Goal: Task Accomplishment & Management: Manage account settings

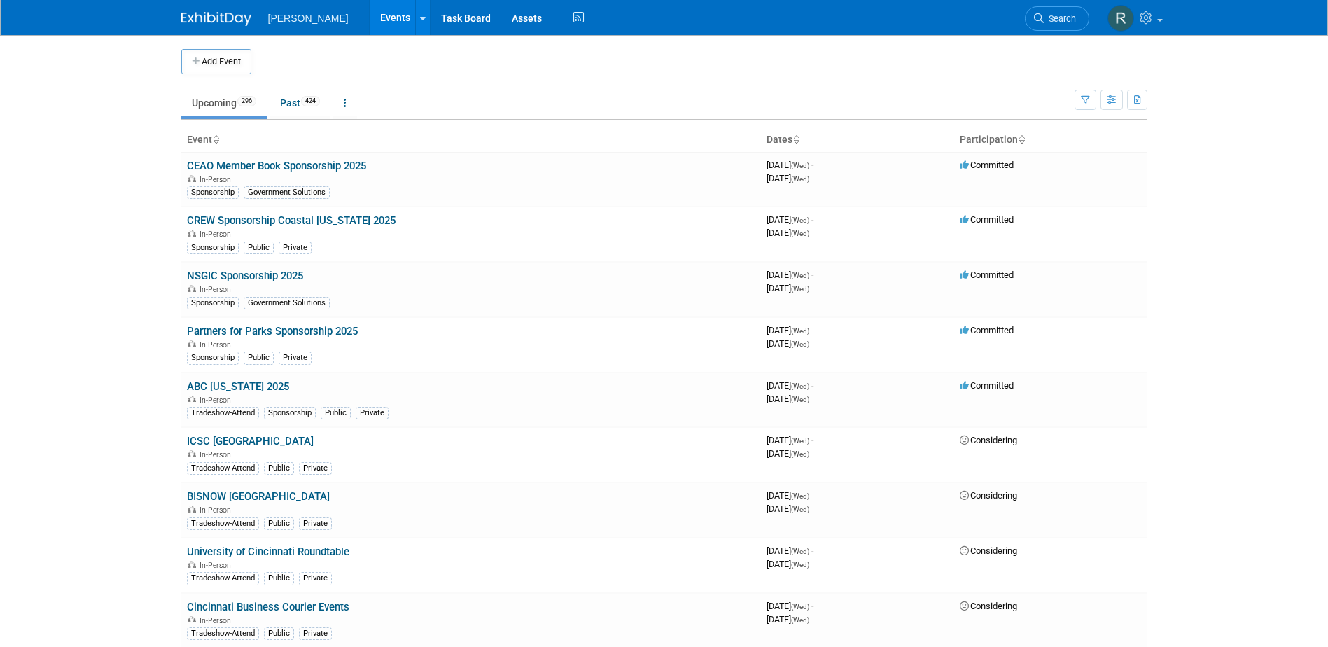
drag, startPoint x: 1066, startPoint y: 22, endPoint x: 1049, endPoint y: 20, distance: 16.9
click at [1066, 22] on span "Search" at bounding box center [1060, 18] width 32 height 11
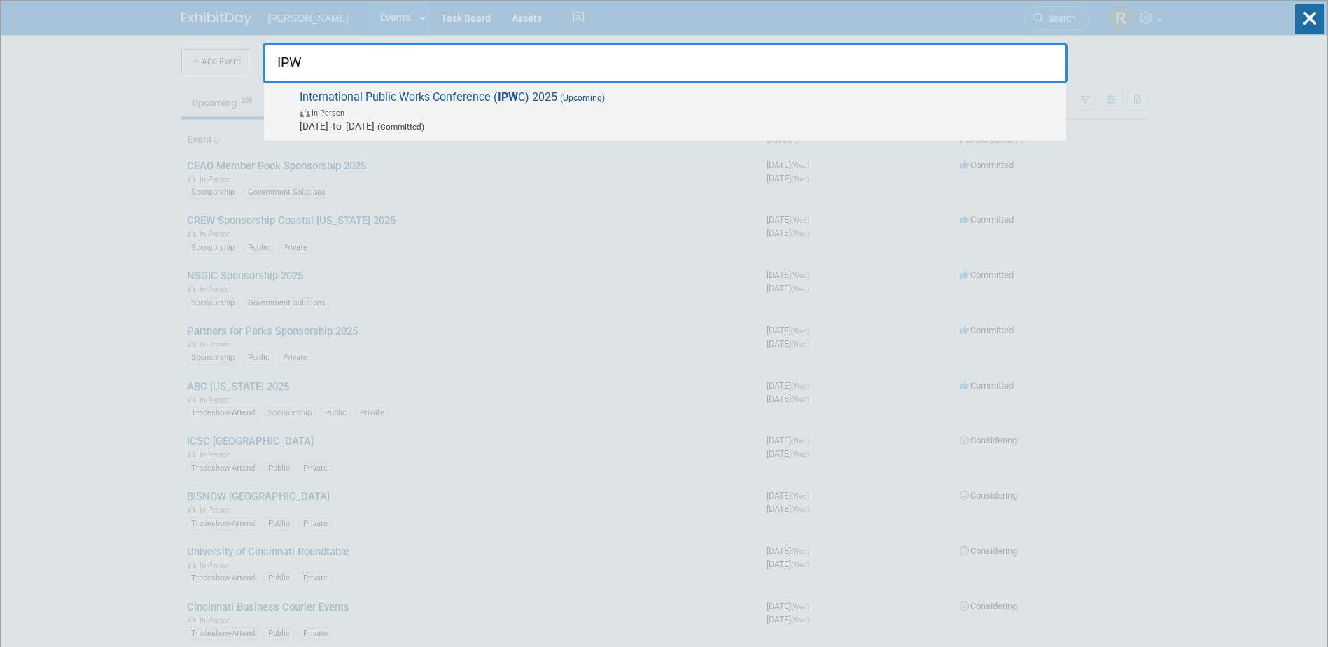
type input "IPW"
click at [508, 101] on strong "IPW" at bounding box center [508, 96] width 20 height 13
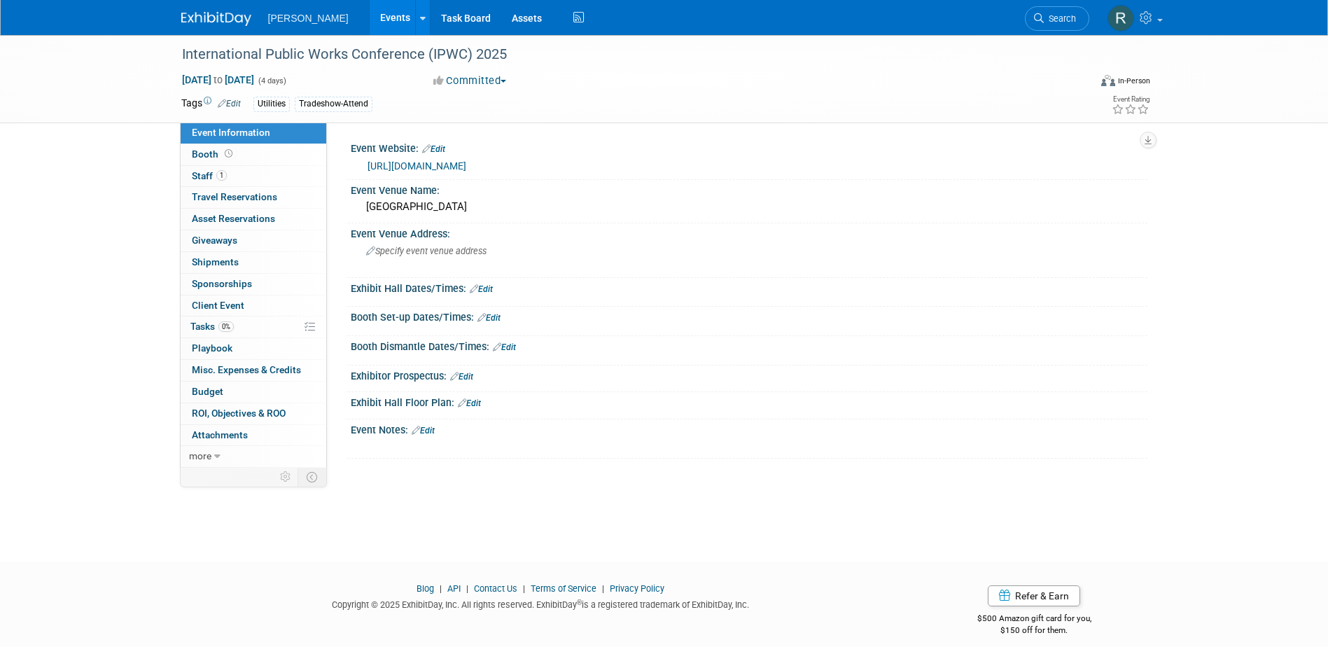
click at [386, 169] on link "https://www.ipwea.org/ipwc/home" at bounding box center [417, 165] width 99 height 11
click at [227, 184] on link "1 Staff 1" at bounding box center [254, 176] width 146 height 21
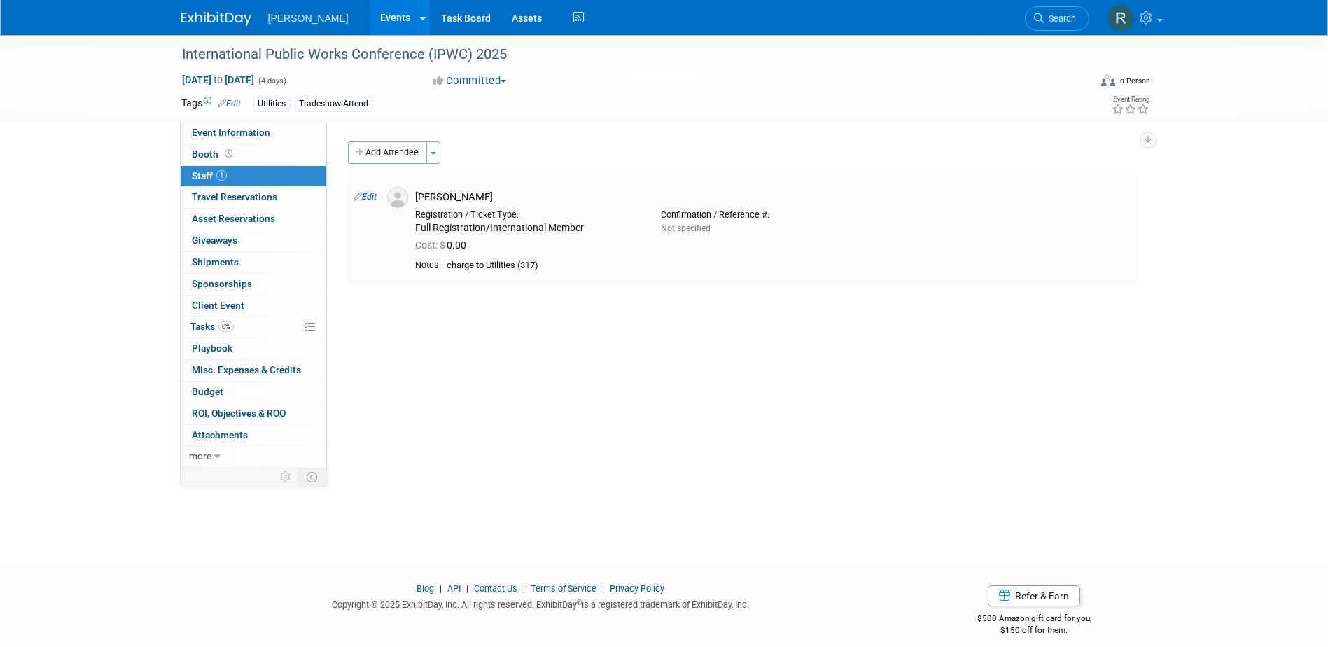
click at [363, 194] on link "Edit" at bounding box center [365, 197] width 23 height 10
select select "d0bc47f7-62e6-4e6f-aa39-2405b4947b36"
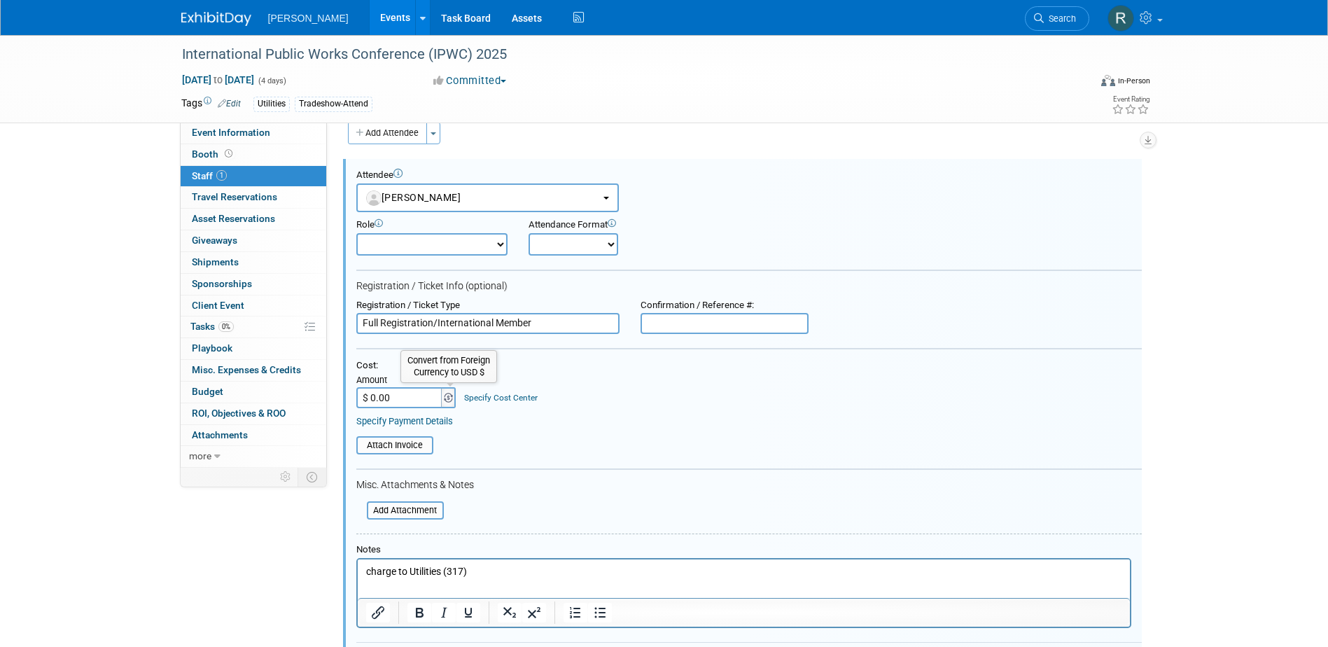
click at [447, 399] on img at bounding box center [448, 398] width 9 height 10
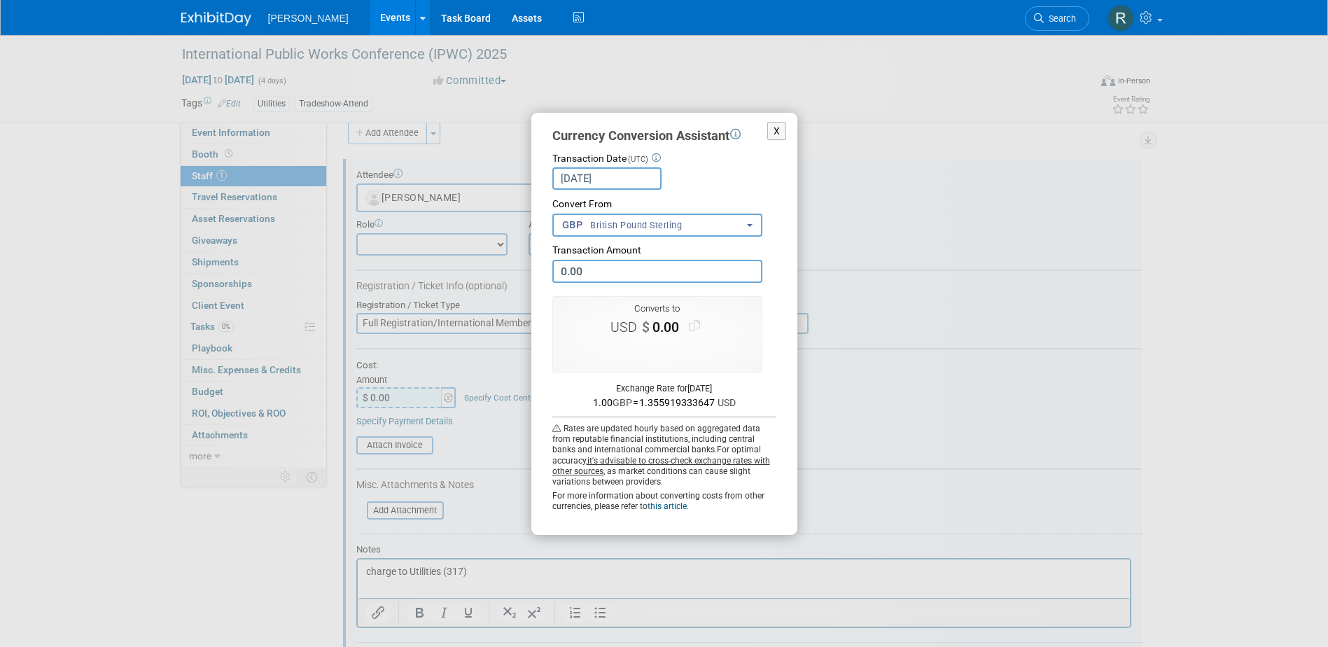
click at [593, 230] on span "British Pound Sterling" at bounding box center [635, 225] width 92 height 13
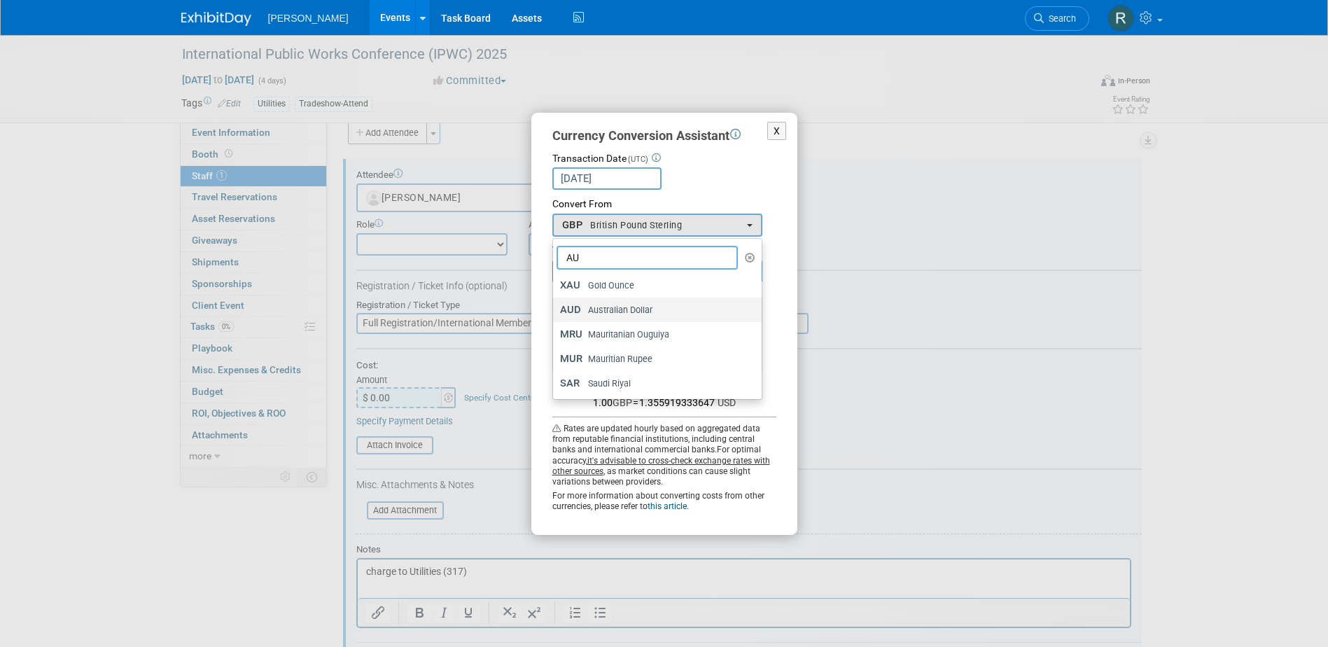
type input "AU"
click at [610, 305] on span "Australian Dollar" at bounding box center [619, 310] width 65 height 13
click at [555, 305] on input "AUD Australian Dollar" at bounding box center [550, 309] width 9 height 9
select select "17"
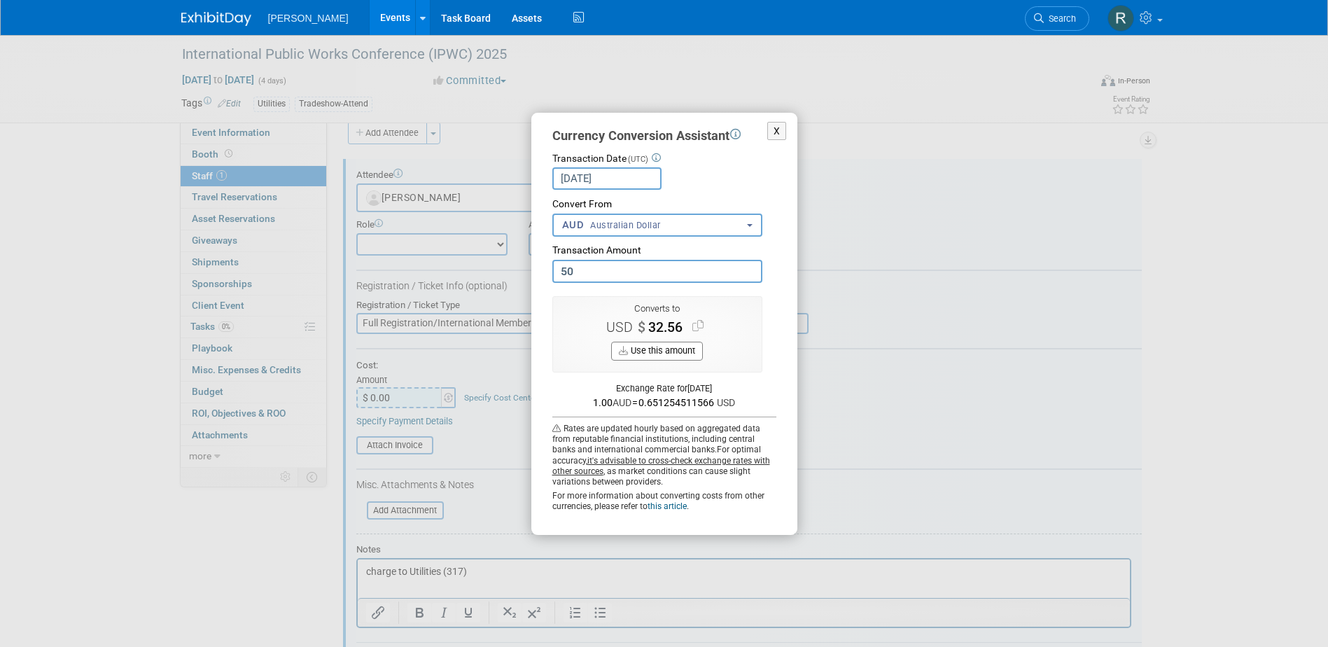
type input "5"
type input "2,750.00"
click at [664, 347] on button "Use this amount" at bounding box center [657, 351] width 92 height 19
type input "$ 1,790.95"
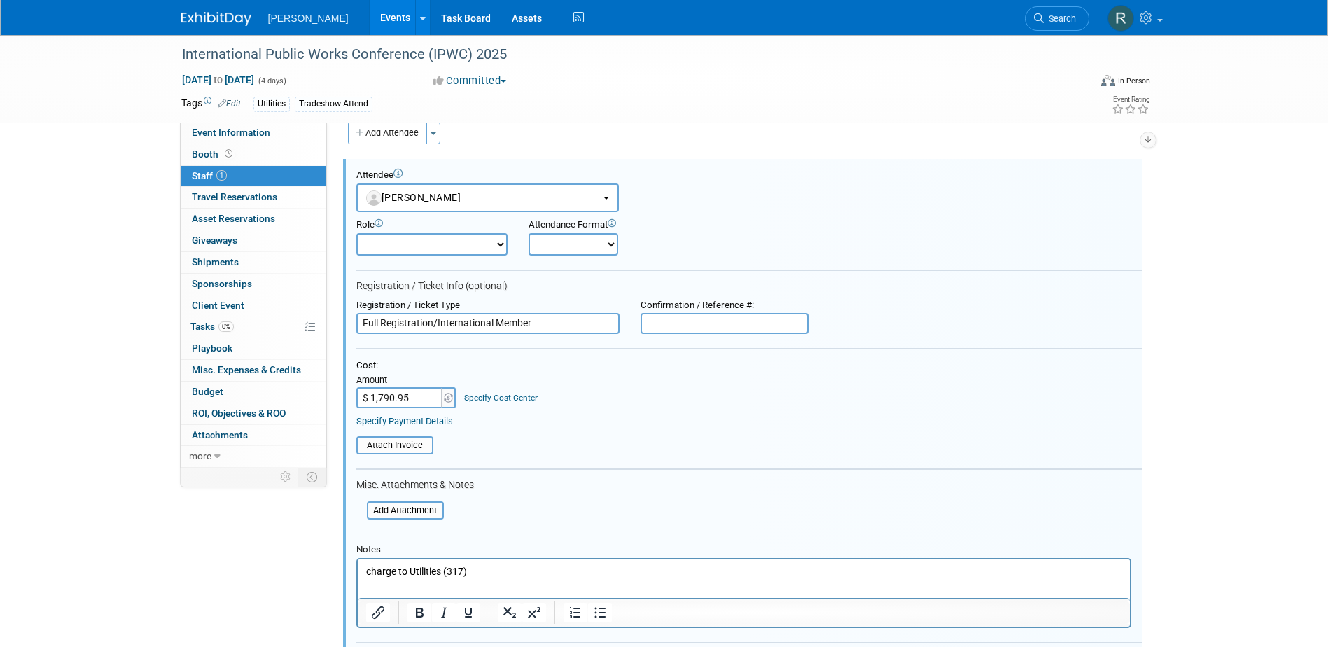
click at [495, 396] on link "Specify Cost Center" at bounding box center [501, 398] width 74 height 10
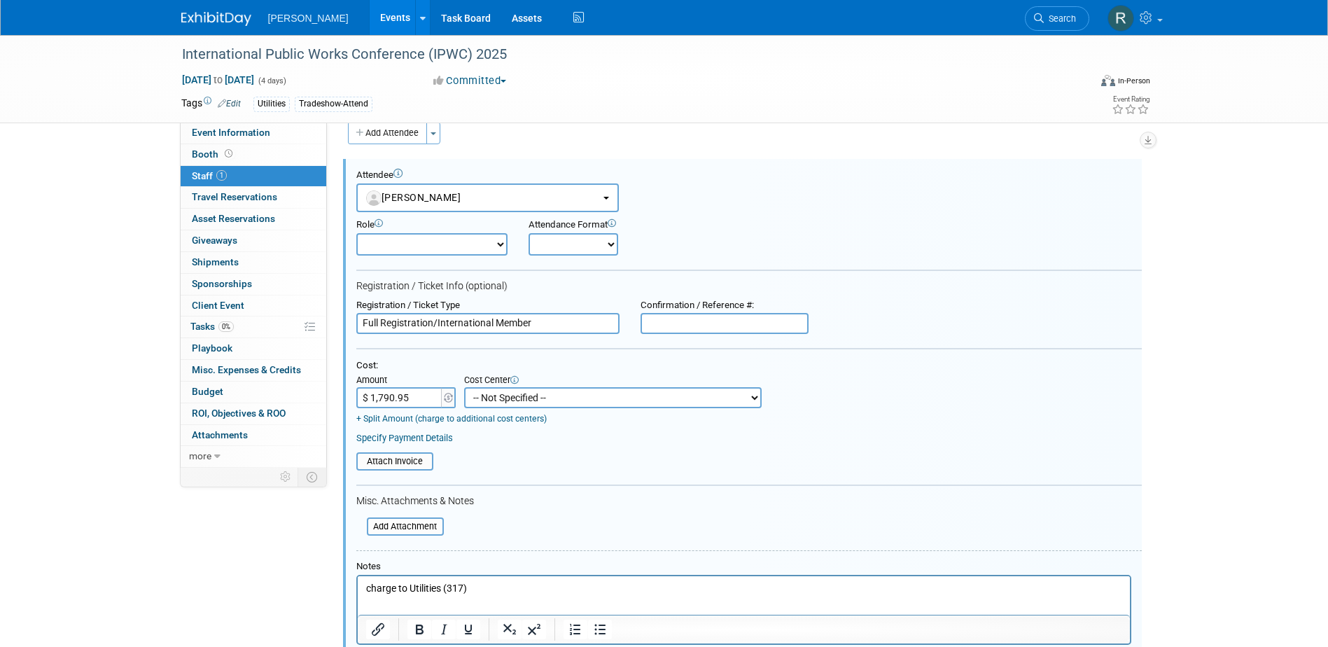
click at [505, 405] on select "-- Not Specified -- Advisory Services - Expenses_1001.502 Aerial Acquisition - …" at bounding box center [613, 397] width 298 height 21
select select "18966237"
click at [464, 388] on select "-- Not Specified -- Advisory Services - Expenses_1001.502 Aerial Acquisition - …" at bounding box center [613, 397] width 298 height 21
click at [437, 438] on link "Specify Payment Details" at bounding box center [404, 438] width 97 height 11
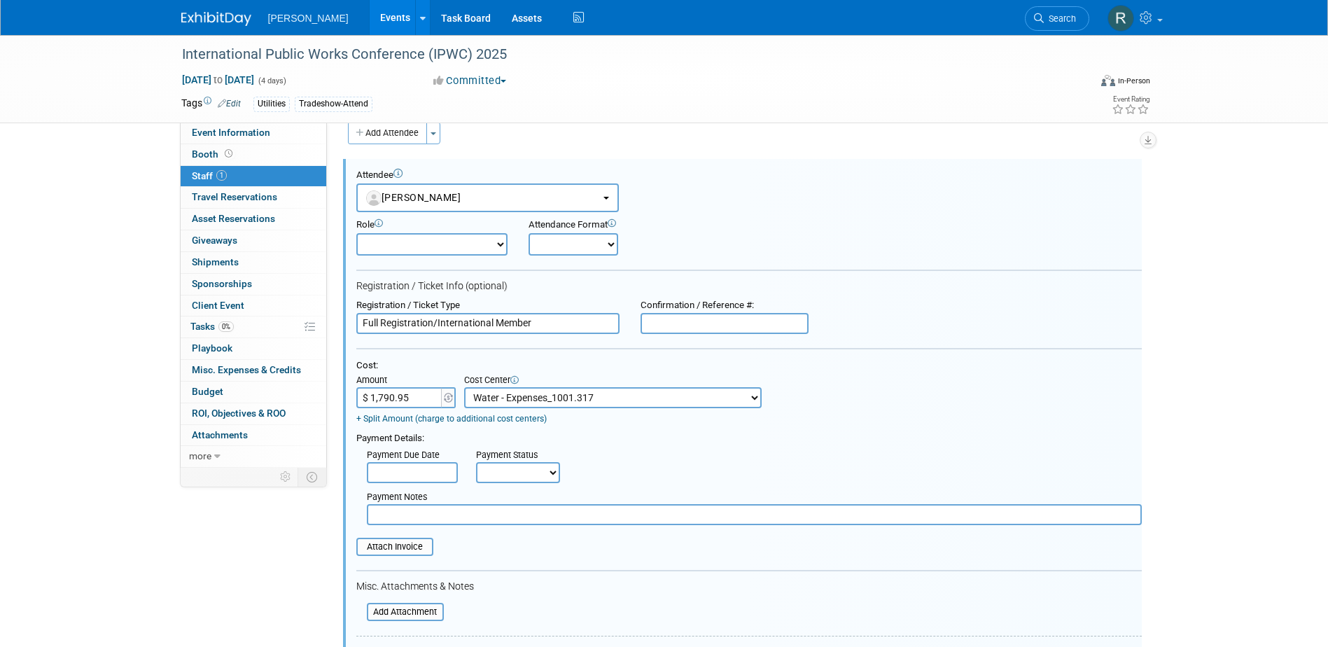
click at [445, 470] on input "text" at bounding box center [412, 472] width 91 height 21
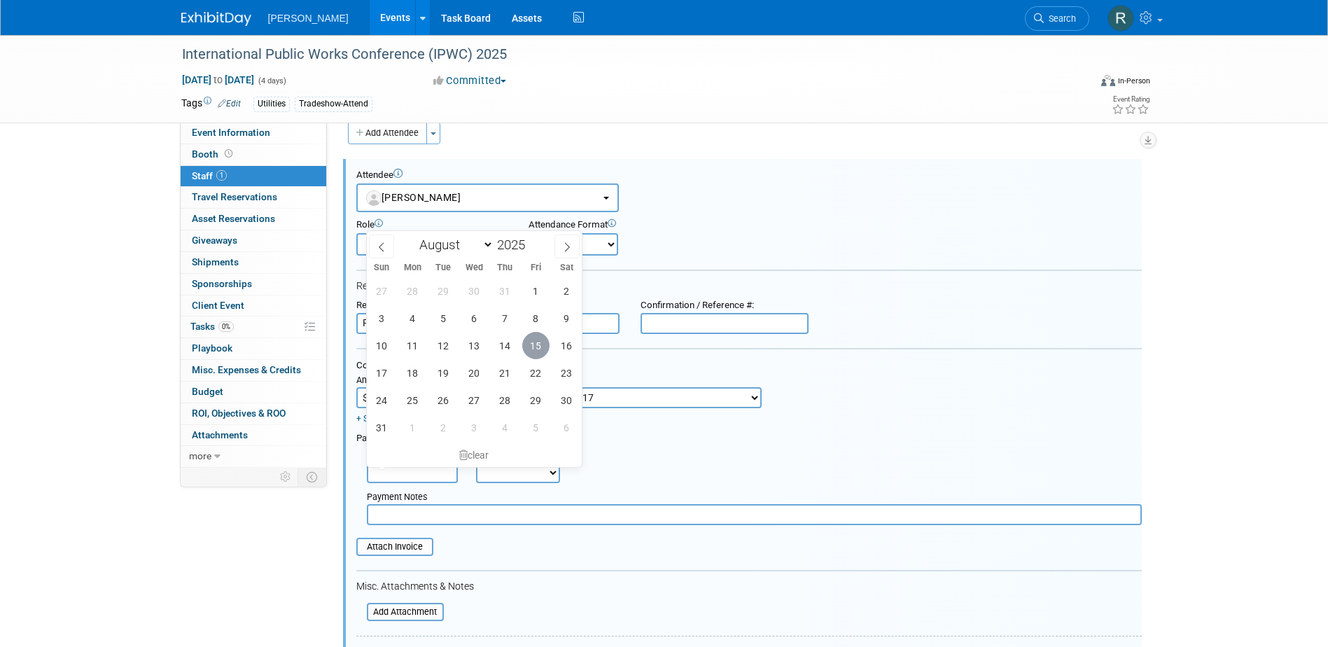
click at [533, 348] on span "15" at bounding box center [535, 345] width 27 height 27
type input "[DATE]"
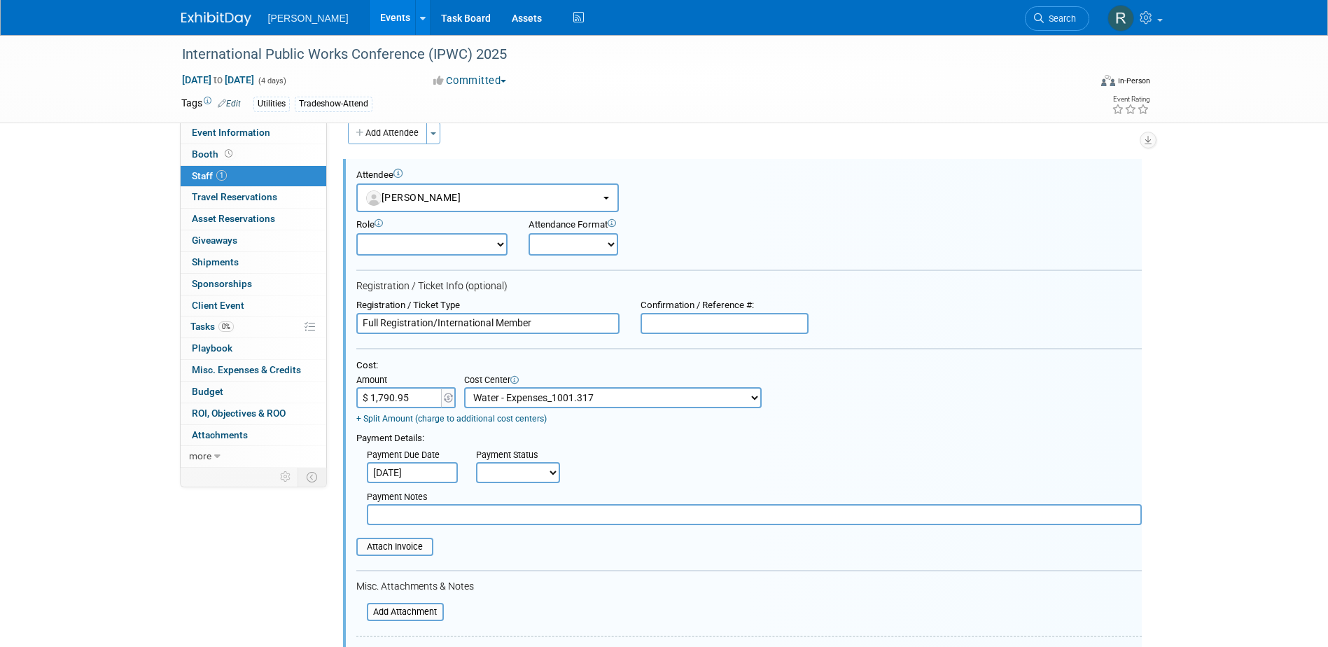
click at [515, 468] on select "Not Paid Yet Partially Paid Paid in Full" at bounding box center [518, 472] width 84 height 21
select select "1"
click at [476, 463] on select "Not Paid Yet Partially Paid Paid in Full" at bounding box center [518, 472] width 84 height 21
drag, startPoint x: 509, startPoint y: 519, endPoint x: 520, endPoint y: 519, distance: 11.2
click at [520, 519] on input "text" at bounding box center [754, 514] width 775 height 21
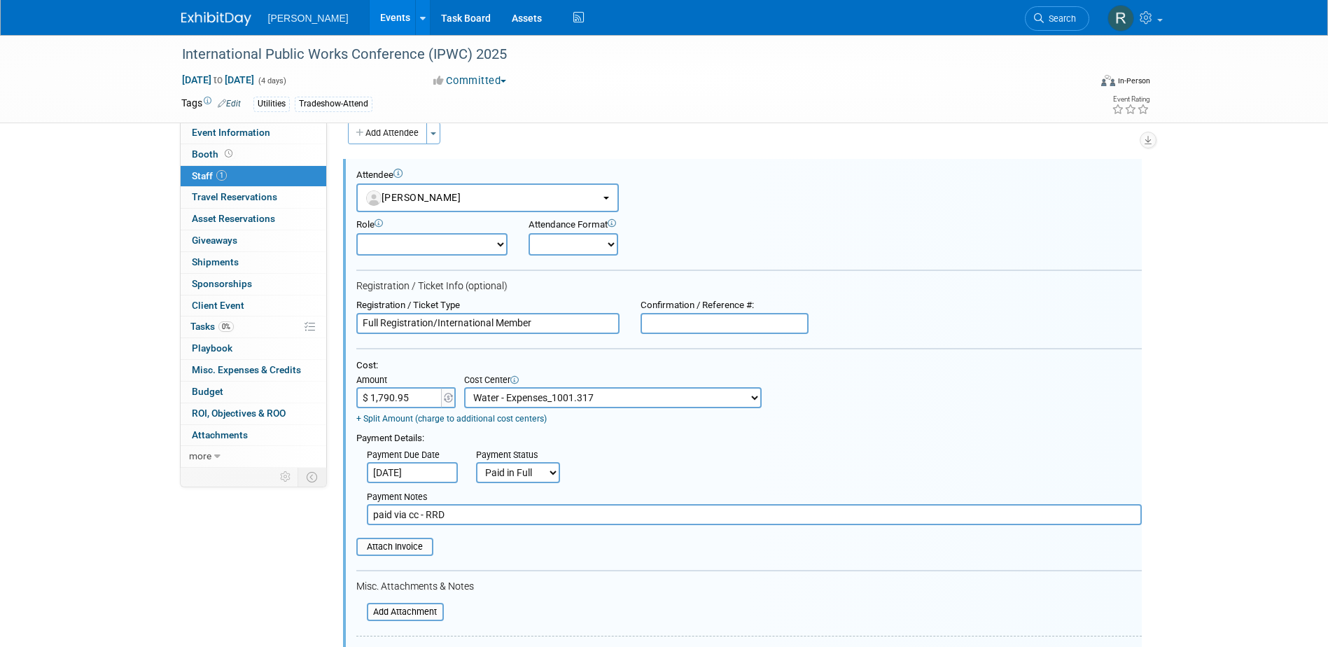
type input "paid via cc - RRD"
click at [414, 550] on input "file" at bounding box center [348, 546] width 167 height 15
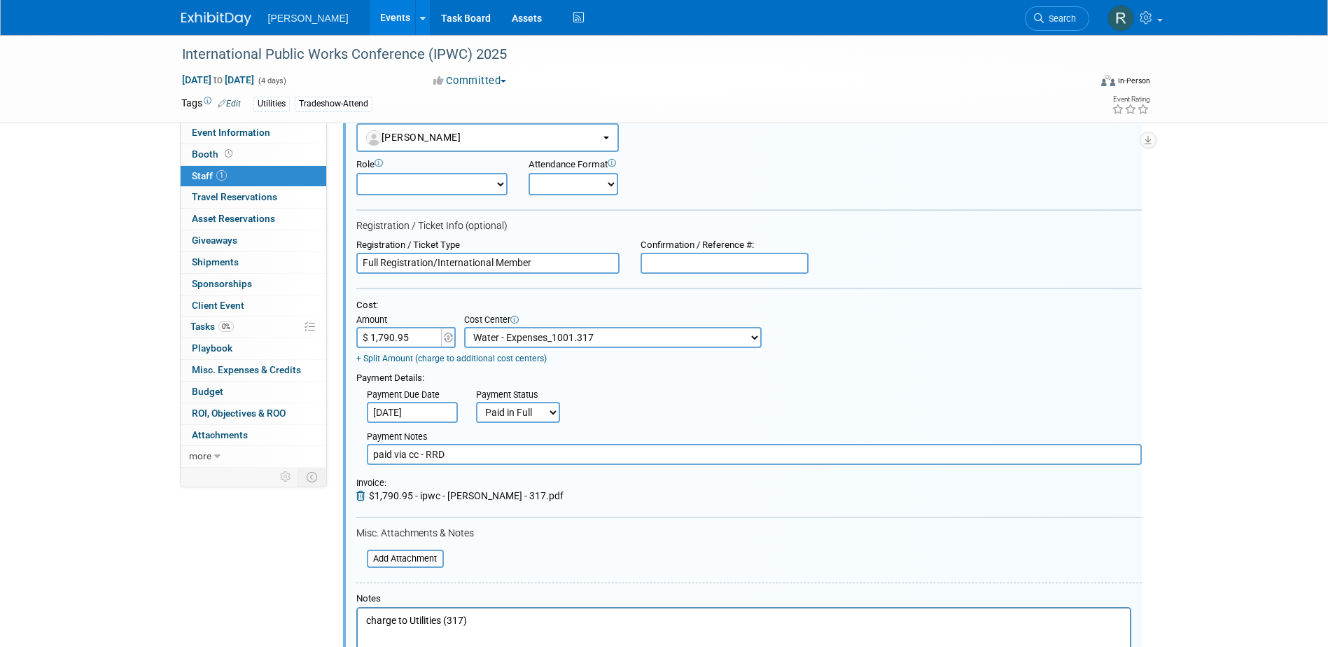
scroll to position [340, 0]
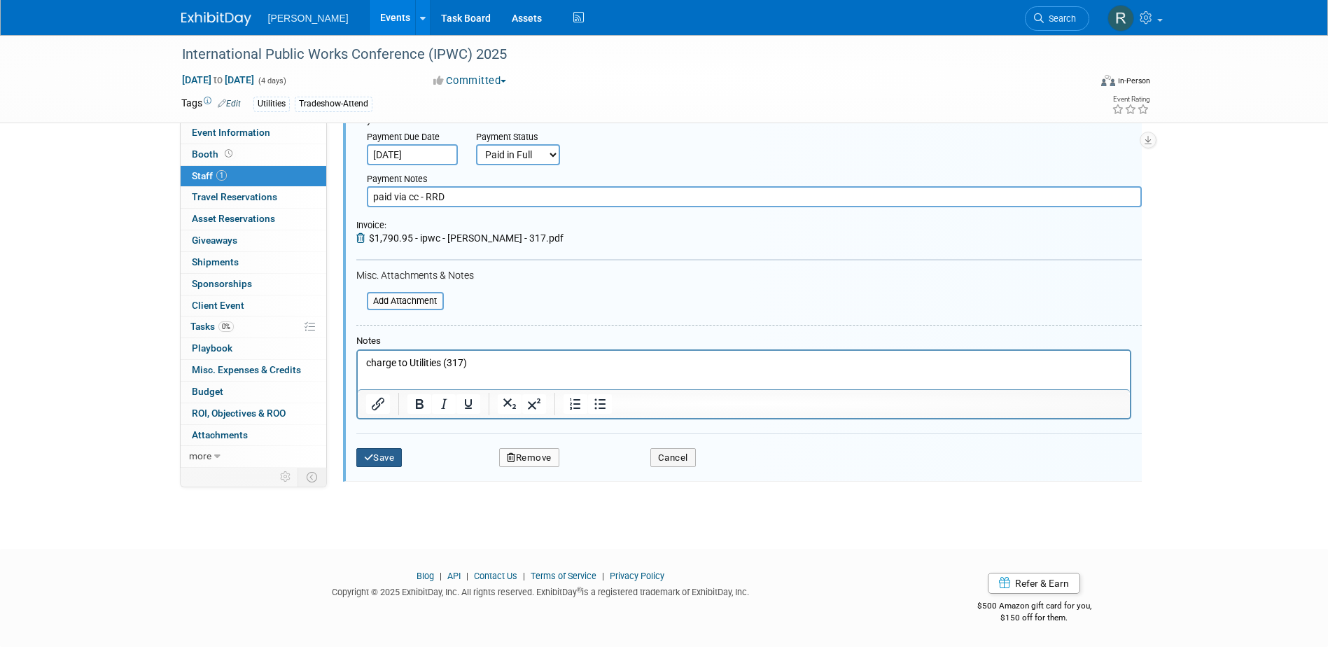
click at [374, 456] on button "Save" at bounding box center [379, 458] width 46 height 20
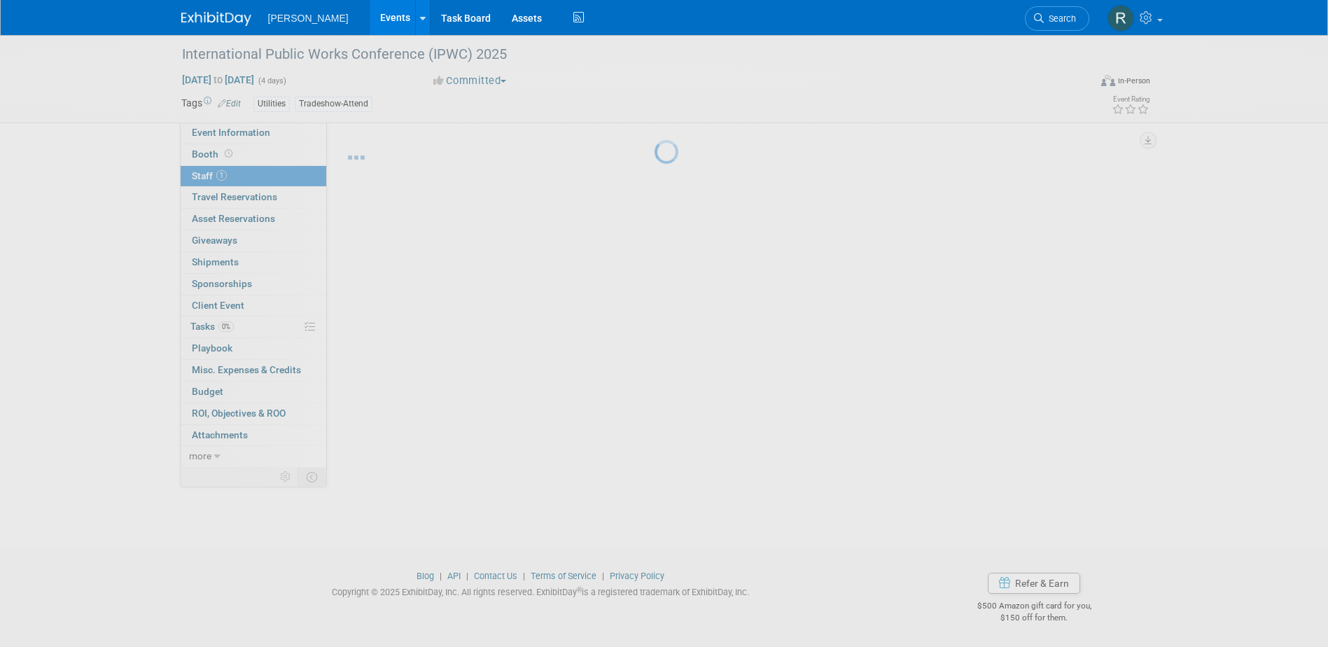
scroll to position [13, 0]
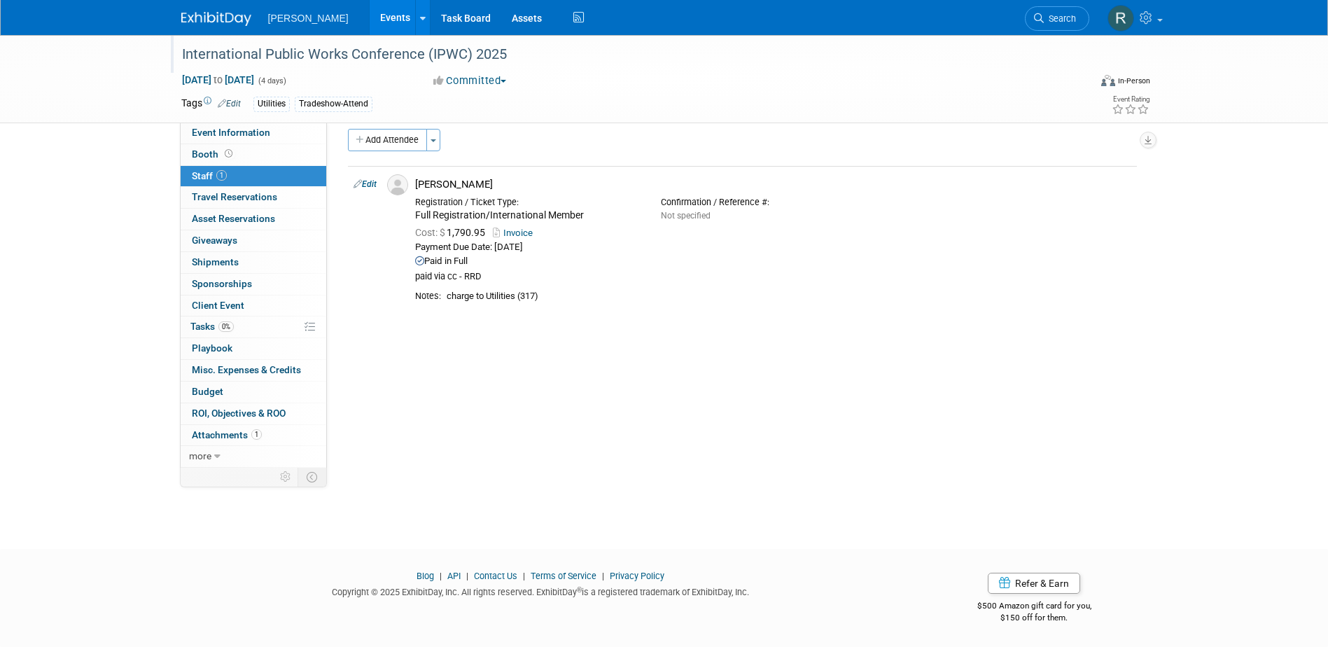
click at [518, 60] on div "International Public Works Conference (IPWC) 2025" at bounding box center [622, 54] width 891 height 25
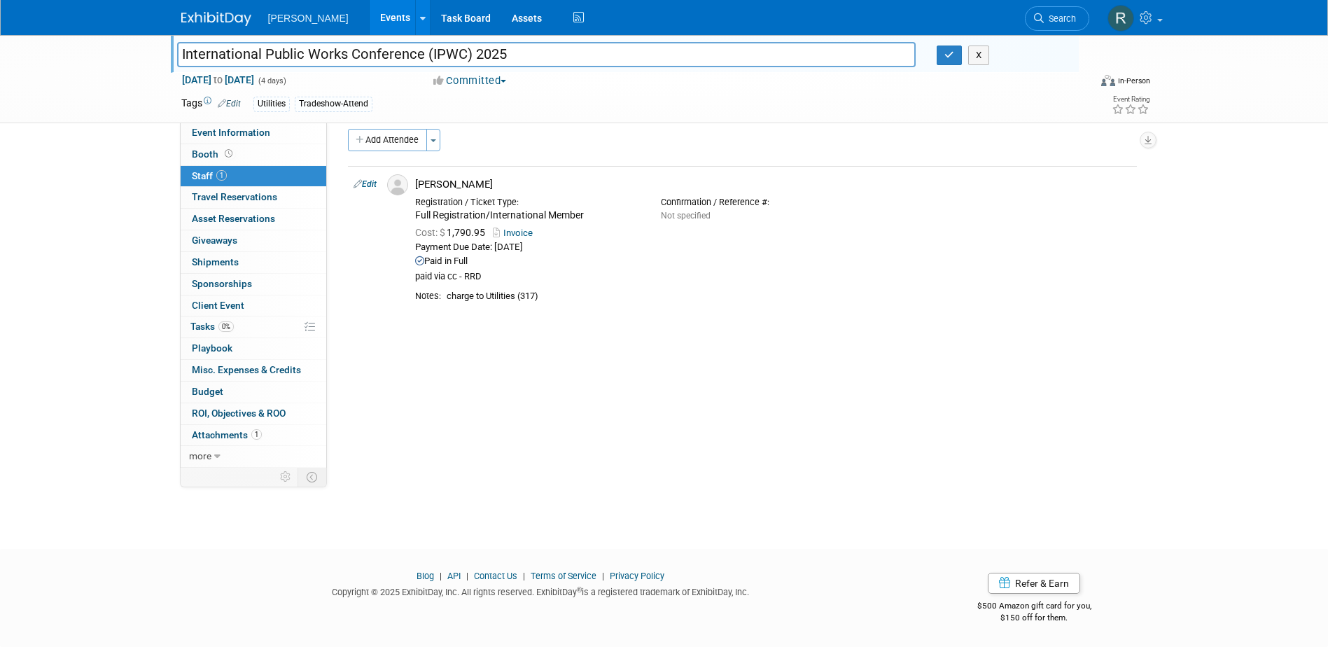
drag, startPoint x: 421, startPoint y: 55, endPoint x: 121, endPoint y: 55, distance: 299.6
click at [121, 55] on div "International Public Works Conference (IPWC) 2025 International Public Works Co…" at bounding box center [664, 79] width 1328 height 88
click at [202, 326] on span "Tasks 0%" at bounding box center [211, 326] width 43 height 11
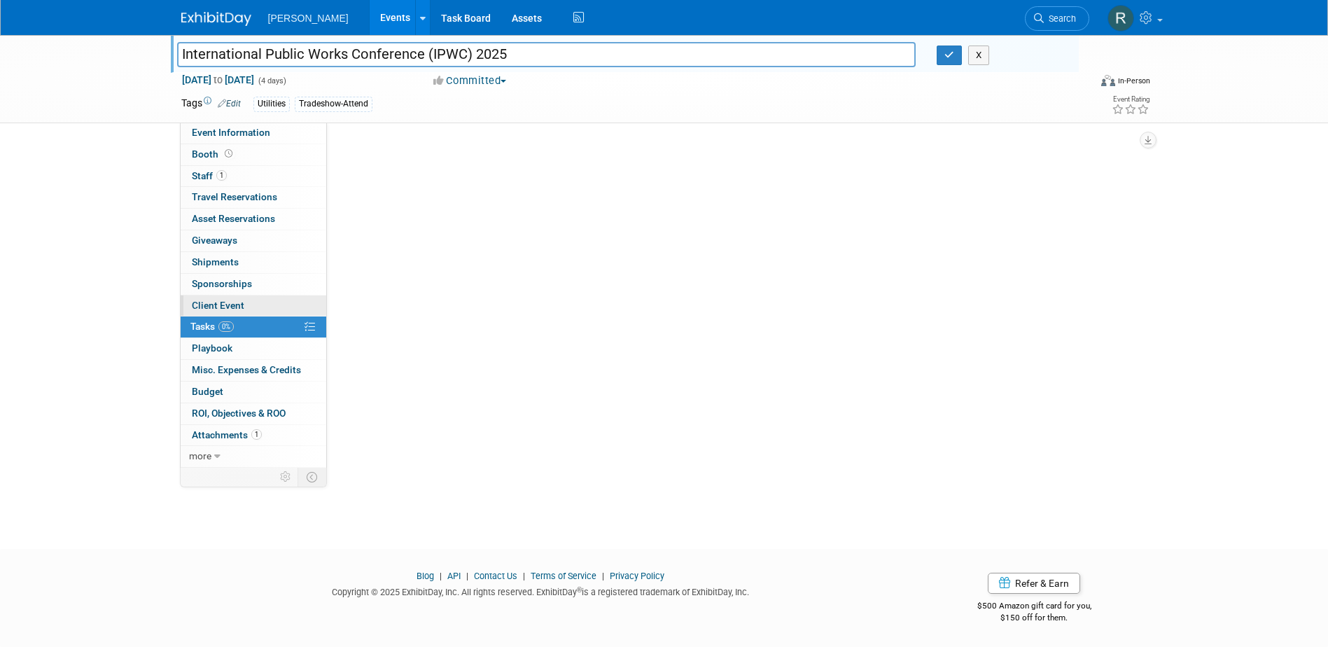
scroll to position [0, 0]
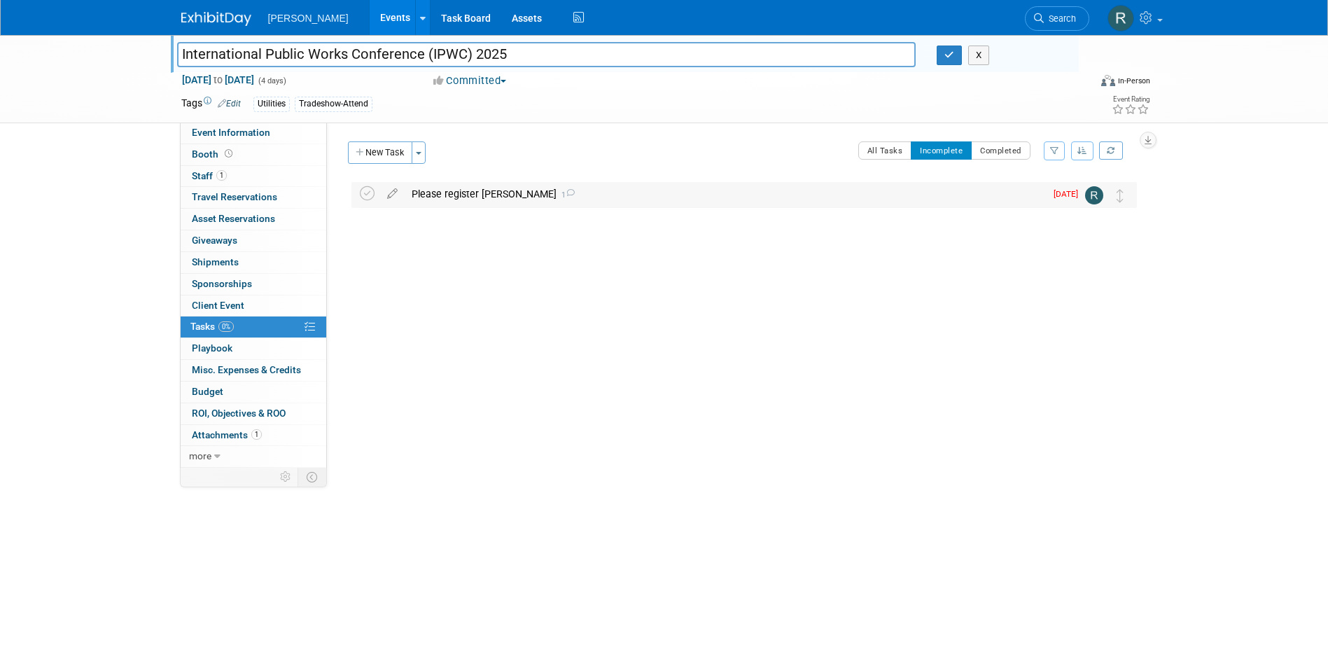
click at [437, 194] on div "Please register Jeff Pesler 1" at bounding box center [725, 194] width 641 height 24
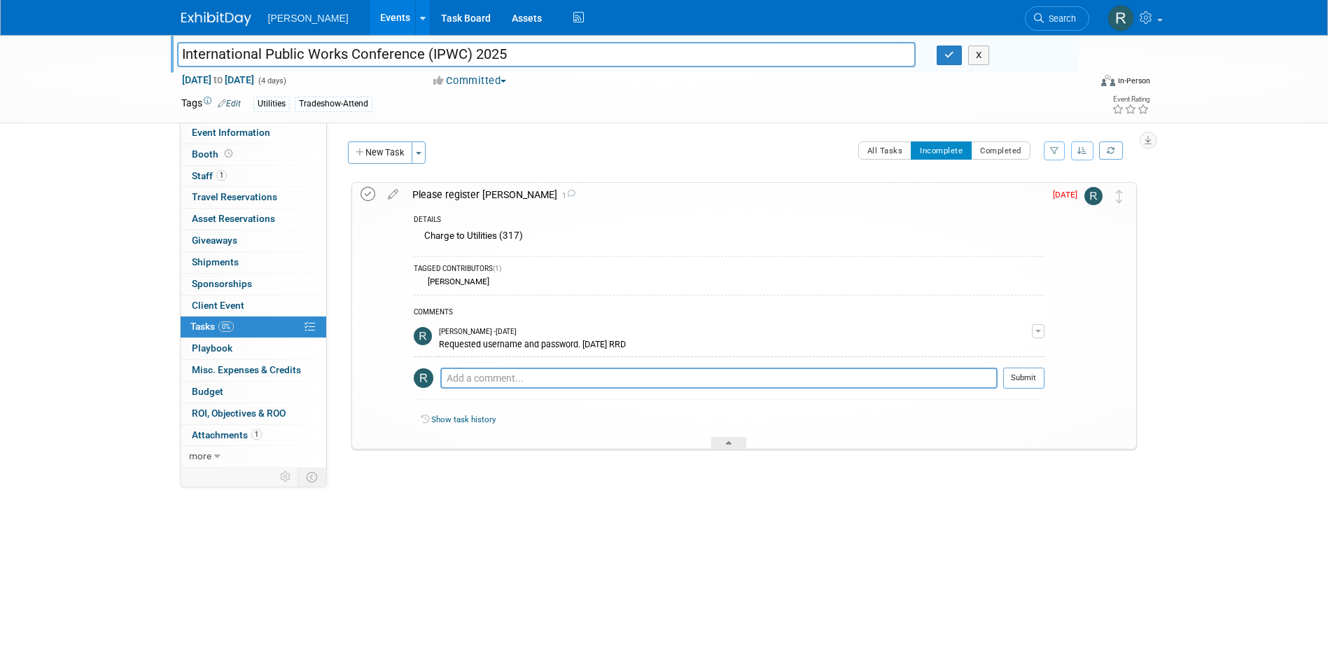
click at [366, 195] on icon at bounding box center [368, 194] width 15 height 15
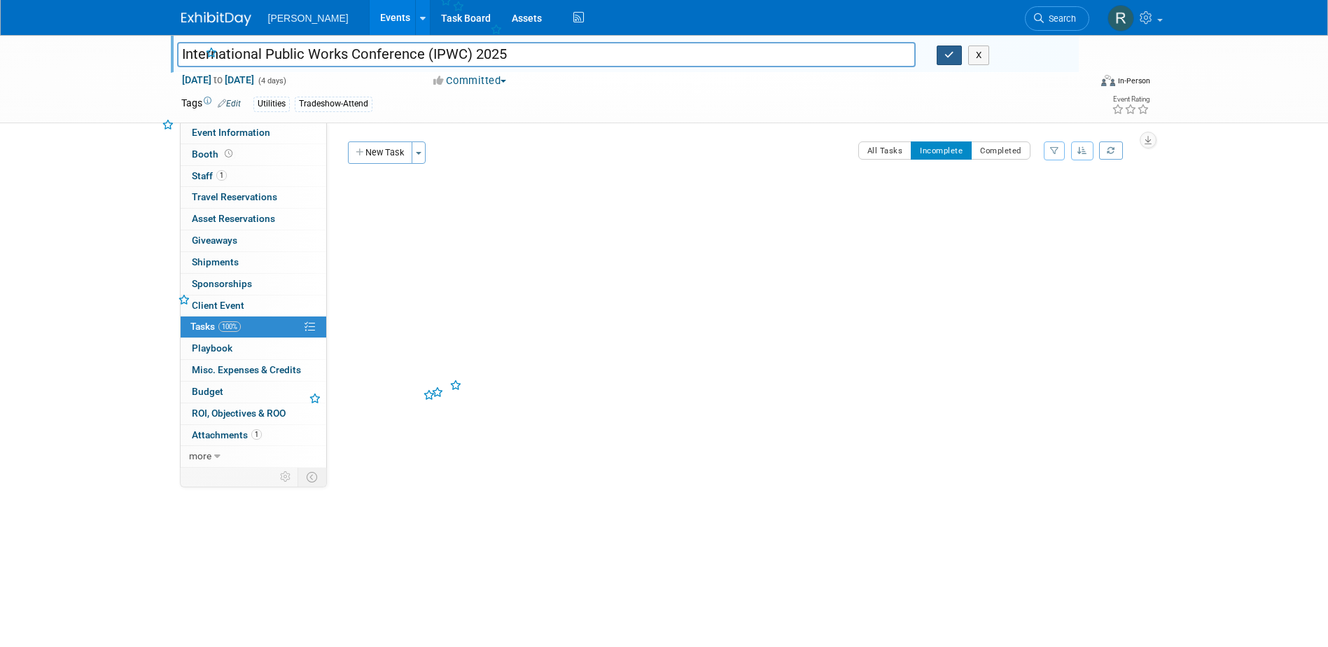
click at [956, 57] on button "button" at bounding box center [949, 56] width 25 height 20
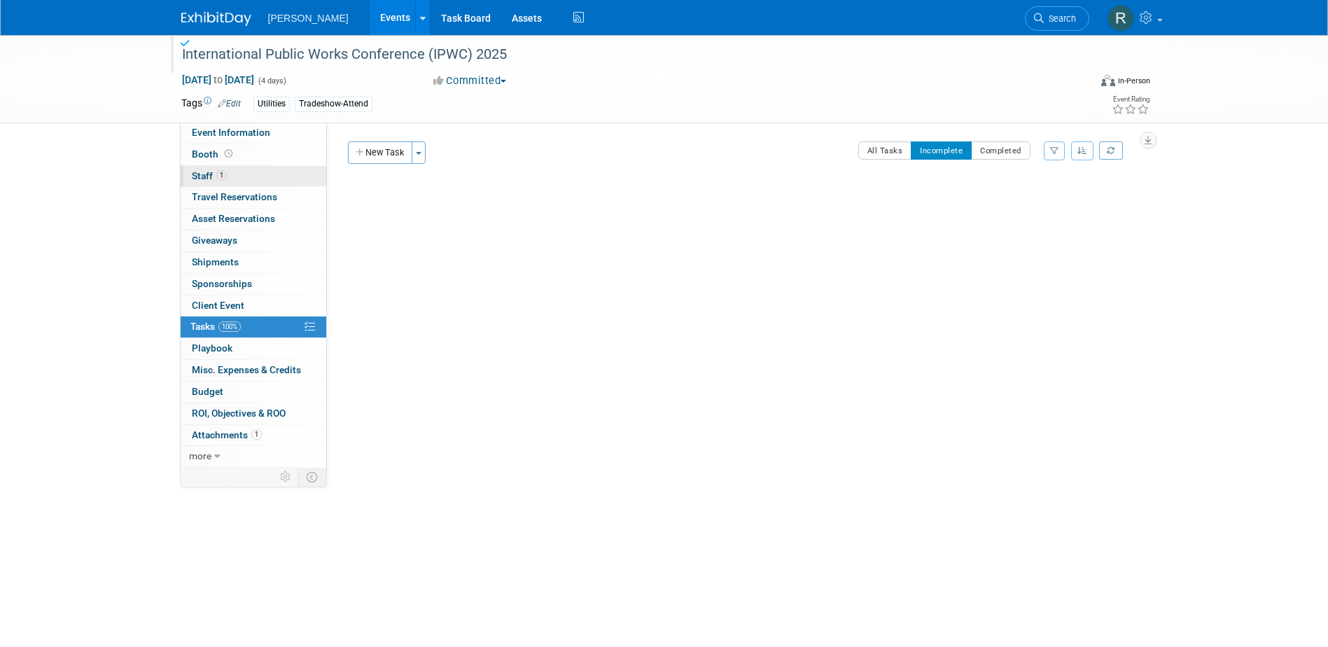
click at [236, 175] on link "1 Staff 1" at bounding box center [254, 176] width 146 height 21
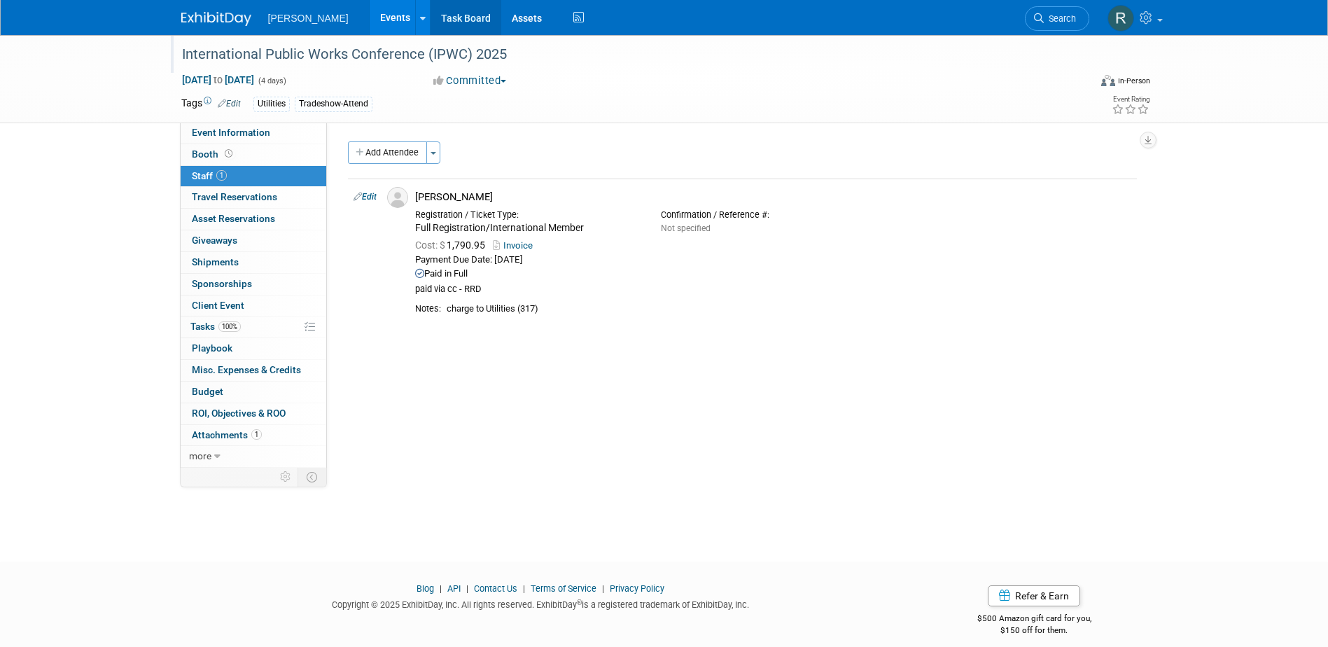
click at [431, 17] on link "Task Board" at bounding box center [466, 17] width 71 height 35
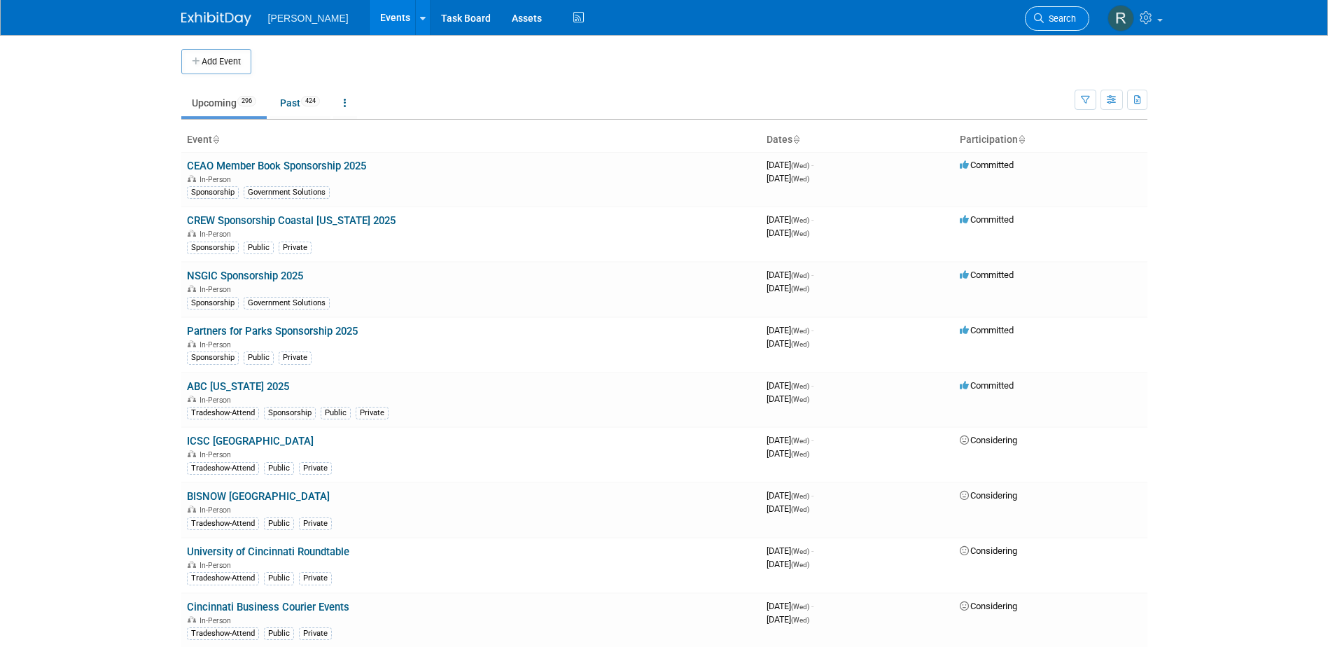
click at [1055, 18] on span "Search" at bounding box center [1060, 18] width 32 height 11
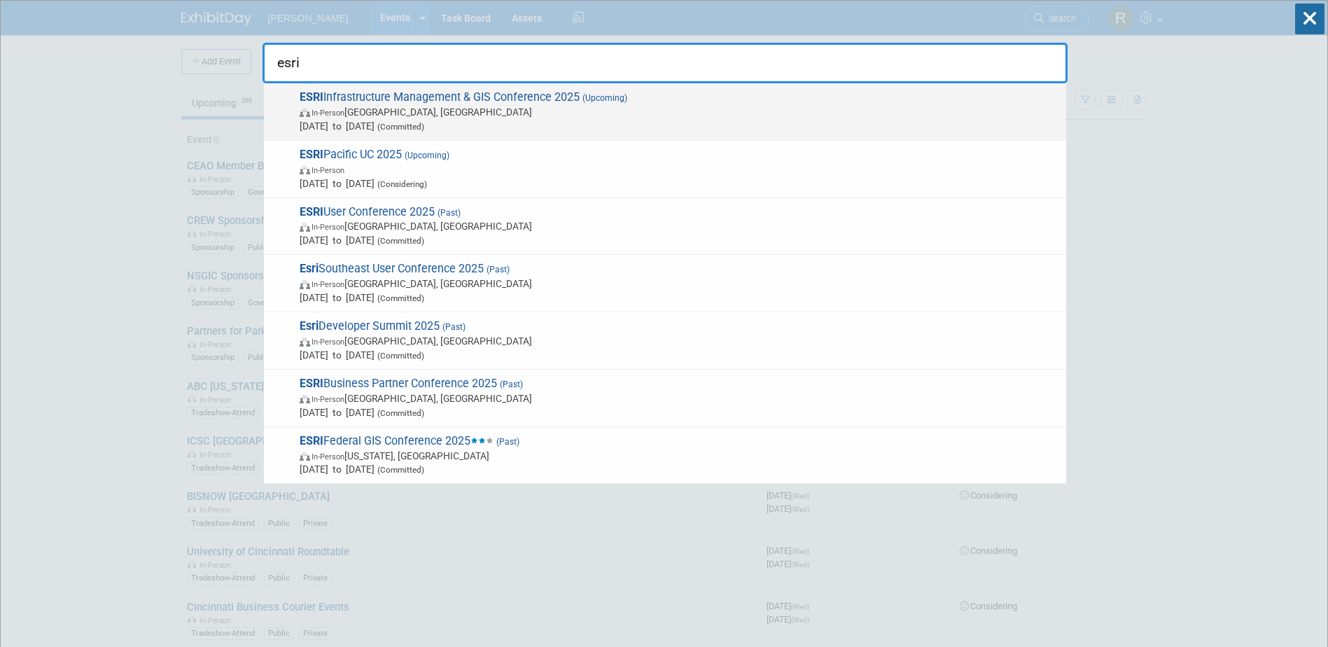
type input "esri"
click at [552, 104] on span "ESRI Infrastructure Management & GIS Conference 2025 (Upcoming) In-Person [GEOG…" at bounding box center [677, 111] width 764 height 43
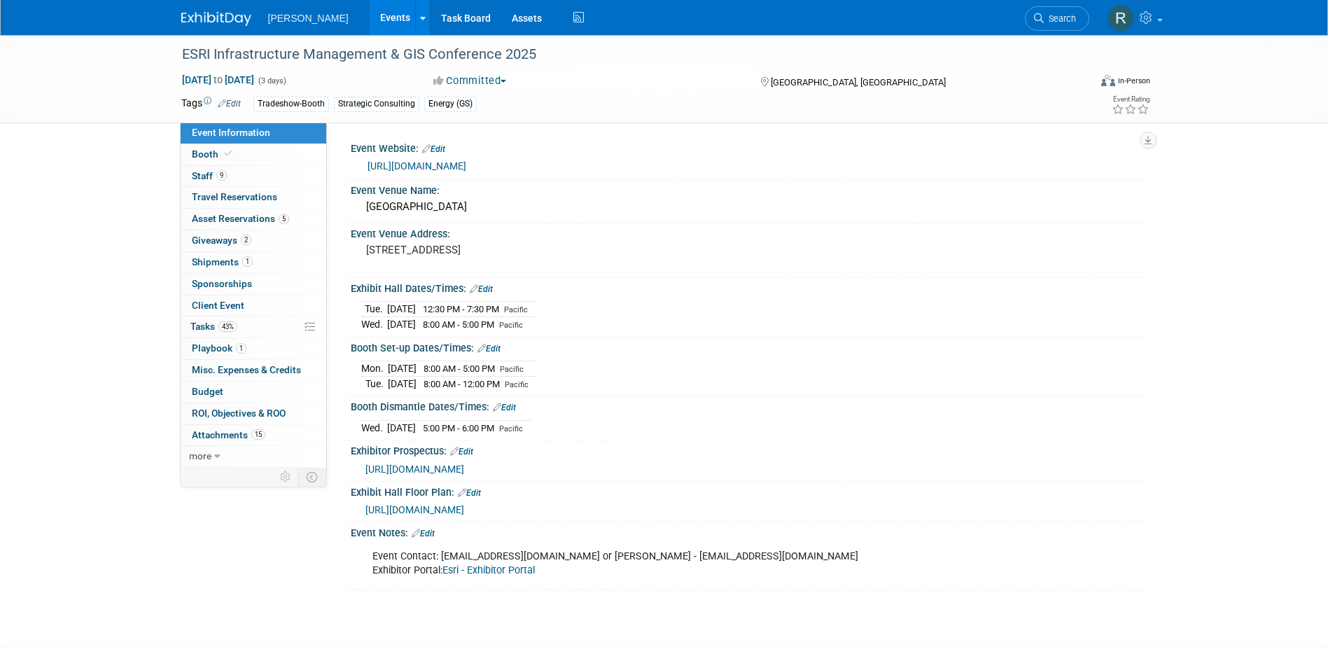
click at [466, 162] on link "https://www.esri.com/en-us/about/events/imgis/save-date" at bounding box center [417, 165] width 99 height 11
click at [219, 327] on span "43%" at bounding box center [227, 326] width 19 height 11
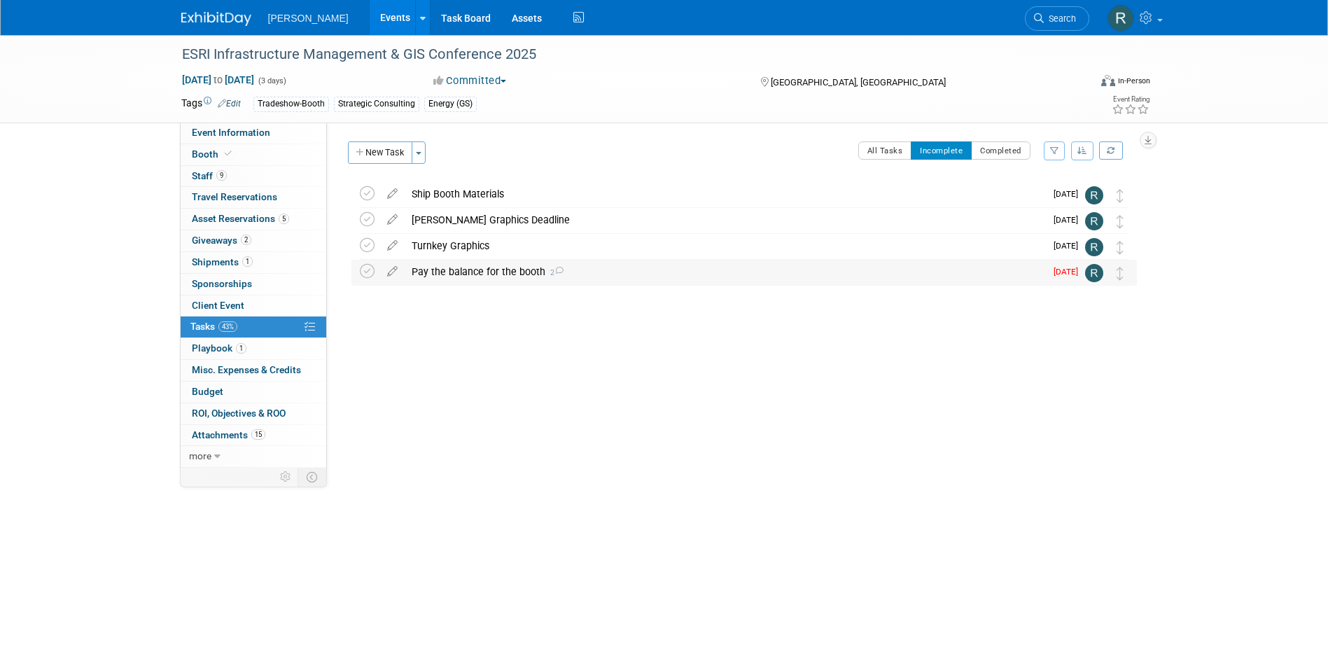
click at [440, 274] on div "Pay the balance for the booth 2" at bounding box center [725, 272] width 641 height 24
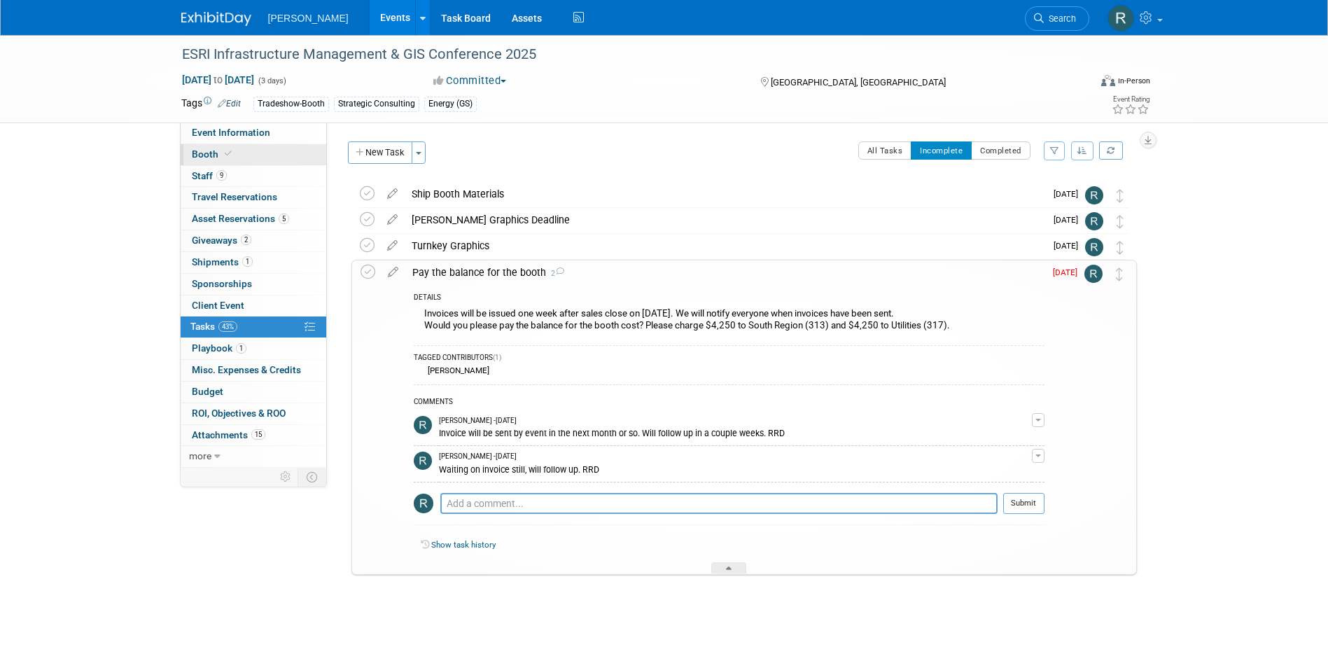
drag, startPoint x: 240, startPoint y: 134, endPoint x: 259, endPoint y: 154, distance: 27.2
click at [240, 134] on span "Event Information" at bounding box center [231, 132] width 78 height 11
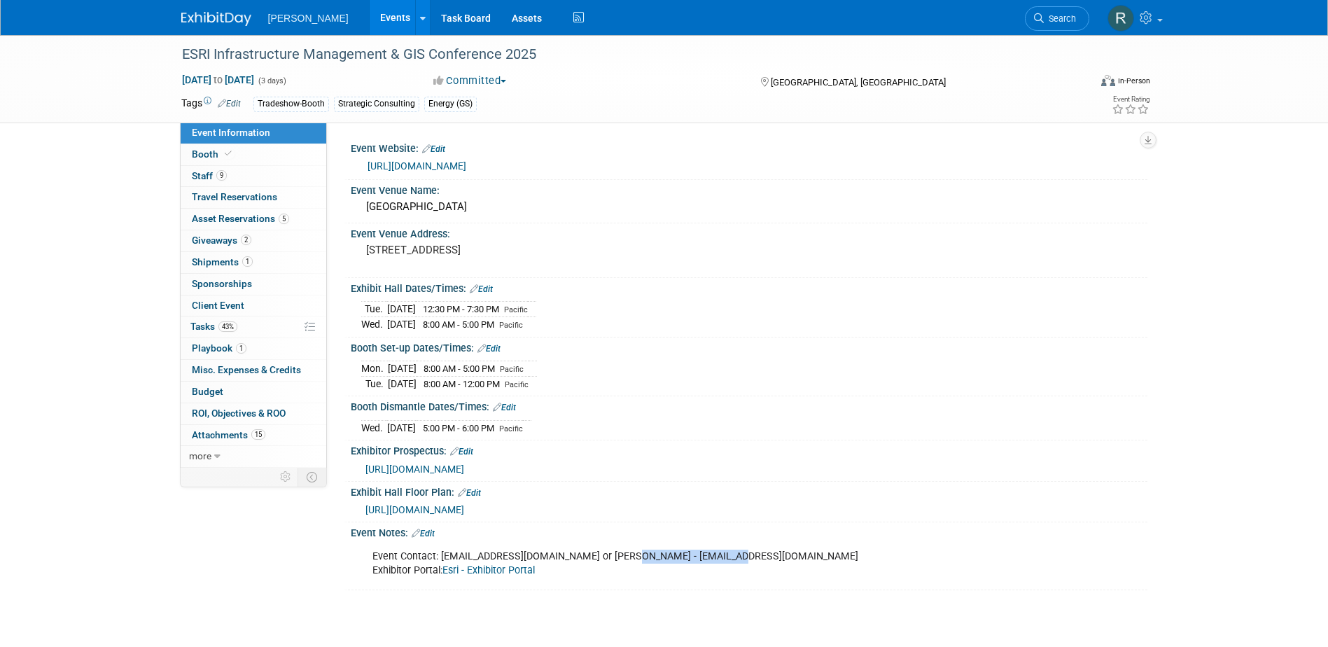
drag, startPoint x: 608, startPoint y: 557, endPoint x: 713, endPoint y: 558, distance: 104.3
click at [713, 558] on div "Event Contact: confregis@esri.com or Andrea Giron - andreagiron@esri.com Exhibi…" at bounding box center [678, 564] width 631 height 42
copy div "andreagiron@esri.com"
drag, startPoint x: 440, startPoint y: 552, endPoint x: 529, endPoint y: 550, distance: 89.0
click at [529, 550] on div "Event Contact: confregis@esri.com or Andrea Giron - andreagiron@esri.com Exhibi…" at bounding box center [678, 564] width 631 height 42
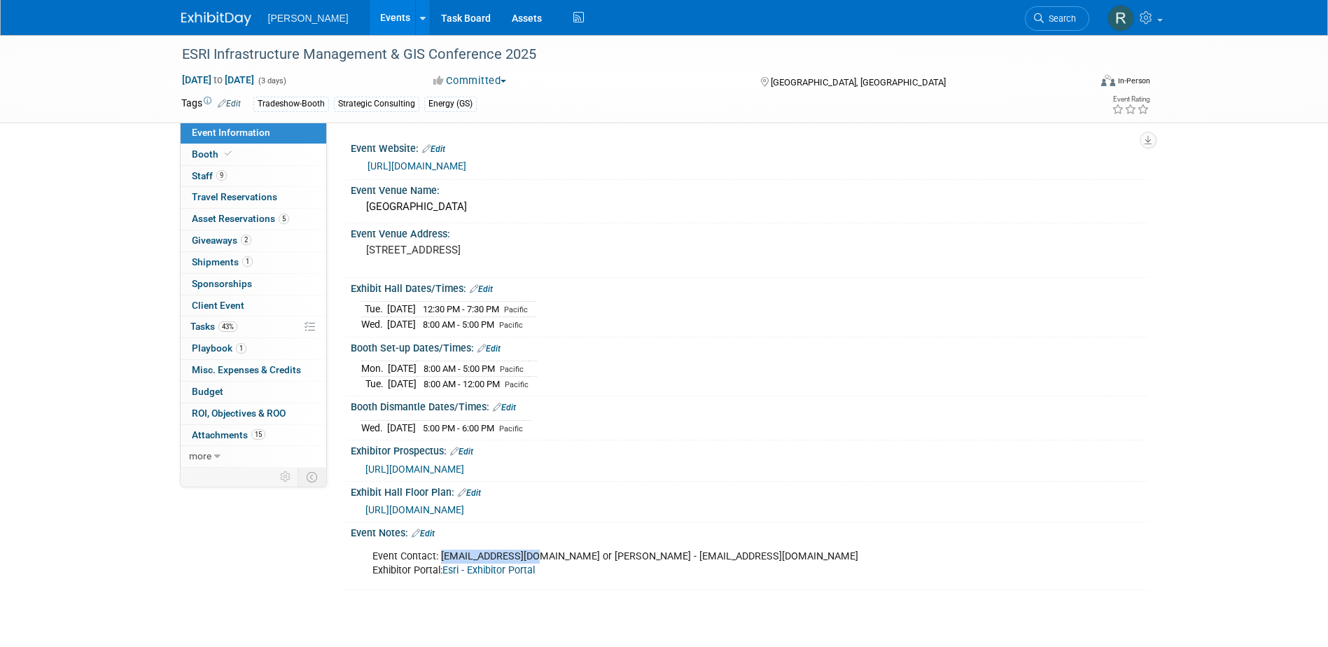
copy div "confregis@esri.com"
click at [509, 571] on link "Esri - Exhibitor Portal" at bounding box center [488, 570] width 92 height 12
drag, startPoint x: 213, startPoint y: 326, endPoint x: 241, endPoint y: 323, distance: 28.1
click at [213, 326] on span "Tasks 43%" at bounding box center [213, 326] width 47 height 11
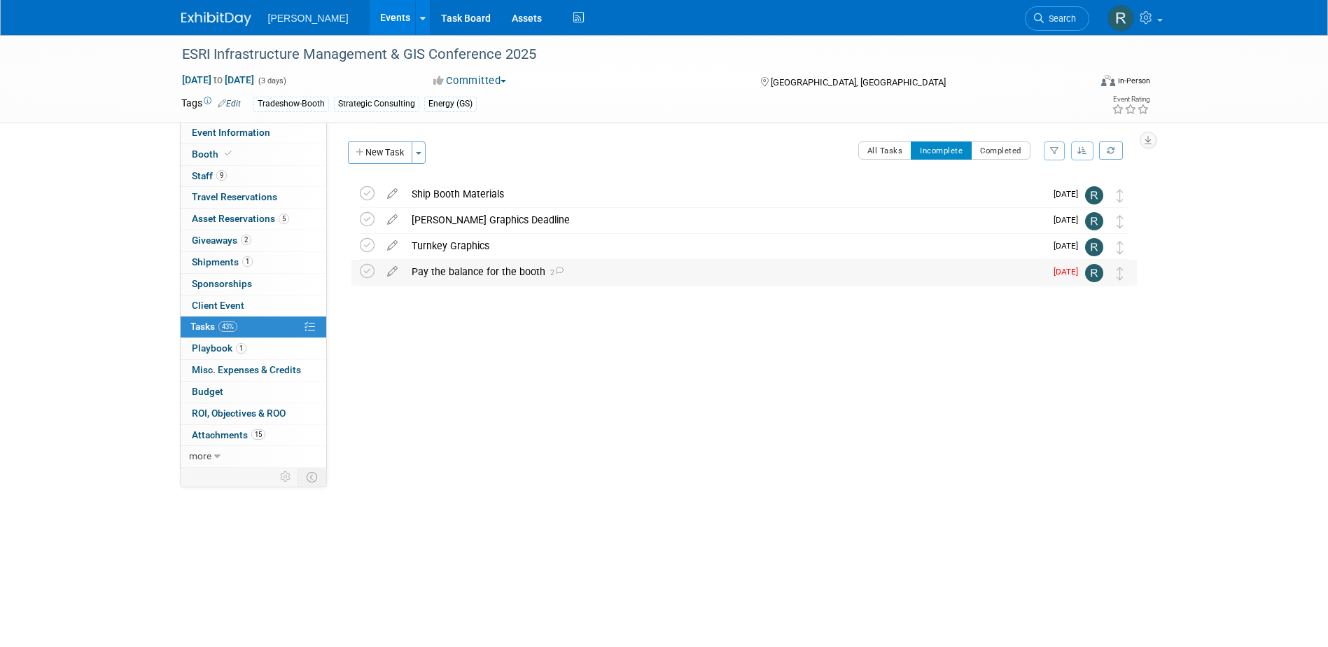
click at [473, 272] on div "Pay the balance for the booth 2" at bounding box center [725, 272] width 641 height 24
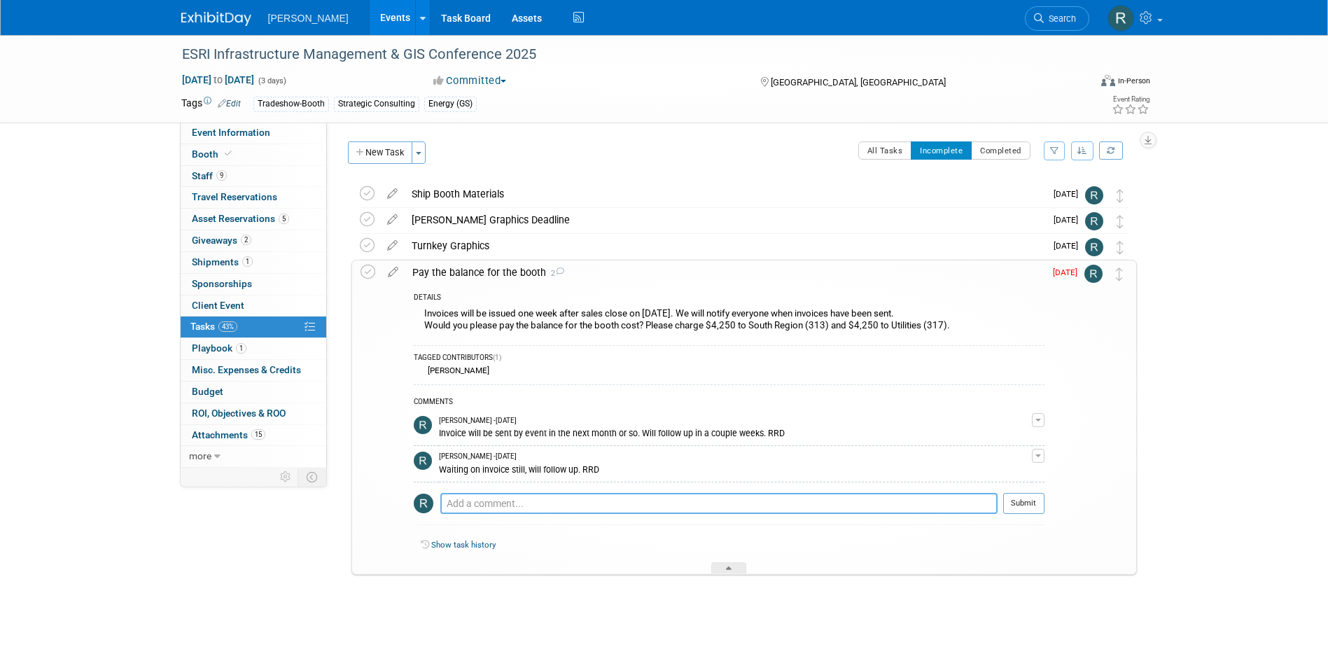
click at [494, 501] on textarea at bounding box center [718, 503] width 557 height 21
type textarea "P"
type textarea "Requested invoice. 8.15.25 RRD"
click at [1040, 508] on button "Submit" at bounding box center [1023, 503] width 41 height 21
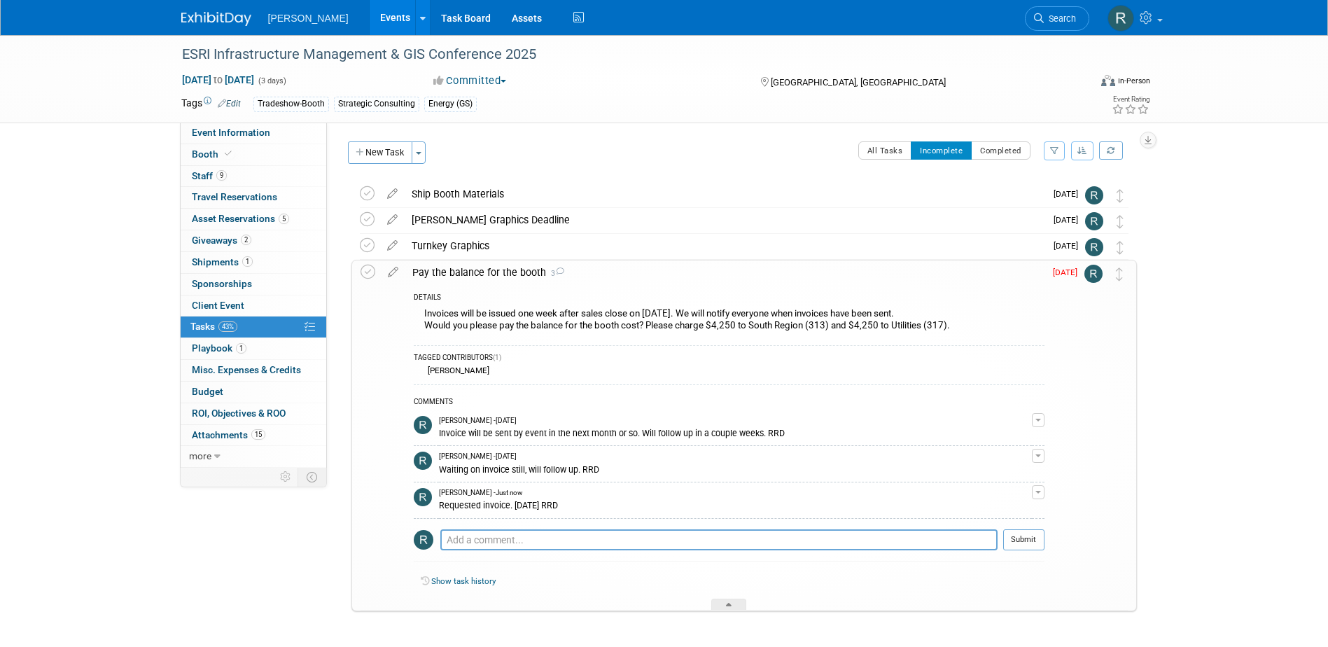
click at [428, 272] on div "Pay the balance for the booth 3" at bounding box center [724, 272] width 639 height 24
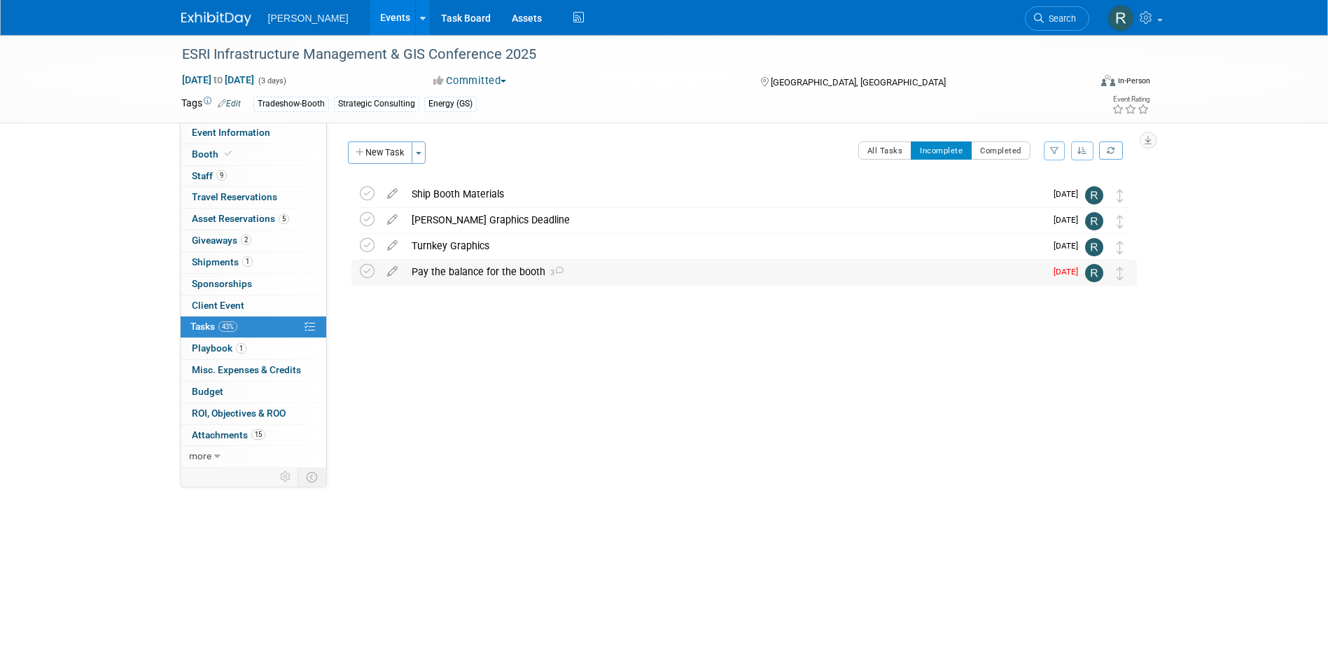
click at [424, 274] on div "Pay the balance for the booth 3" at bounding box center [725, 272] width 641 height 24
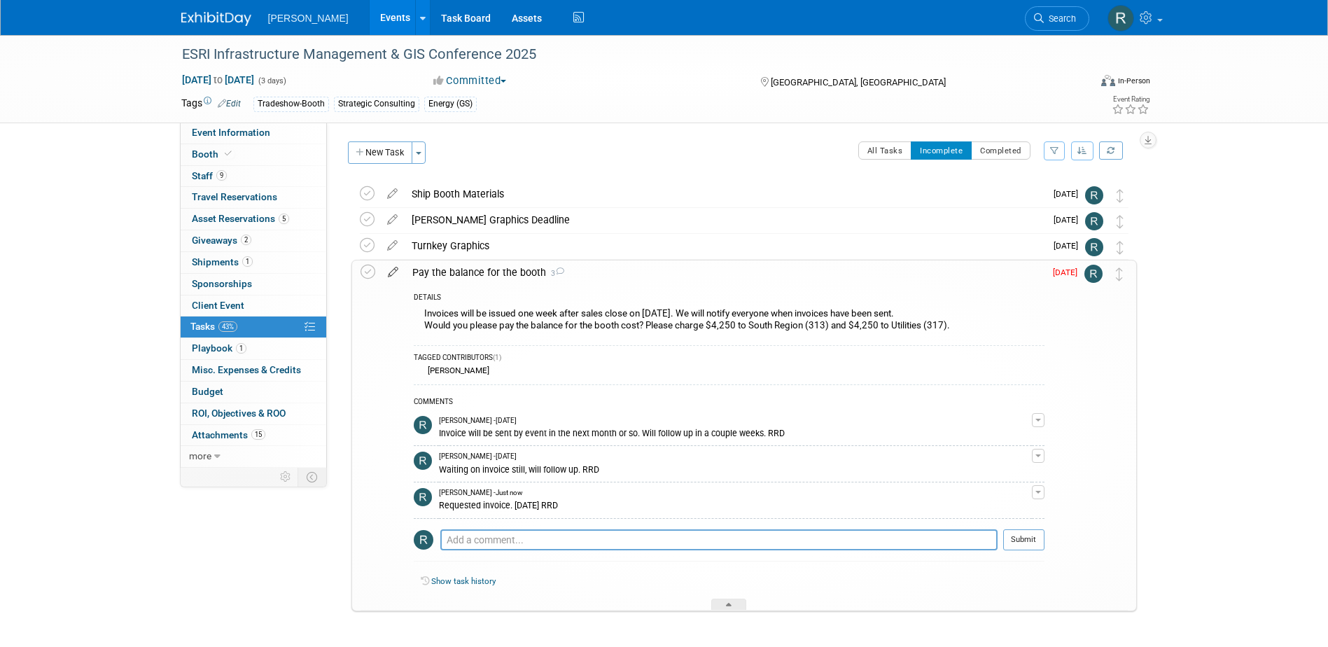
click at [392, 270] on icon at bounding box center [393, 269] width 25 height 18
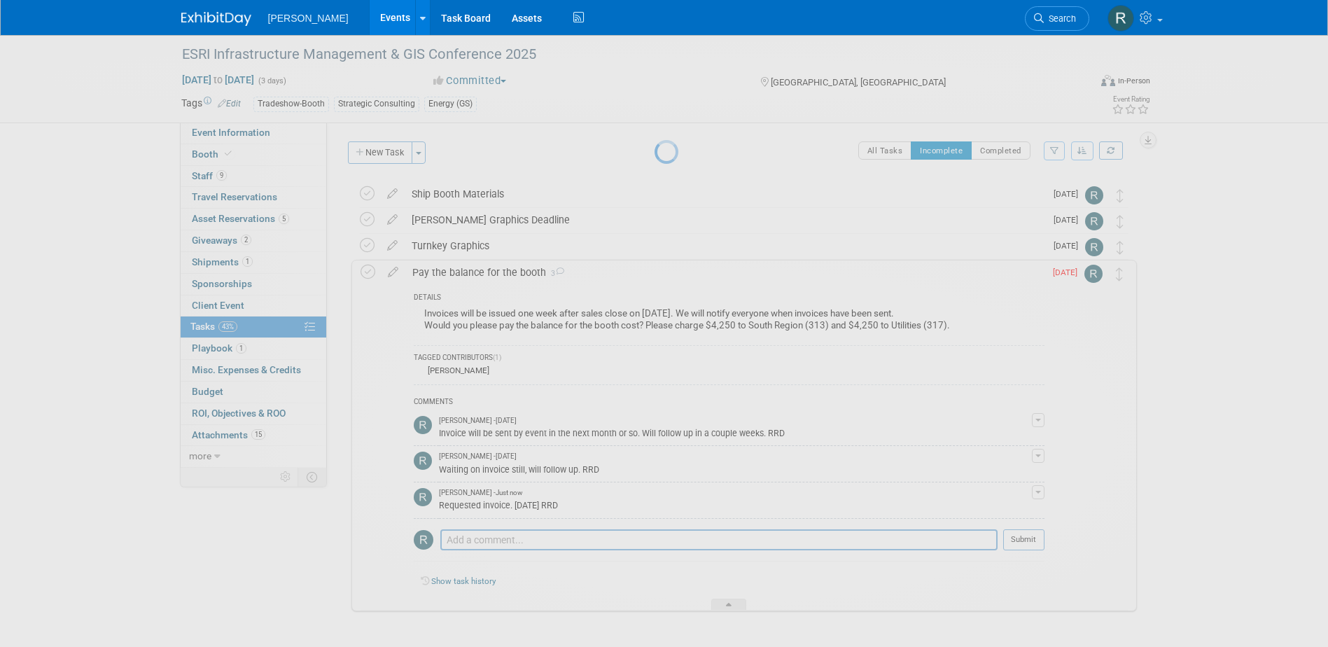
select select "7"
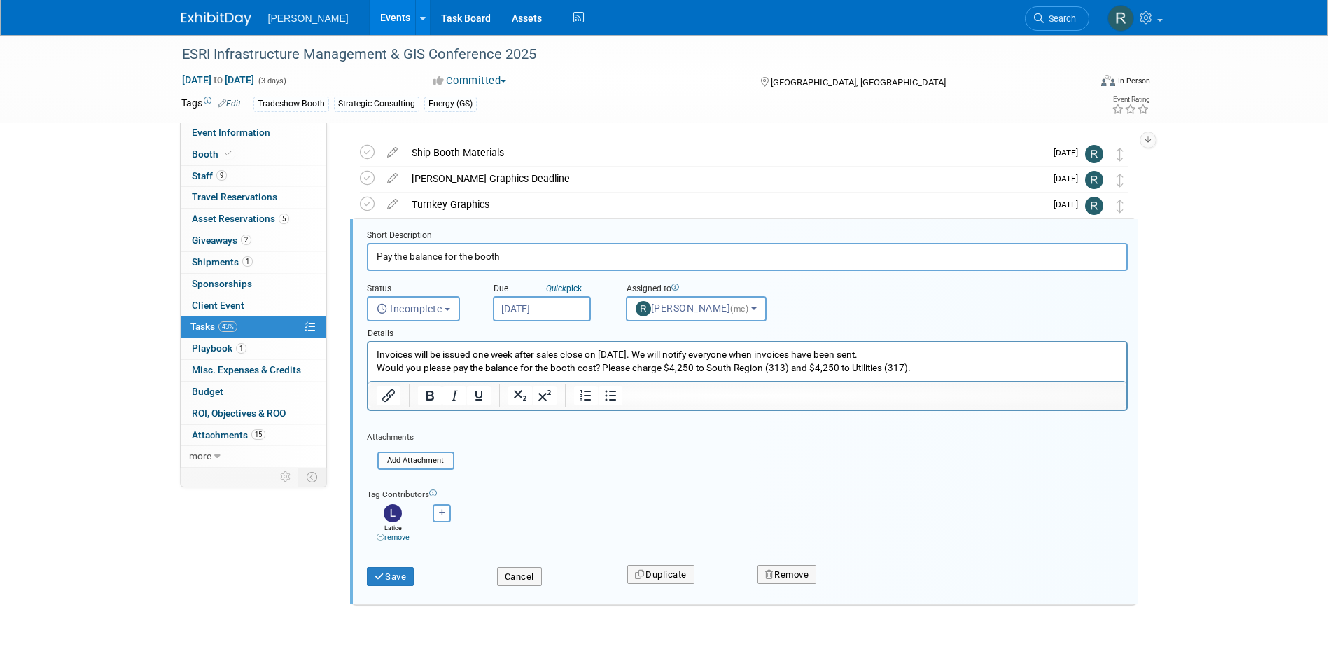
scroll to position [55, 0]
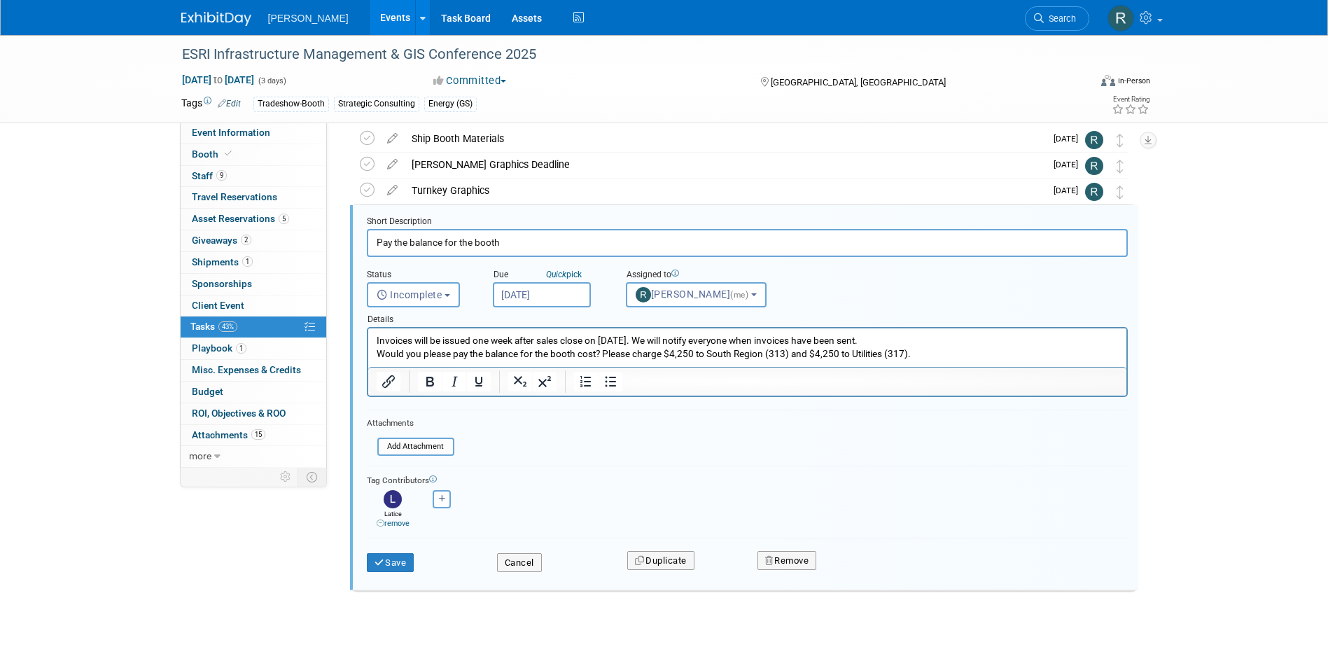
click at [575, 294] on input "[DATE]" at bounding box center [542, 294] width 98 height 25
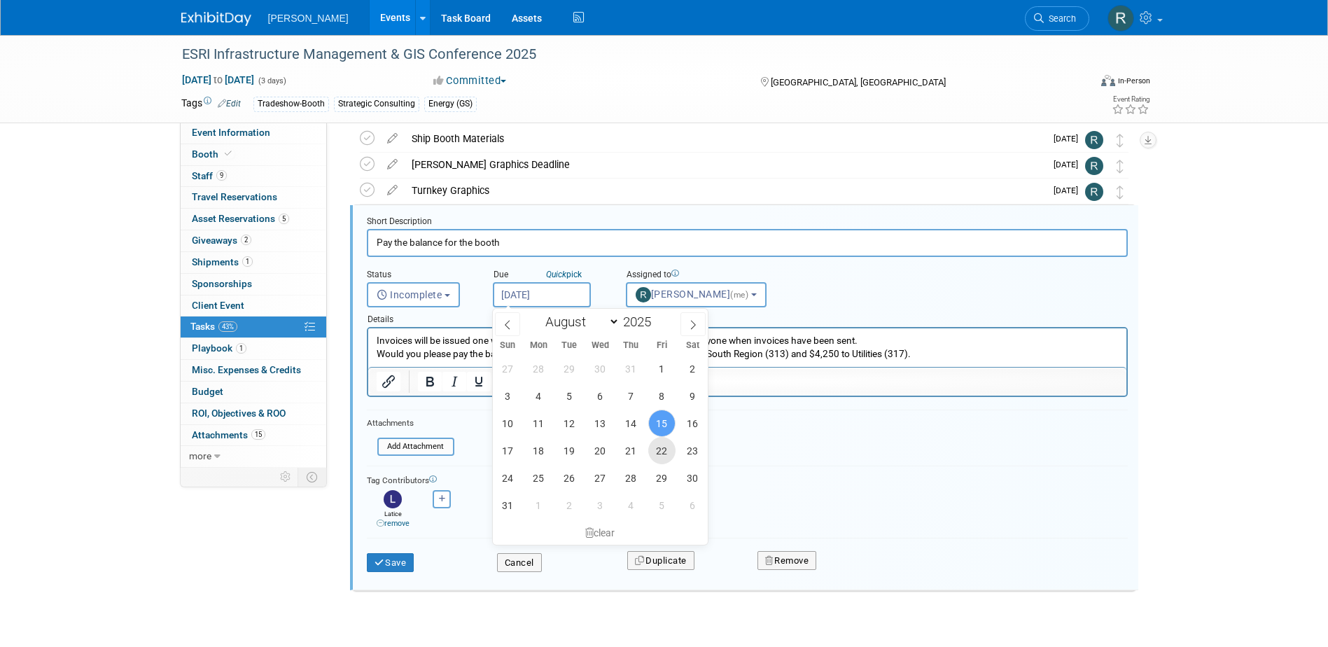
click at [661, 452] on span "22" at bounding box center [661, 450] width 27 height 27
type input "[DATE]"
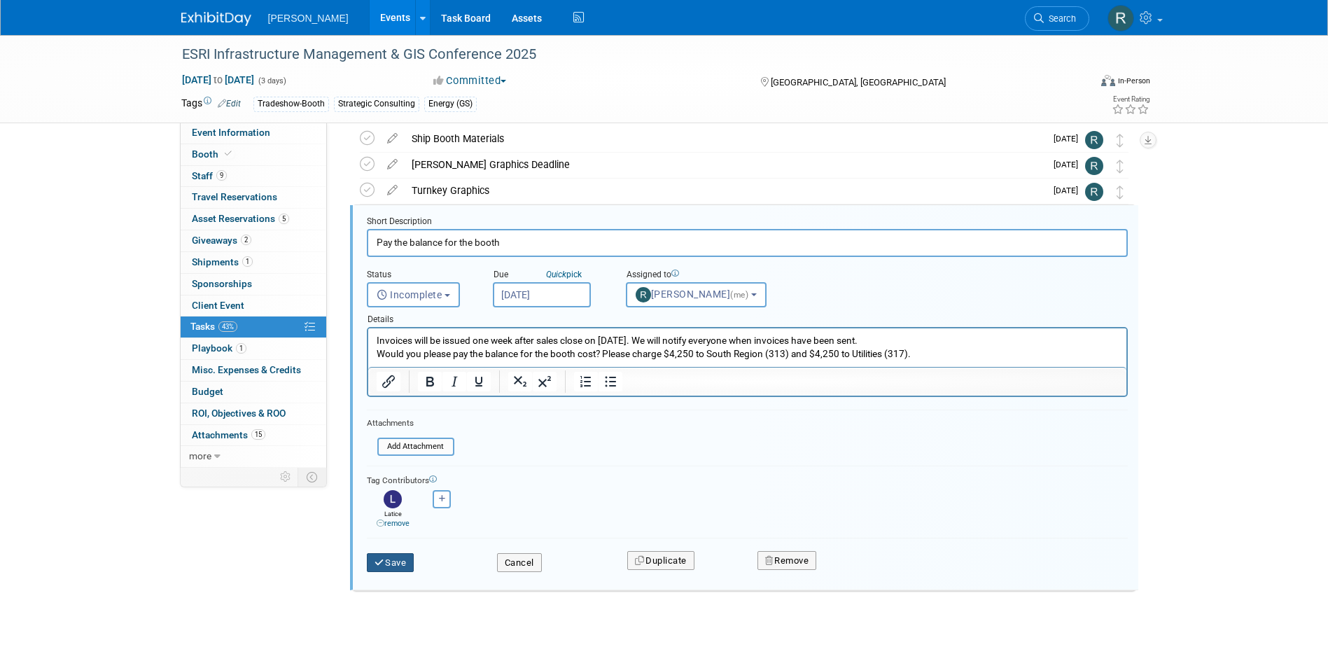
click at [385, 555] on button "Save" at bounding box center [391, 563] width 48 height 20
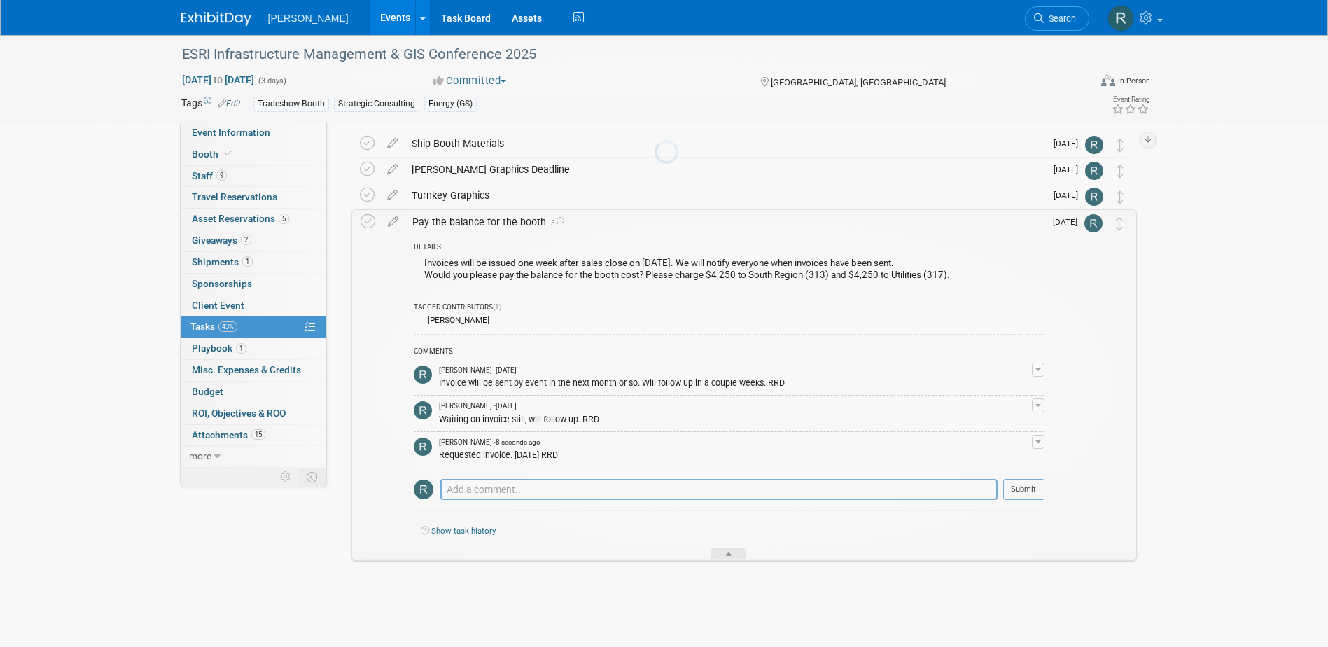
scroll to position [50, 0]
click at [1042, 19] on icon at bounding box center [1039, 18] width 10 height 10
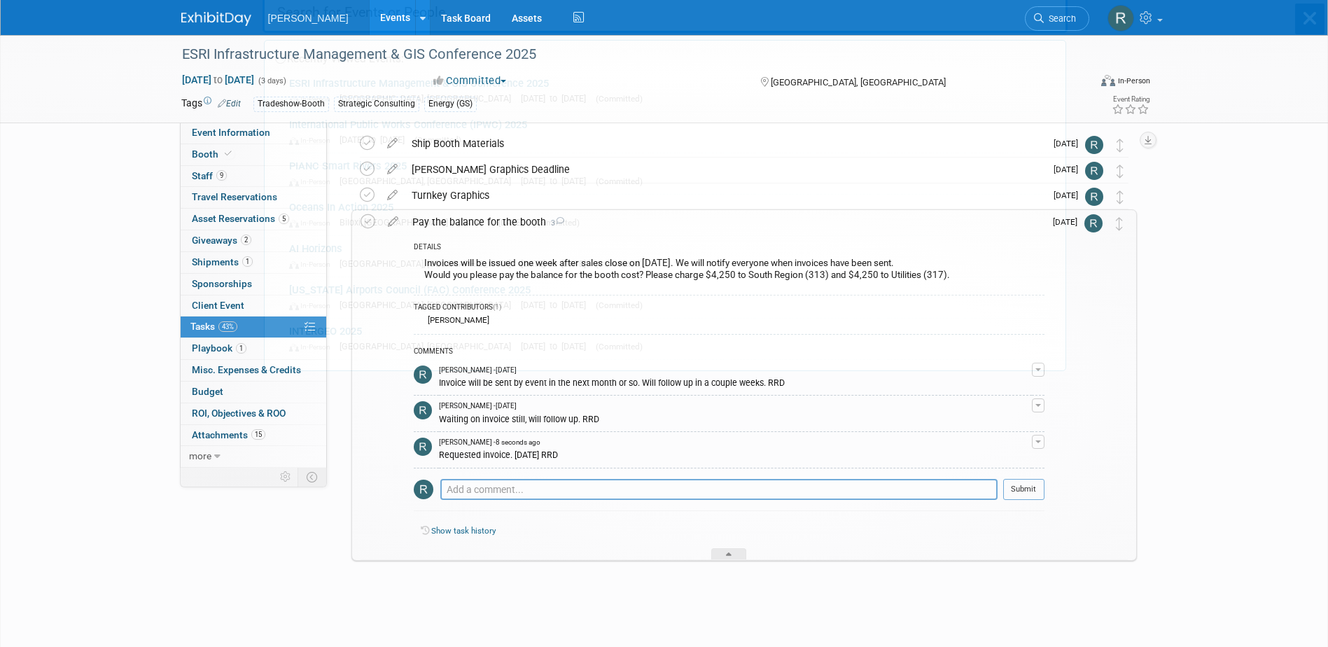
scroll to position [0, 0]
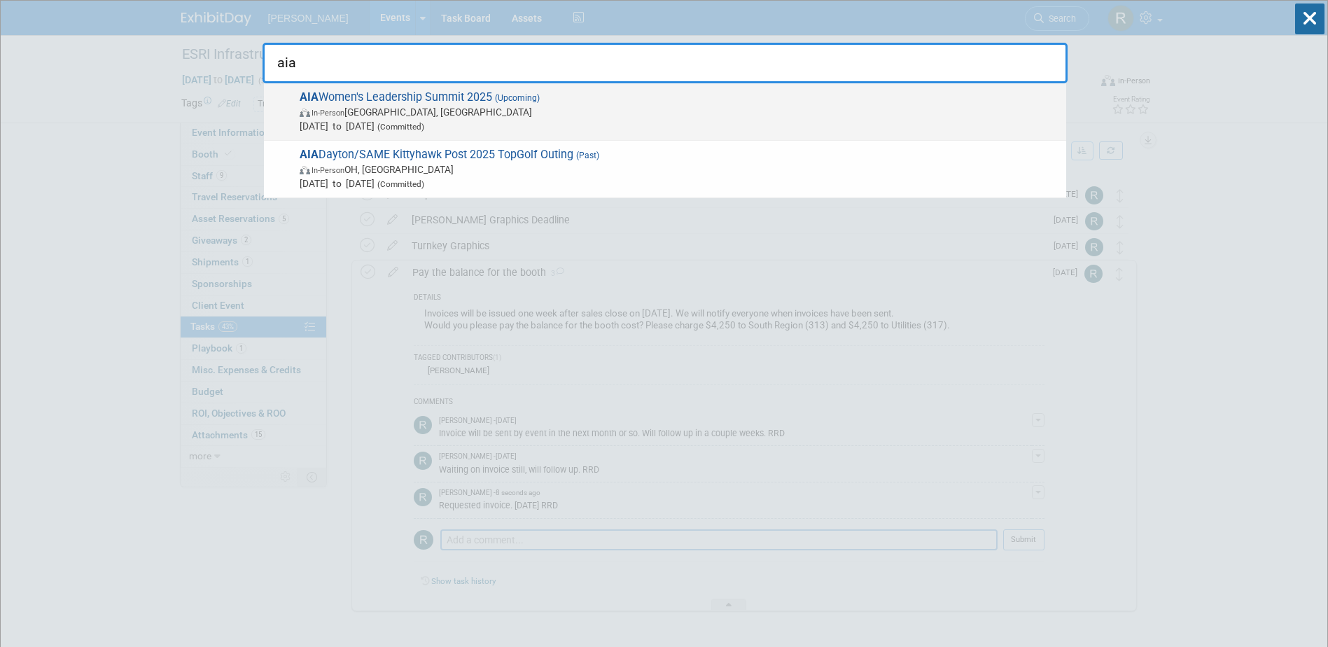
type input "aia"
click at [380, 111] on span "In-Person Atlanta, GA" at bounding box center [680, 112] width 760 height 14
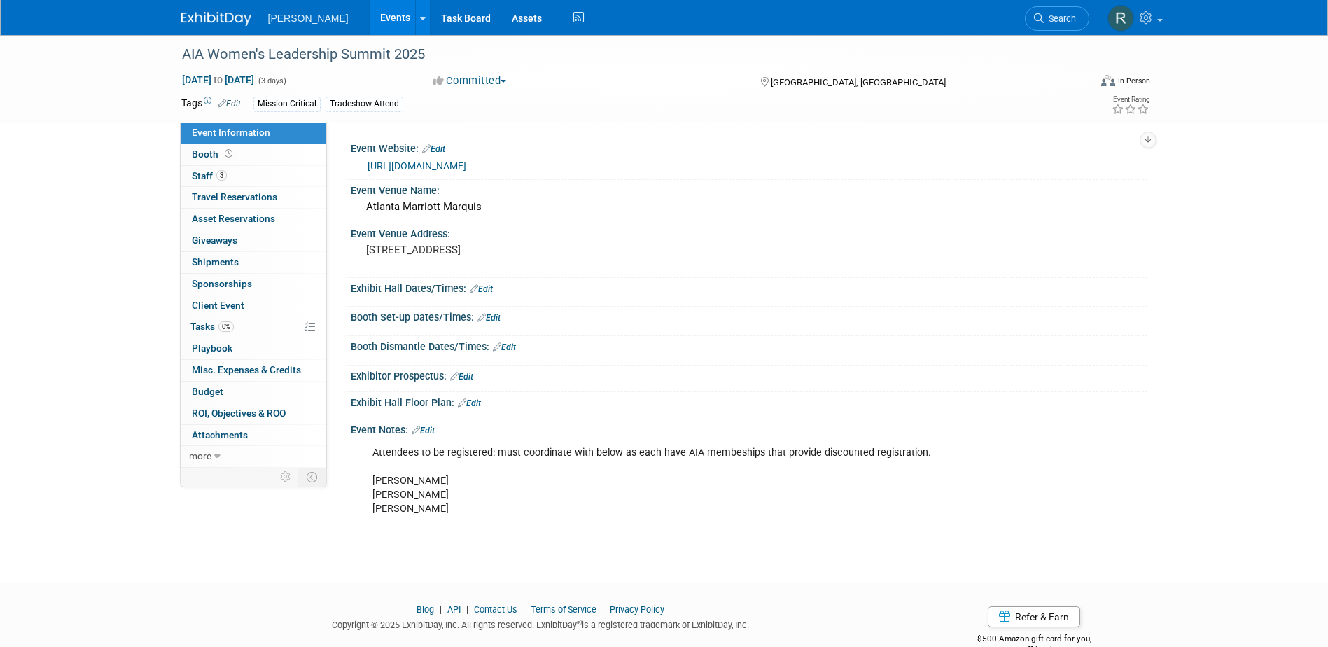
click at [439, 164] on link "[URL][DOMAIN_NAME]" at bounding box center [417, 165] width 99 height 11
click at [239, 325] on link "0% Tasks 0%" at bounding box center [254, 326] width 146 height 21
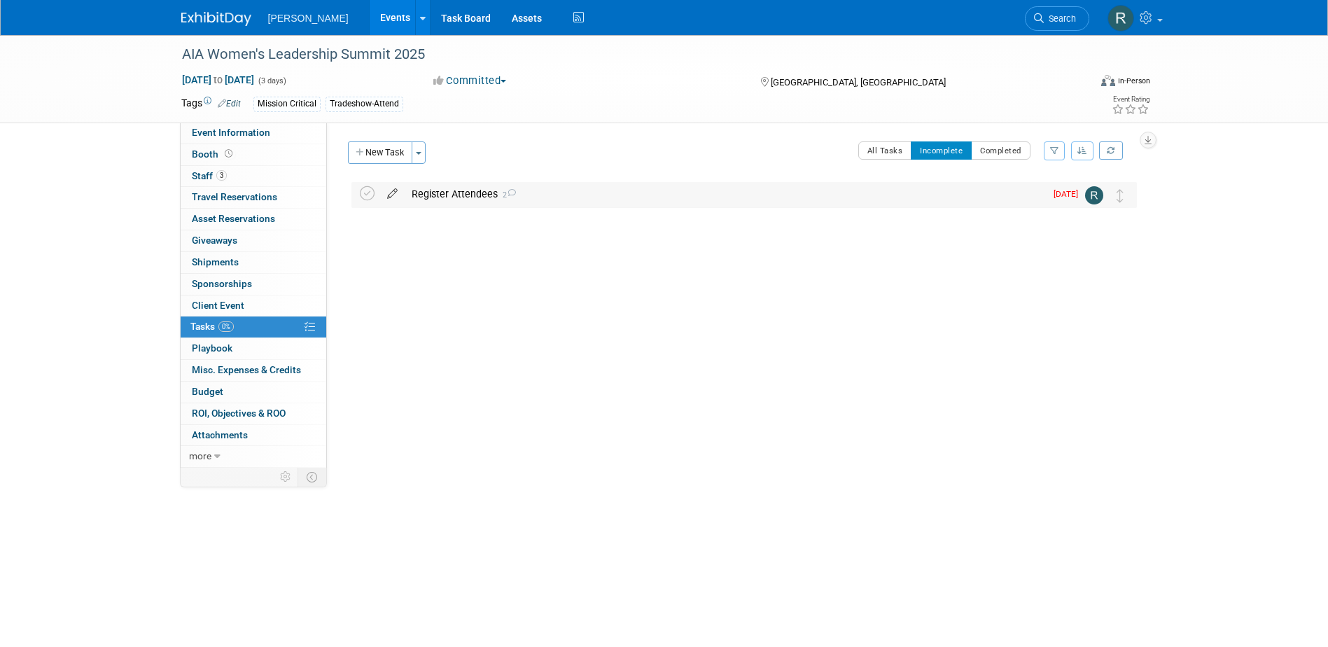
click at [395, 193] on icon at bounding box center [392, 191] width 25 height 18
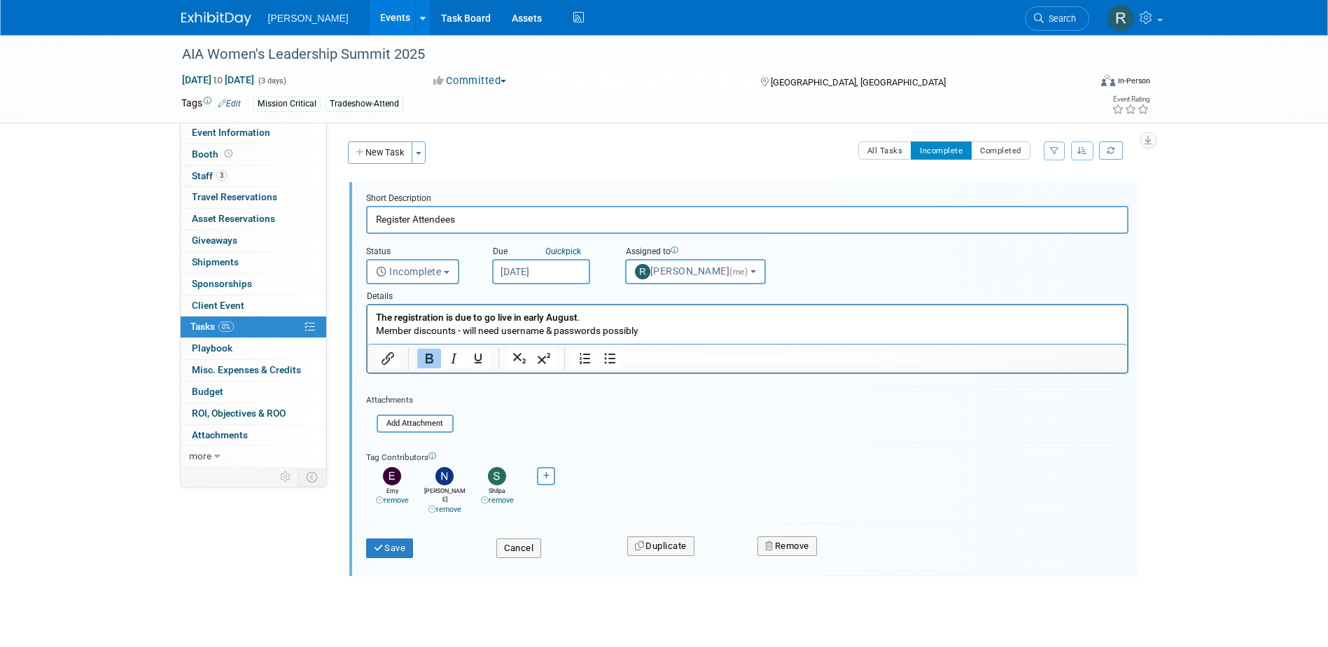
click at [582, 273] on input "Aug 15, 2025" at bounding box center [541, 271] width 98 height 25
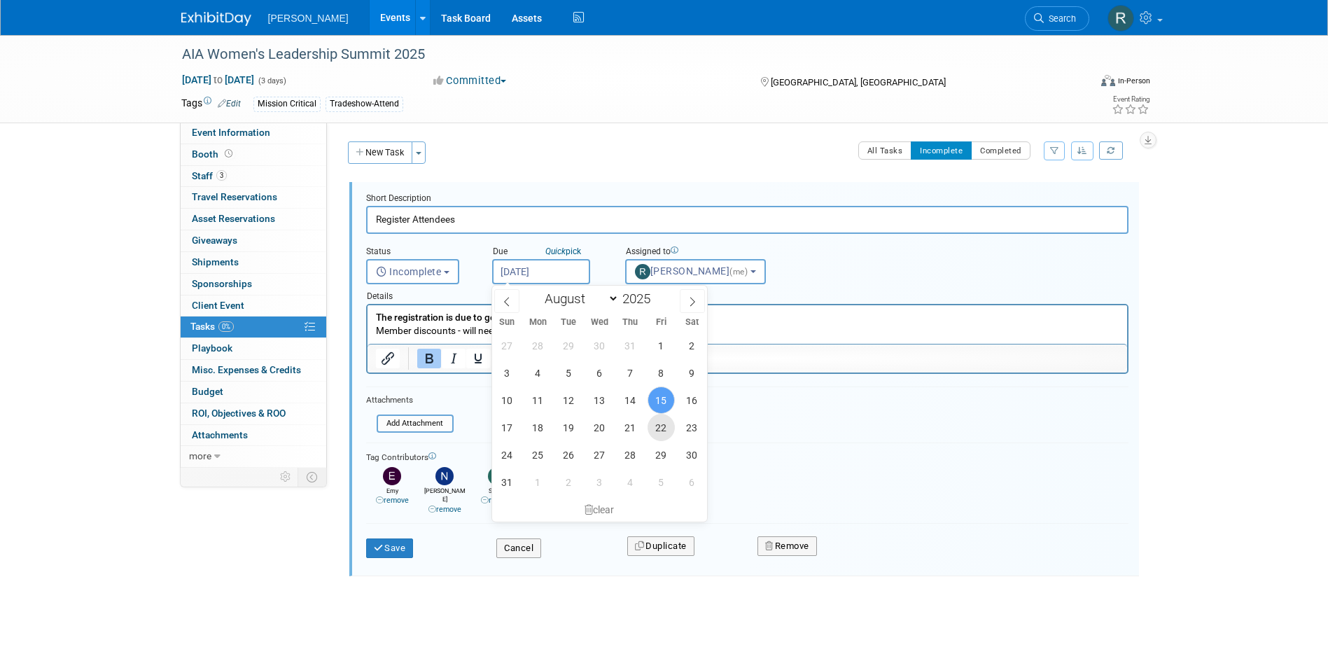
click at [665, 432] on span "22" at bounding box center [661, 427] width 27 height 27
type input "Aug 22, 2025"
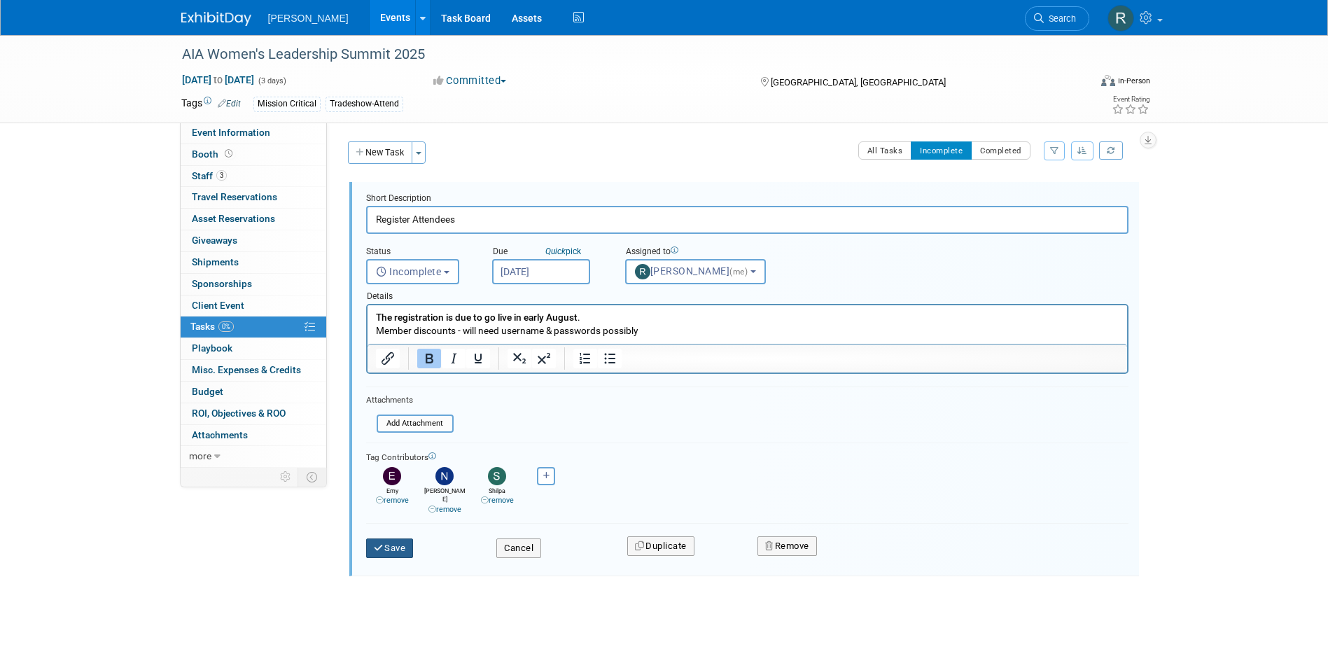
click at [379, 543] on icon "submit" at bounding box center [379, 547] width 11 height 9
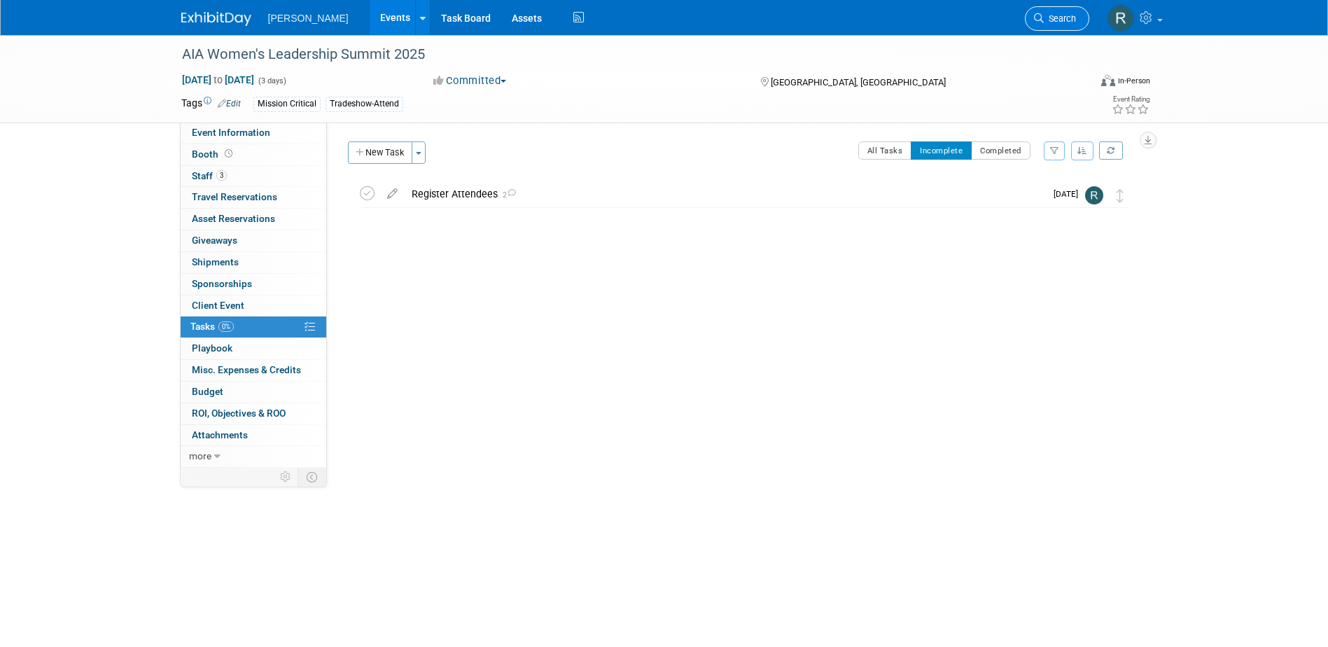
click at [1051, 18] on span "Search" at bounding box center [1060, 18] width 32 height 11
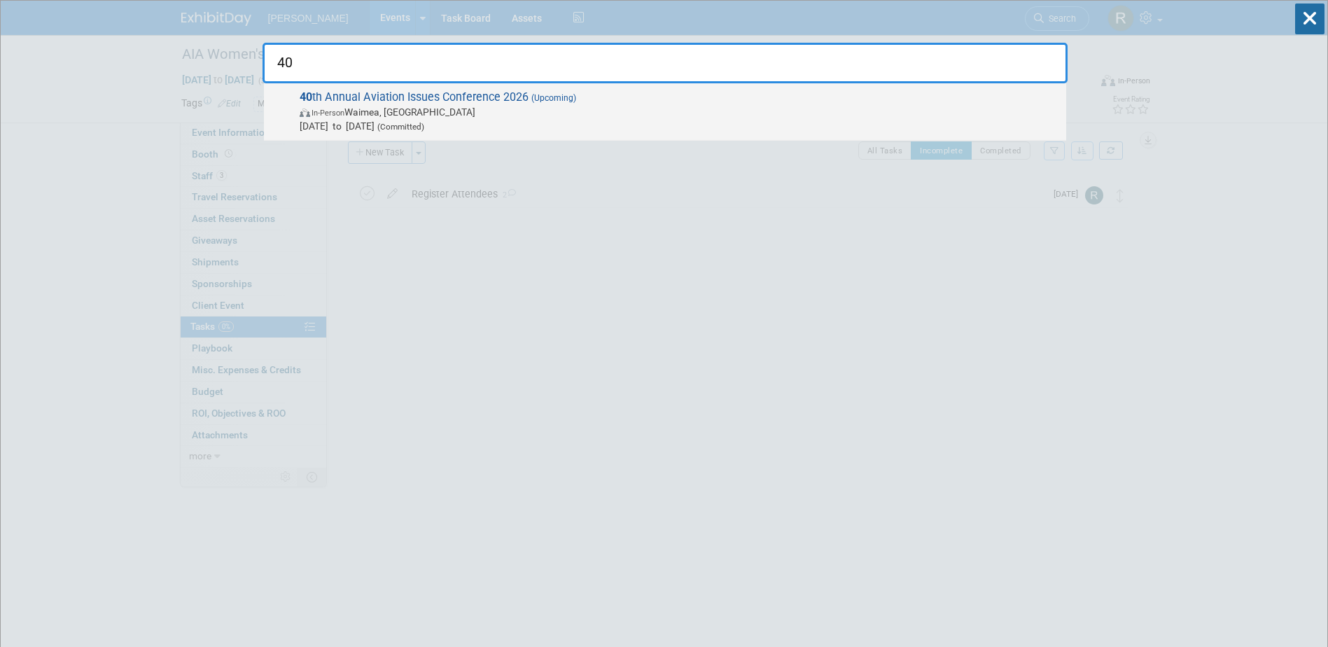
type input "40"
click at [518, 123] on span "Jan 11, 2026 to Jan 15, 2026 (Committed)" at bounding box center [680, 126] width 760 height 14
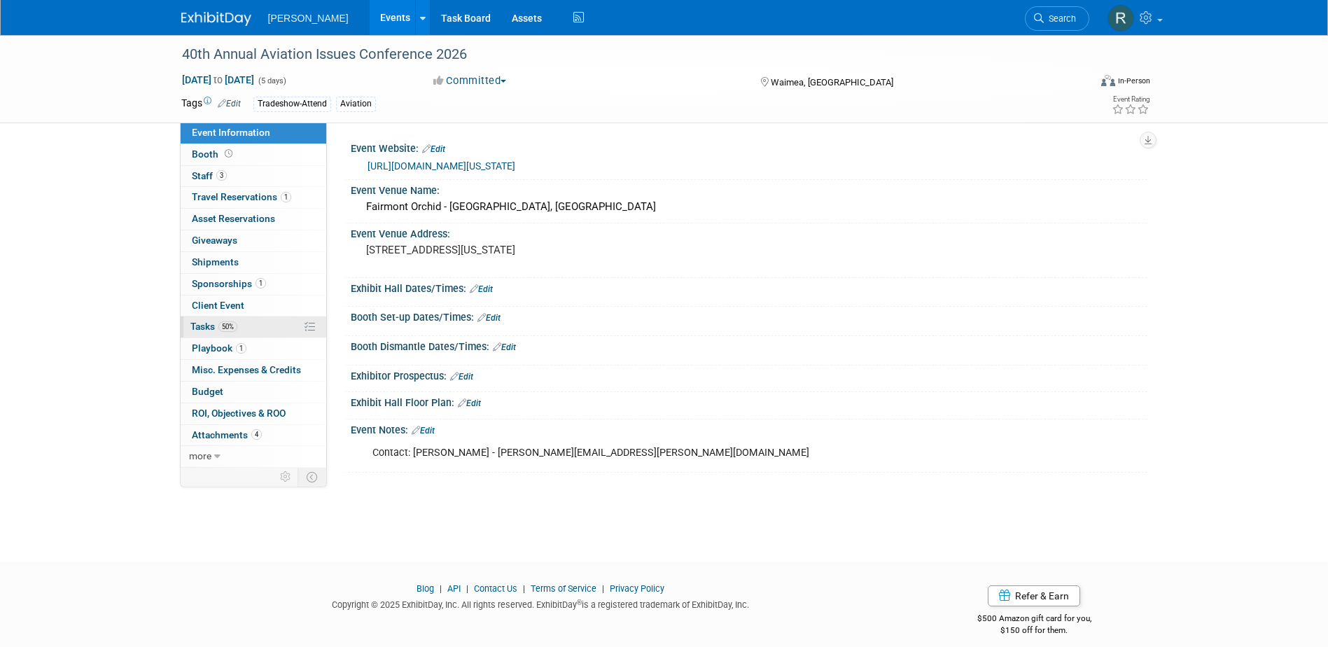
click at [225, 328] on span "50%" at bounding box center [227, 326] width 19 height 11
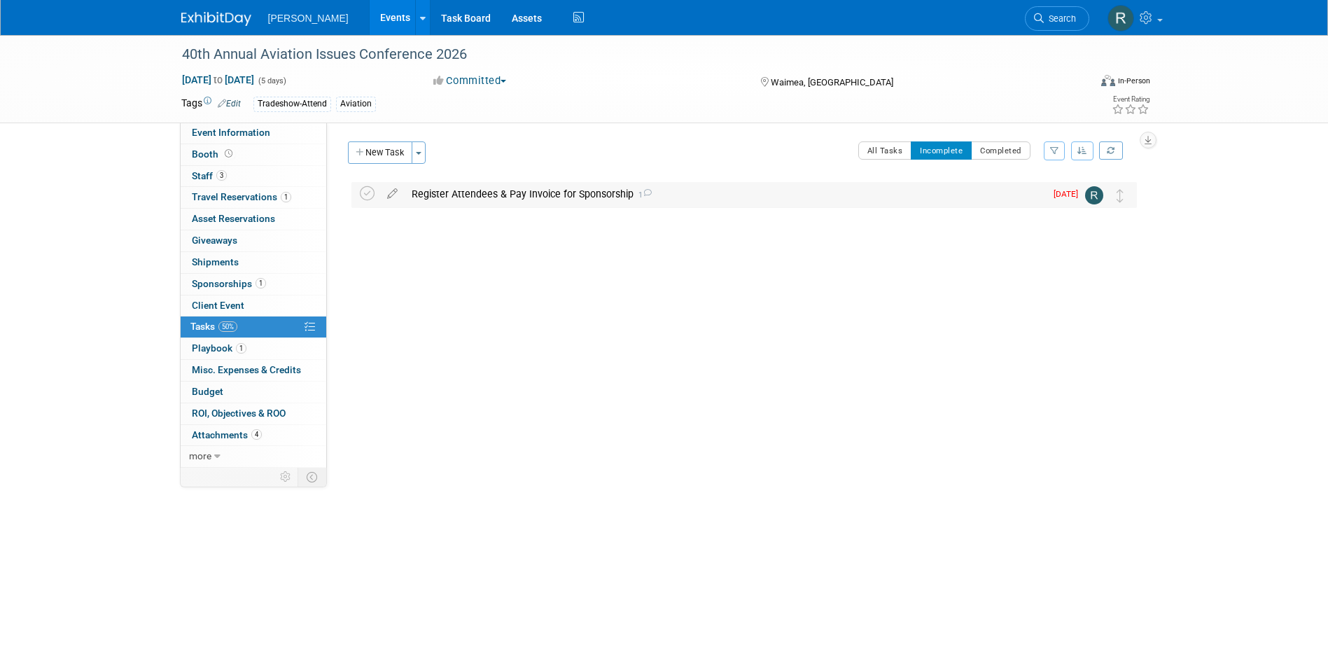
click at [608, 196] on div "Register Attendees & Pay Invoice for Sponsorship 1" at bounding box center [725, 194] width 641 height 24
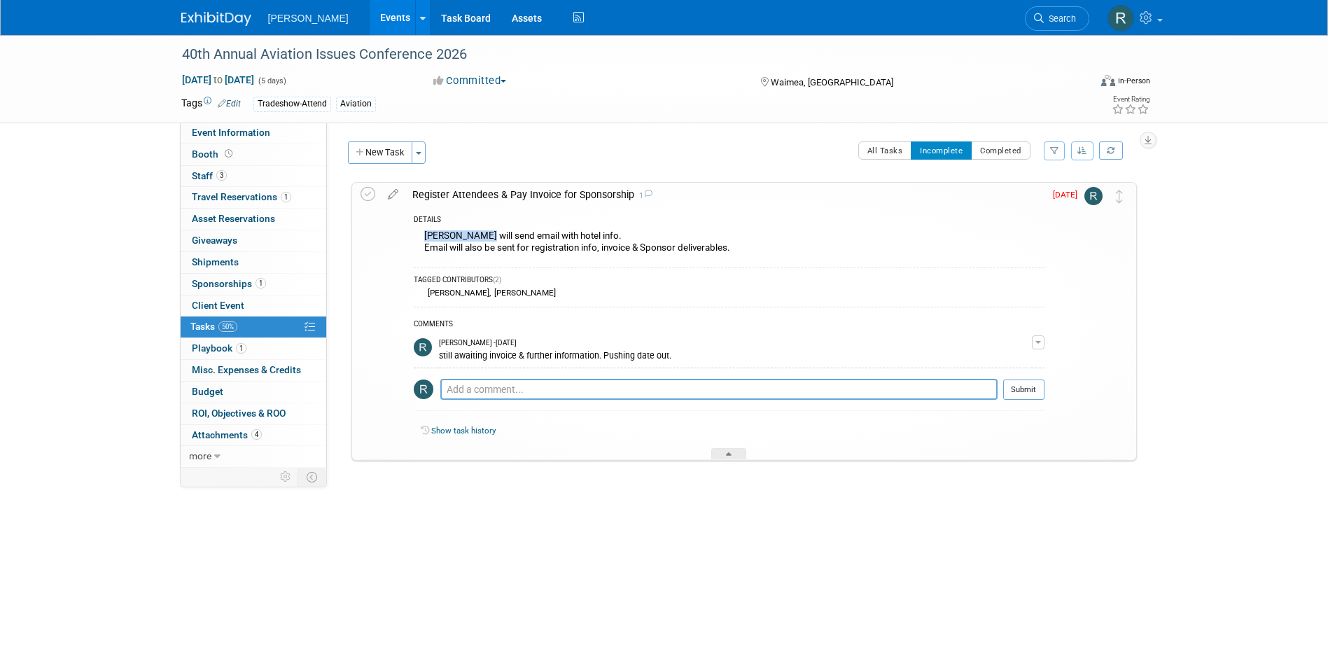
drag, startPoint x: 424, startPoint y: 235, endPoint x: 485, endPoint y: 241, distance: 61.2
click at [485, 241] on div "Kathryn Moore will send email with hotel info. Email will also be sent for regi…" at bounding box center [729, 243] width 631 height 33
copy div "Kathryn Moore"
click at [246, 131] on span "Event Information" at bounding box center [231, 132] width 78 height 11
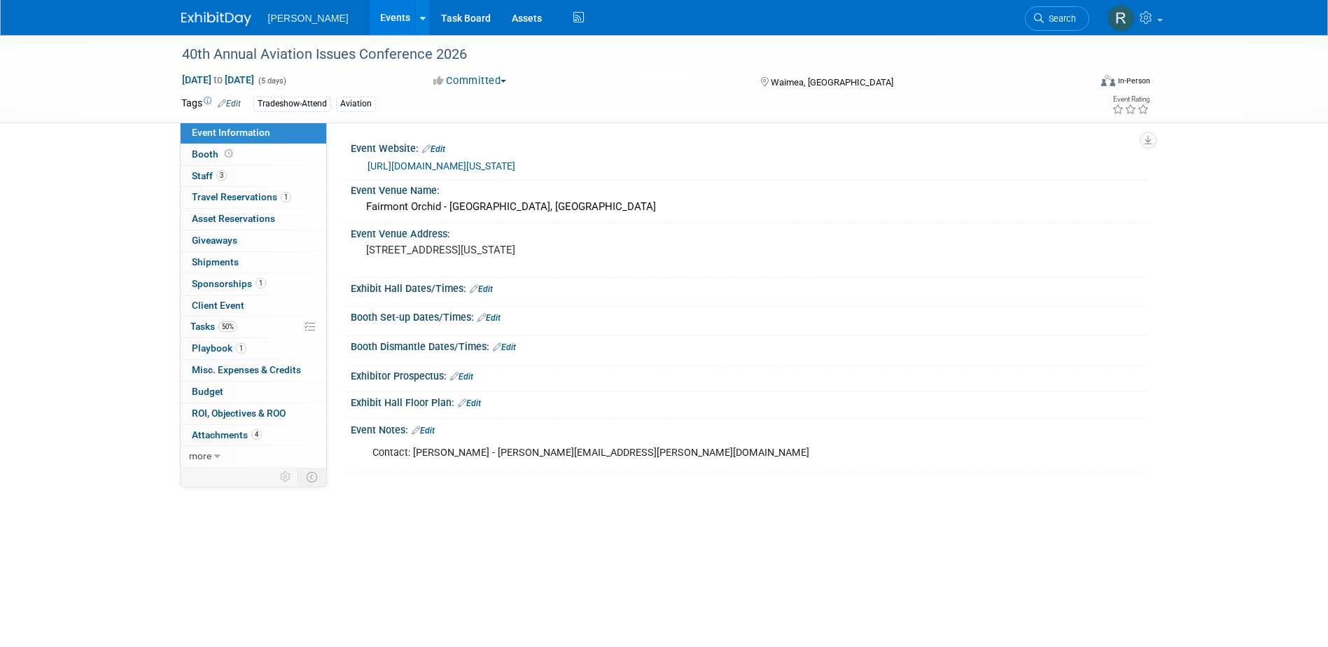
click at [433, 435] on link "Edit" at bounding box center [423, 431] width 23 height 10
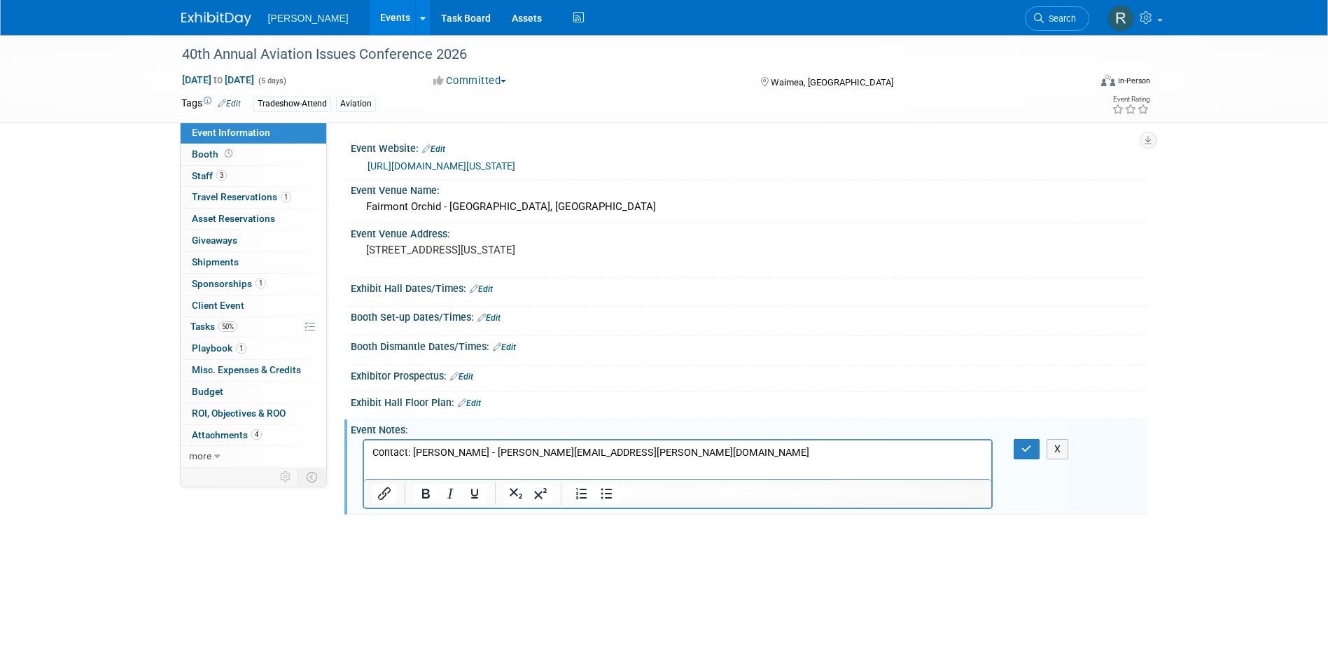
click at [599, 452] on p "Contact: Lisa Williams - lisa.williams@aaae.org" at bounding box center [678, 453] width 612 height 14
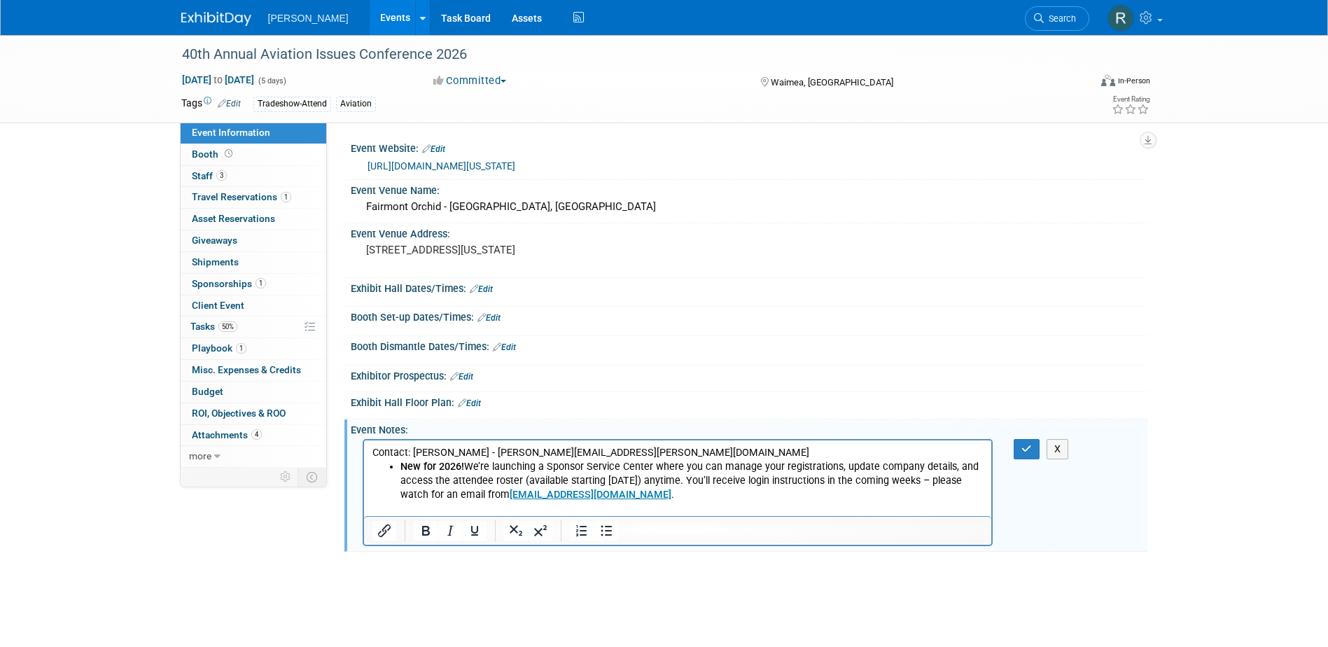
drag, startPoint x: 250, startPoint y: 280, endPoint x: 246, endPoint y: 293, distance: 13.3
click at [250, 280] on span "Sponsorships 1" at bounding box center [229, 283] width 74 height 11
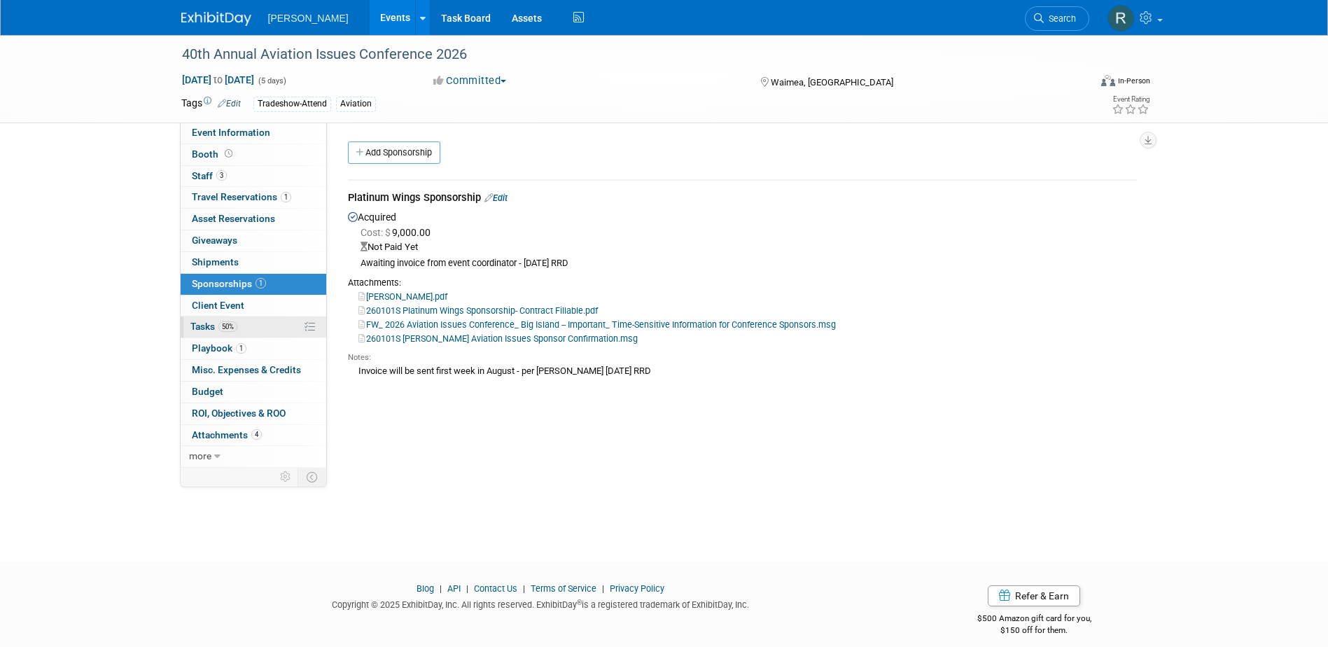
click at [211, 327] on span "Tasks 50%" at bounding box center [213, 326] width 47 height 11
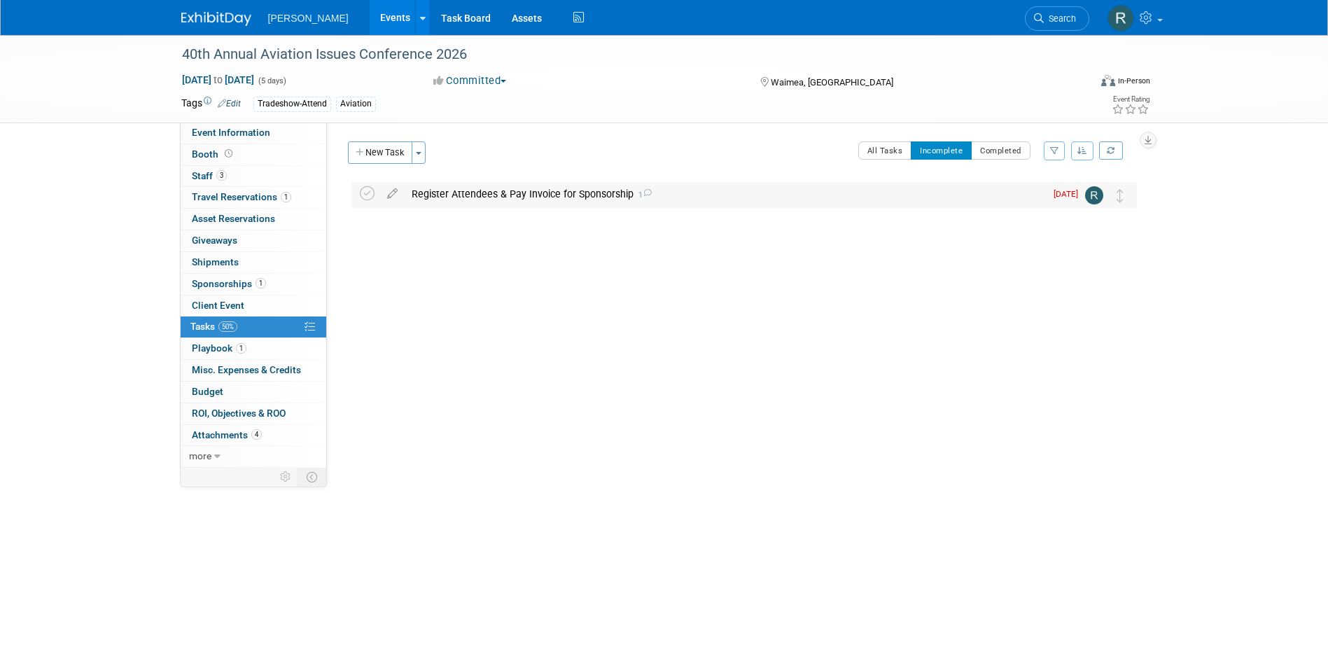
click at [456, 195] on div "Register Attendees & Pay Invoice for Sponsorship 1" at bounding box center [725, 194] width 641 height 24
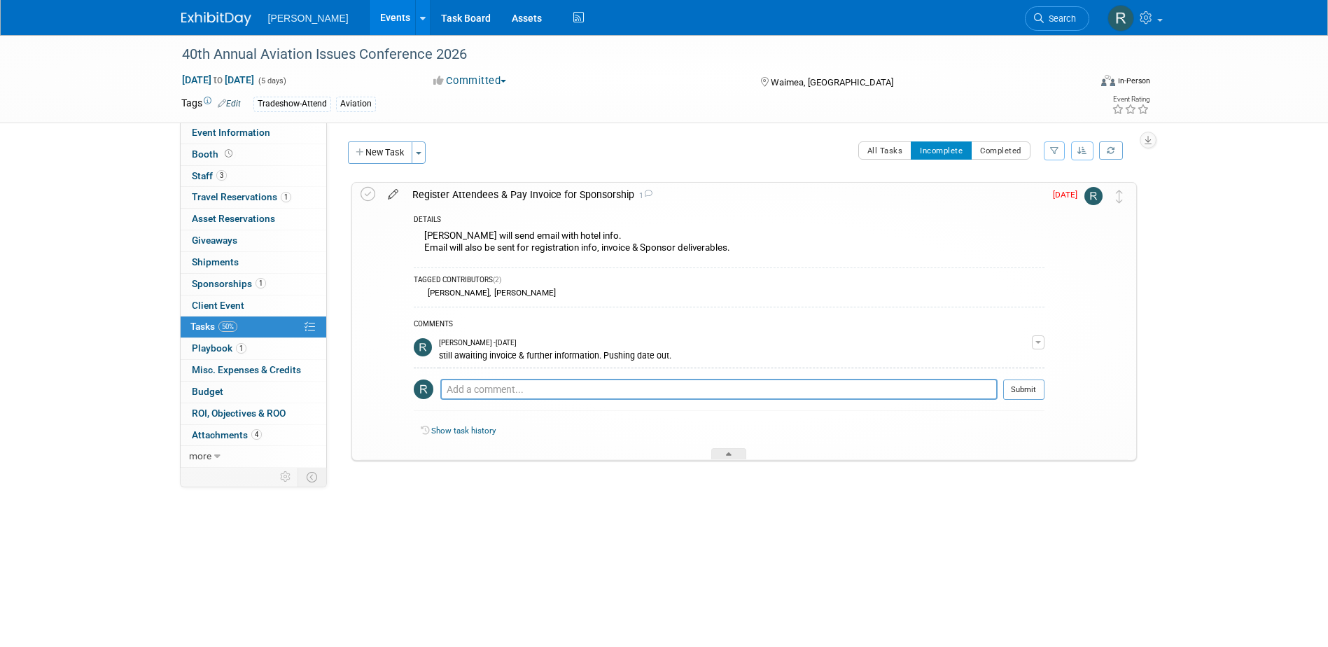
click at [394, 195] on icon at bounding box center [393, 192] width 25 height 18
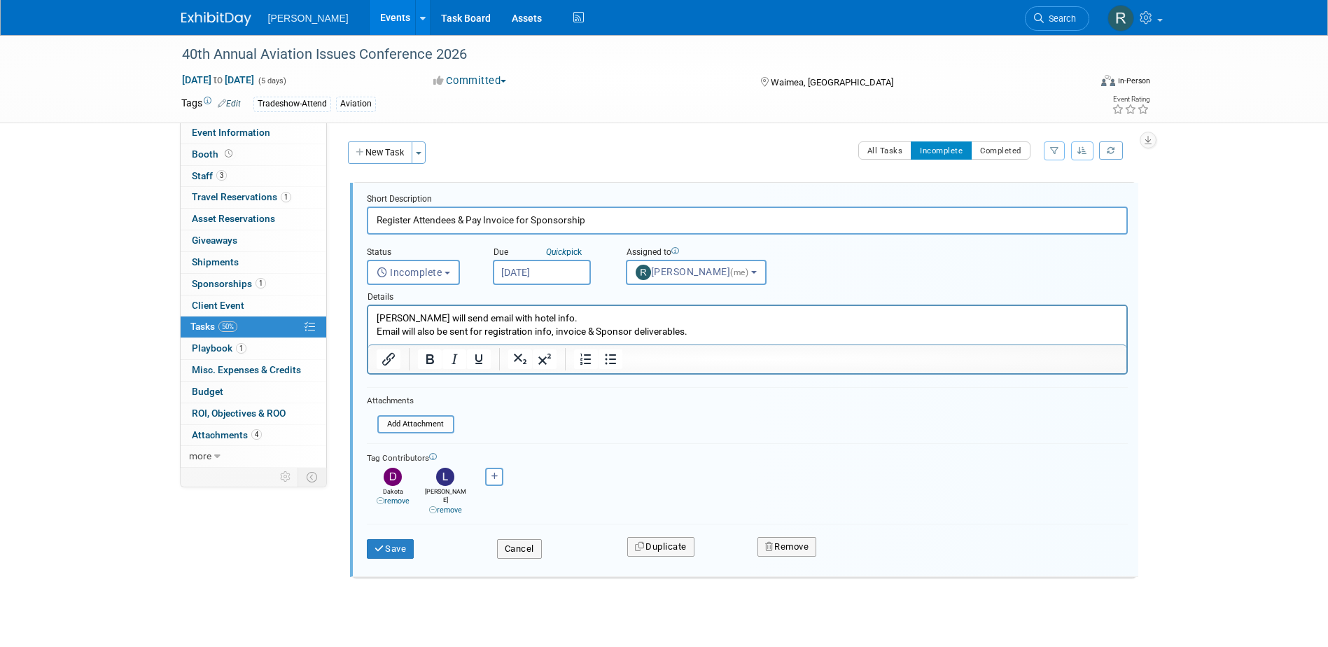
click at [579, 270] on input "[DATE]" at bounding box center [542, 272] width 98 height 25
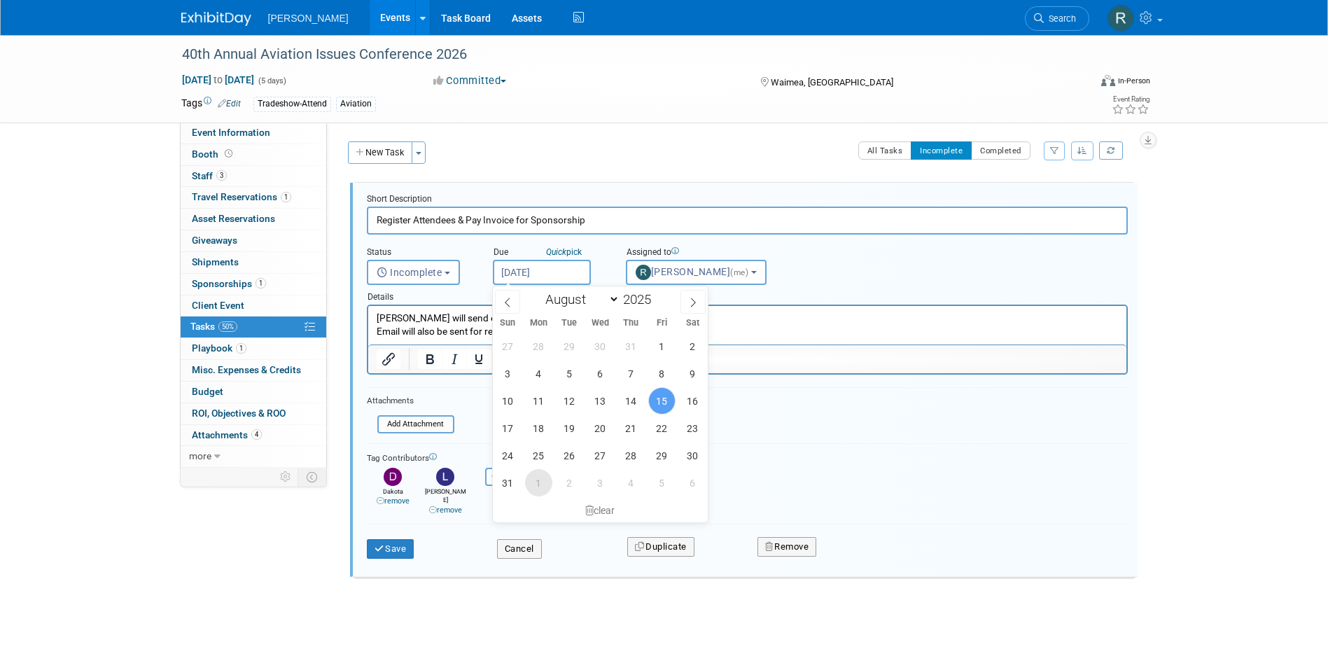
click at [541, 486] on span "1" at bounding box center [538, 482] width 27 height 27
type input "Sep 1, 2025"
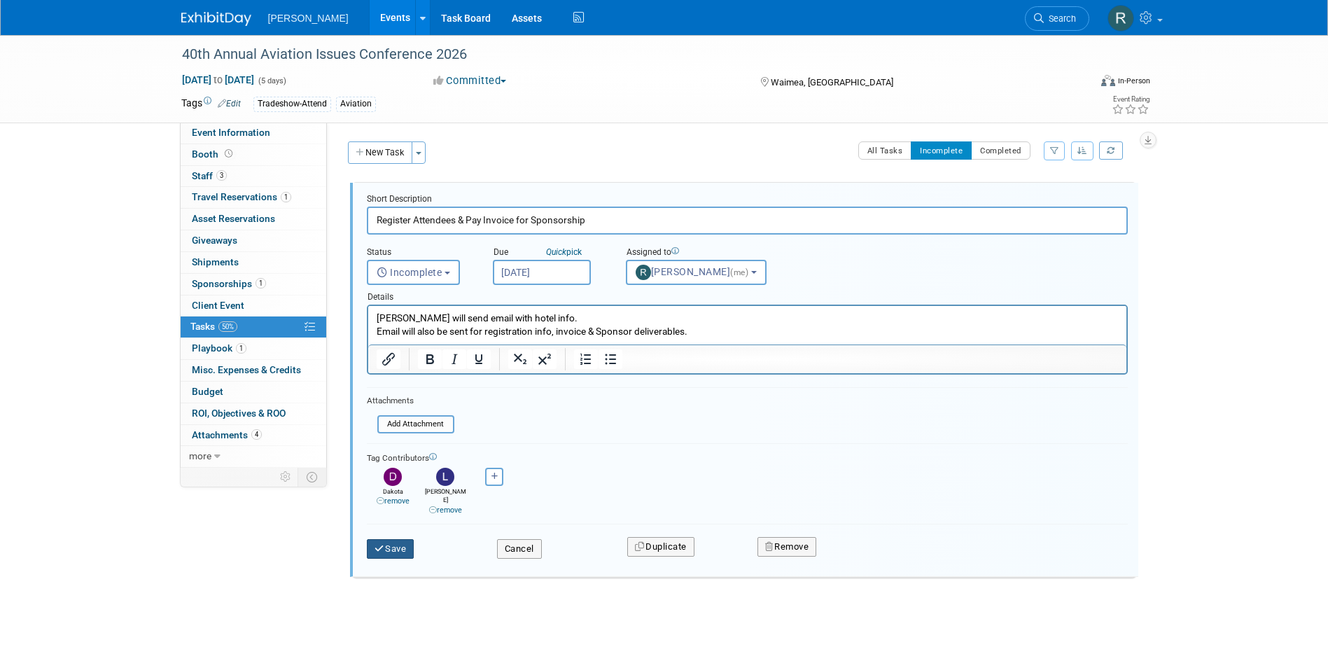
click at [386, 539] on button "Save" at bounding box center [391, 549] width 48 height 20
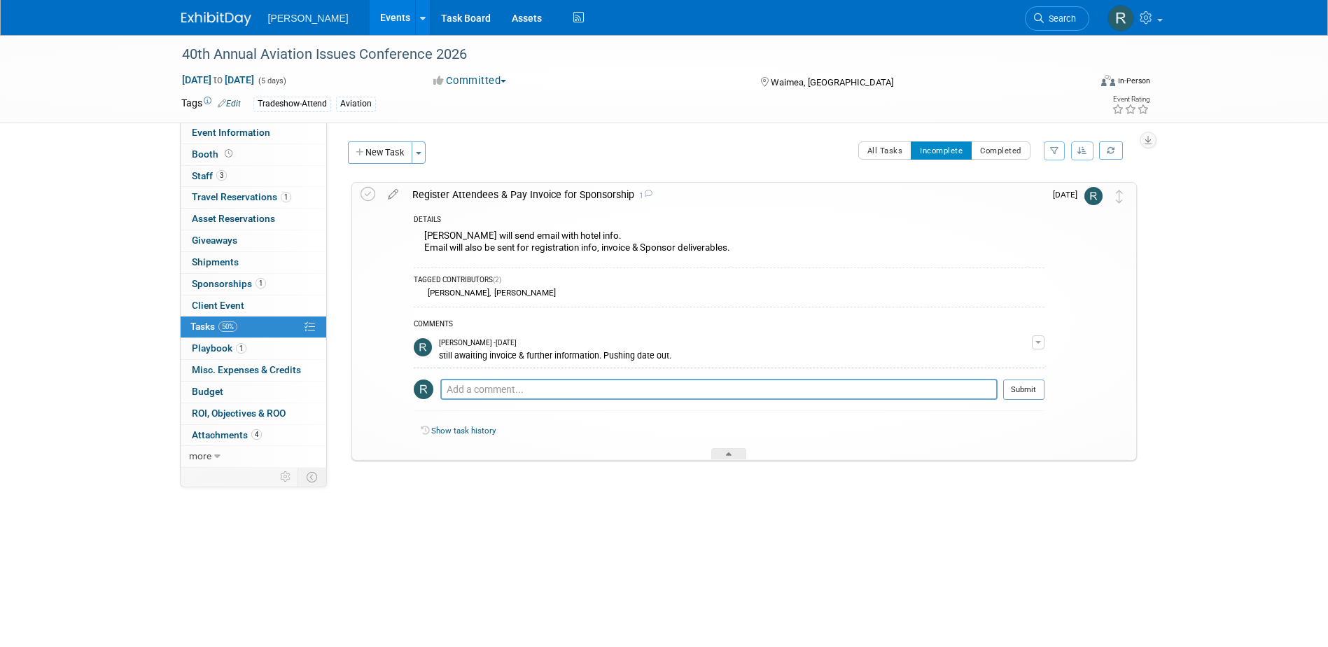
drag, startPoint x: 1066, startPoint y: 13, endPoint x: 1058, endPoint y: 18, distance: 9.7
click at [1064, 15] on span "Search" at bounding box center [1060, 18] width 32 height 11
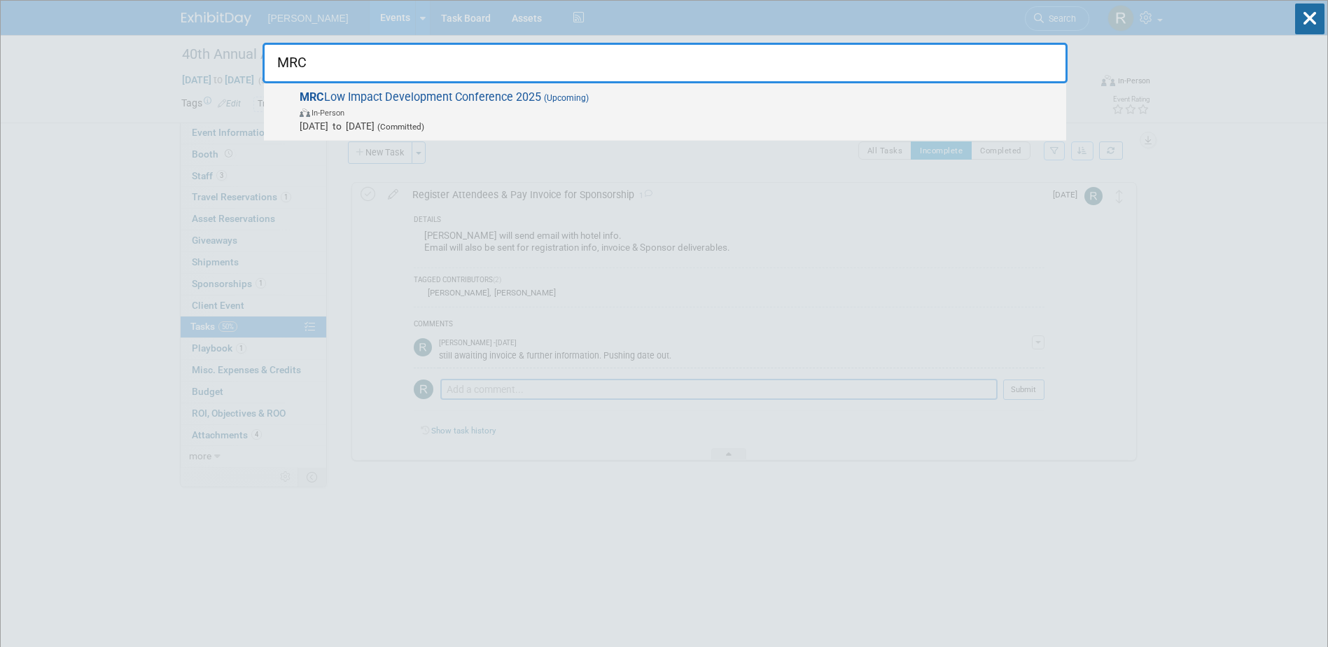
type input "MRC"
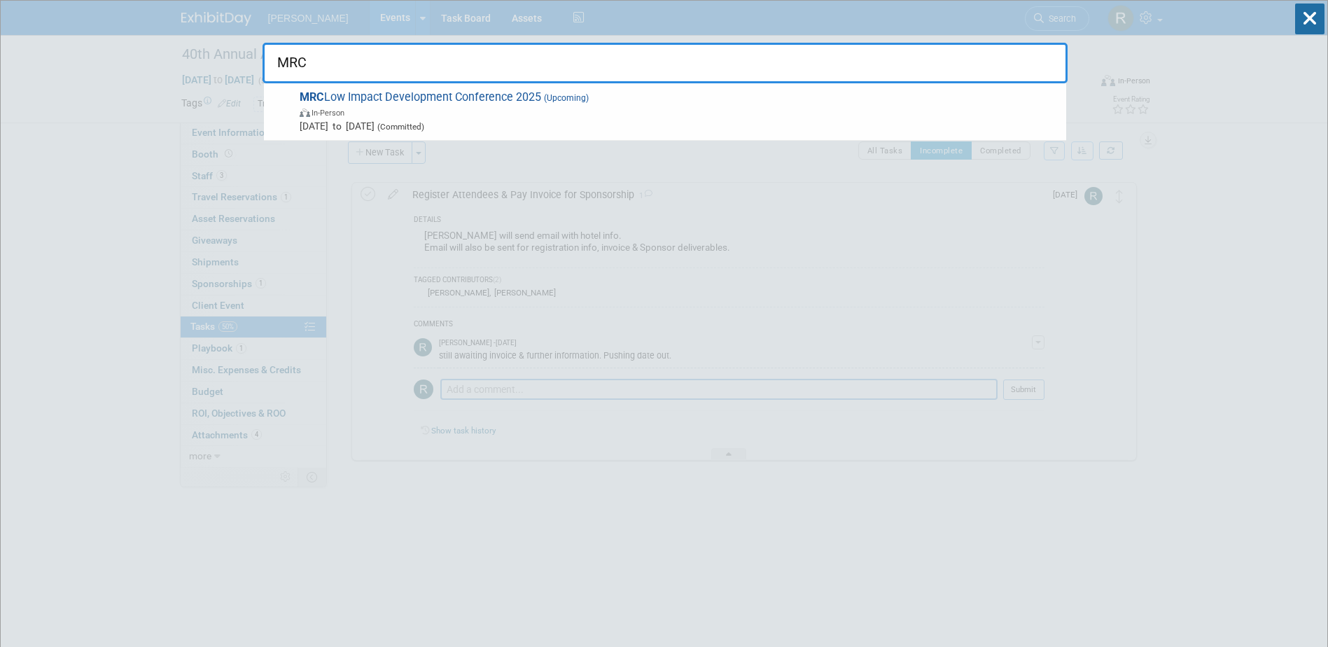
click at [398, 119] on span "Oct 29, 2025 to Oct 30, 2025 (Committed)" at bounding box center [680, 126] width 760 height 14
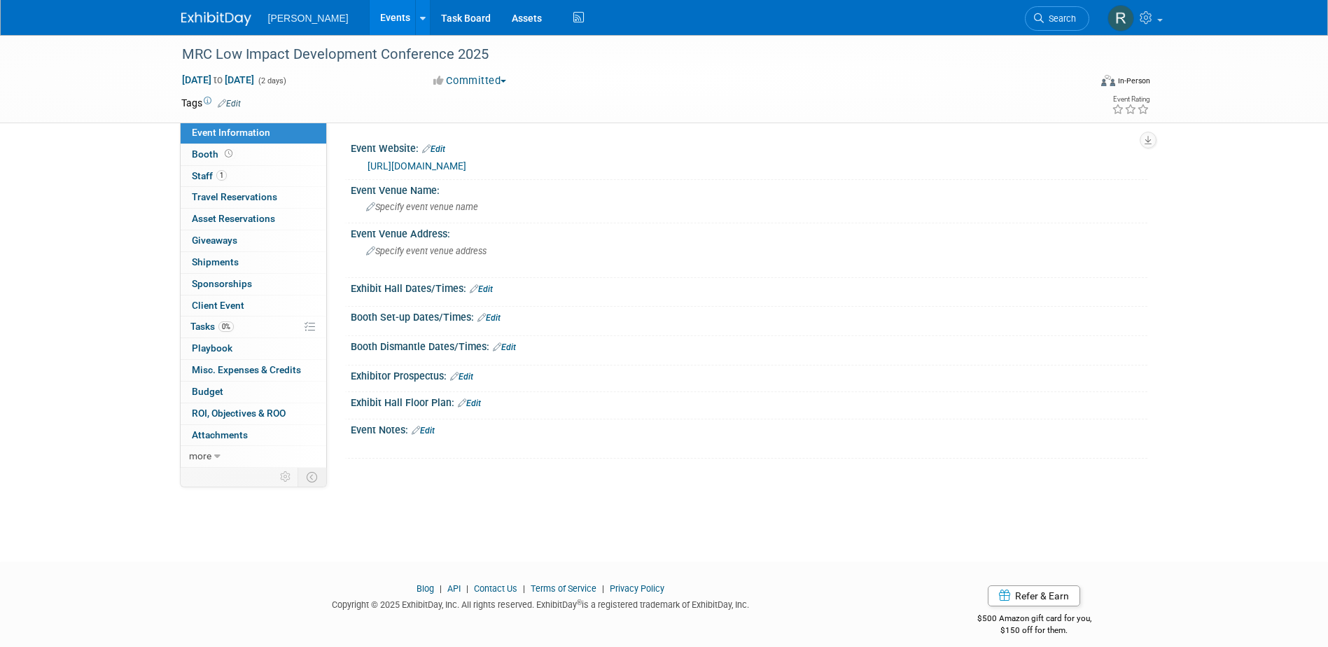
click at [432, 163] on link "[URL][DOMAIN_NAME]" at bounding box center [417, 165] width 99 height 11
click at [521, 209] on div "Specify event venue name" at bounding box center [749, 207] width 776 height 22
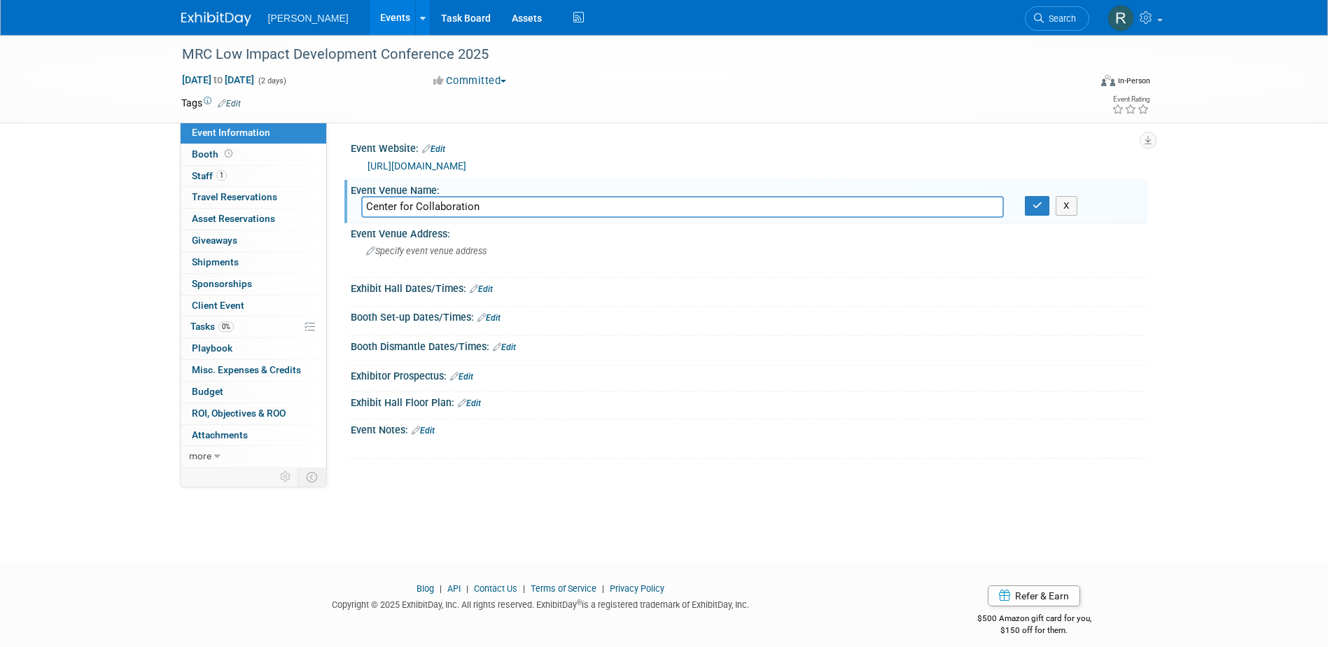
type input "Center for Collaboration"
click at [1025, 196] on button "button" at bounding box center [1037, 206] width 25 height 20
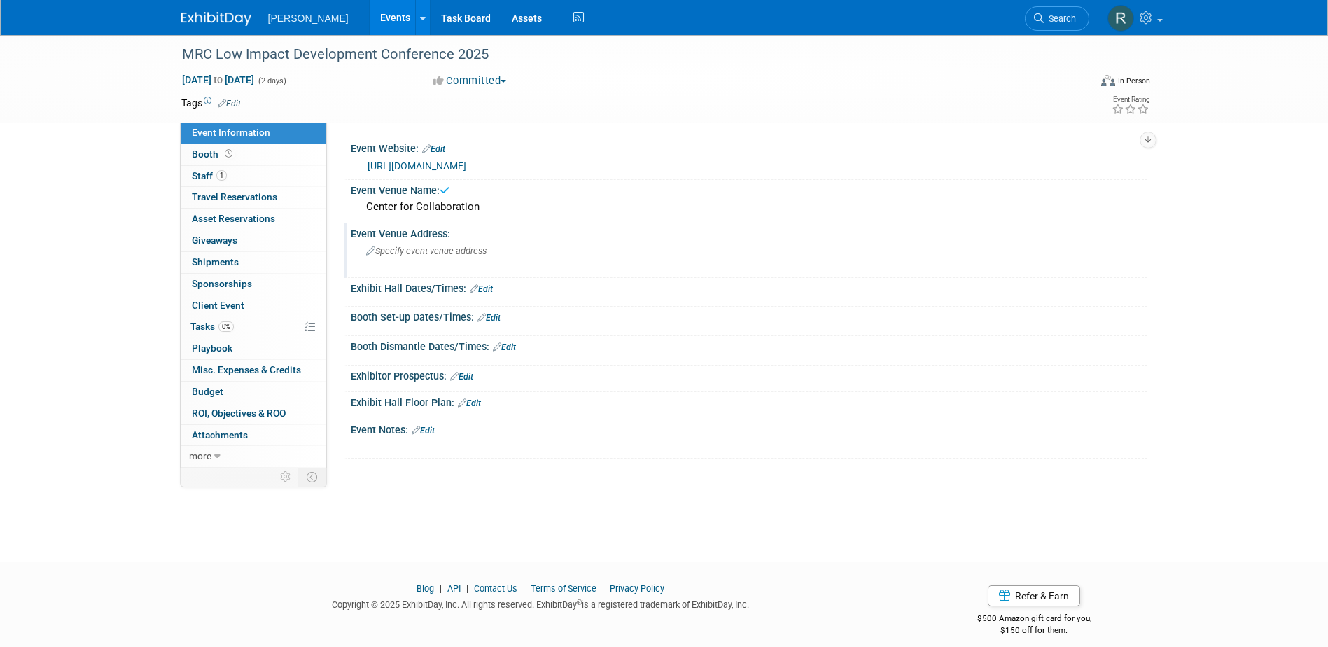
click at [481, 258] on div "Specify event venue address" at bounding box center [516, 256] width 311 height 32
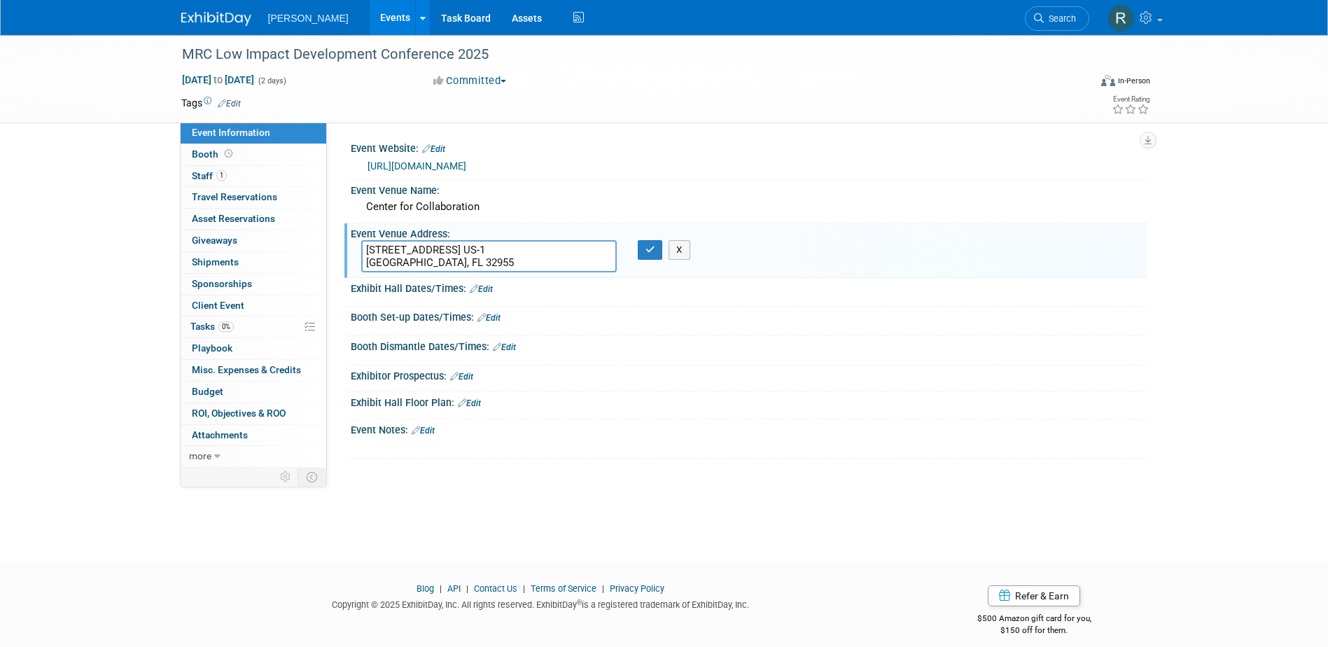
type textarea "[STREET_ADDRESS] US-1 [GEOGRAPHIC_DATA], FL 32955"
click at [638, 240] on button "button" at bounding box center [650, 250] width 25 height 20
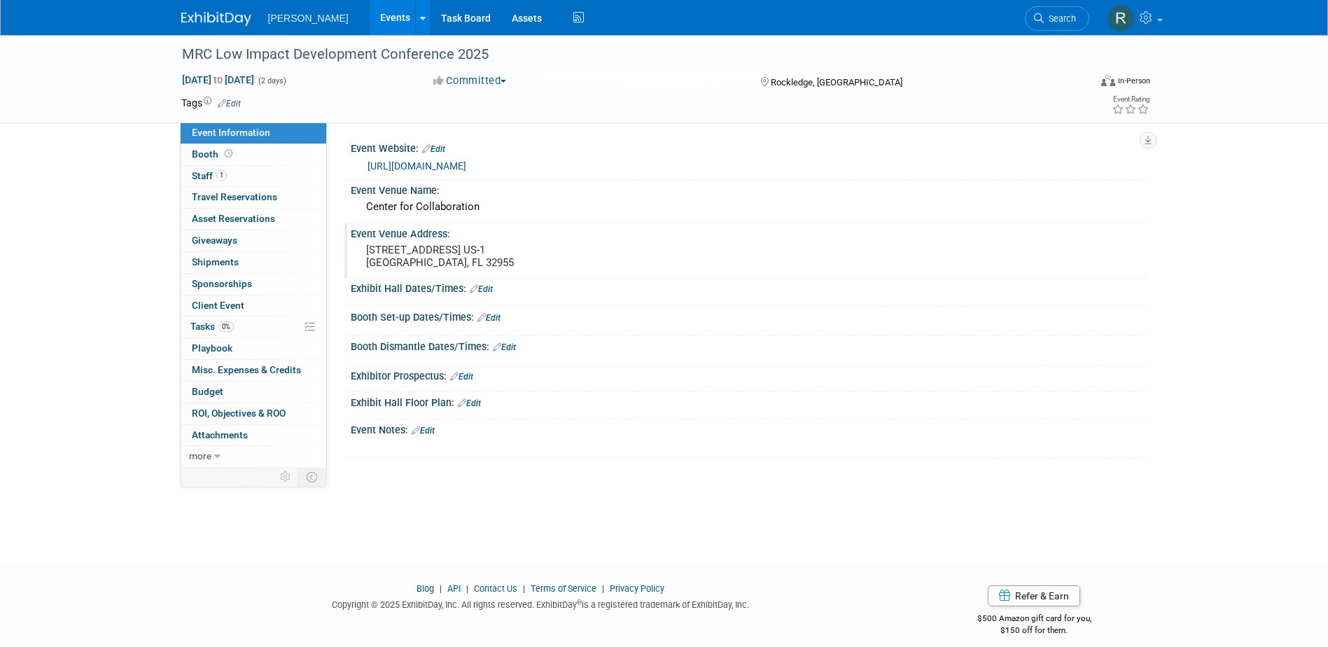
click at [237, 104] on link "Edit" at bounding box center [229, 104] width 23 height 10
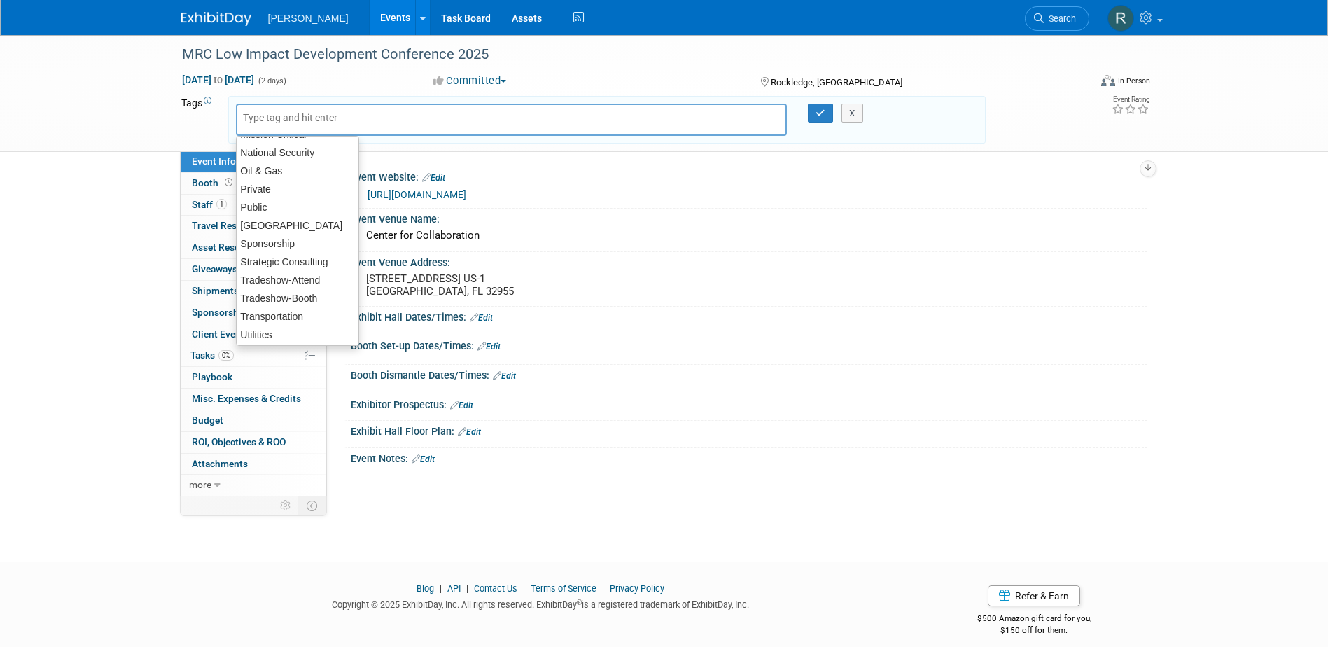
scroll to position [280, 0]
click at [274, 271] on div "Tradeshow-Attend" at bounding box center [297, 270] width 123 height 20
type input "Tradeshow-Attend"
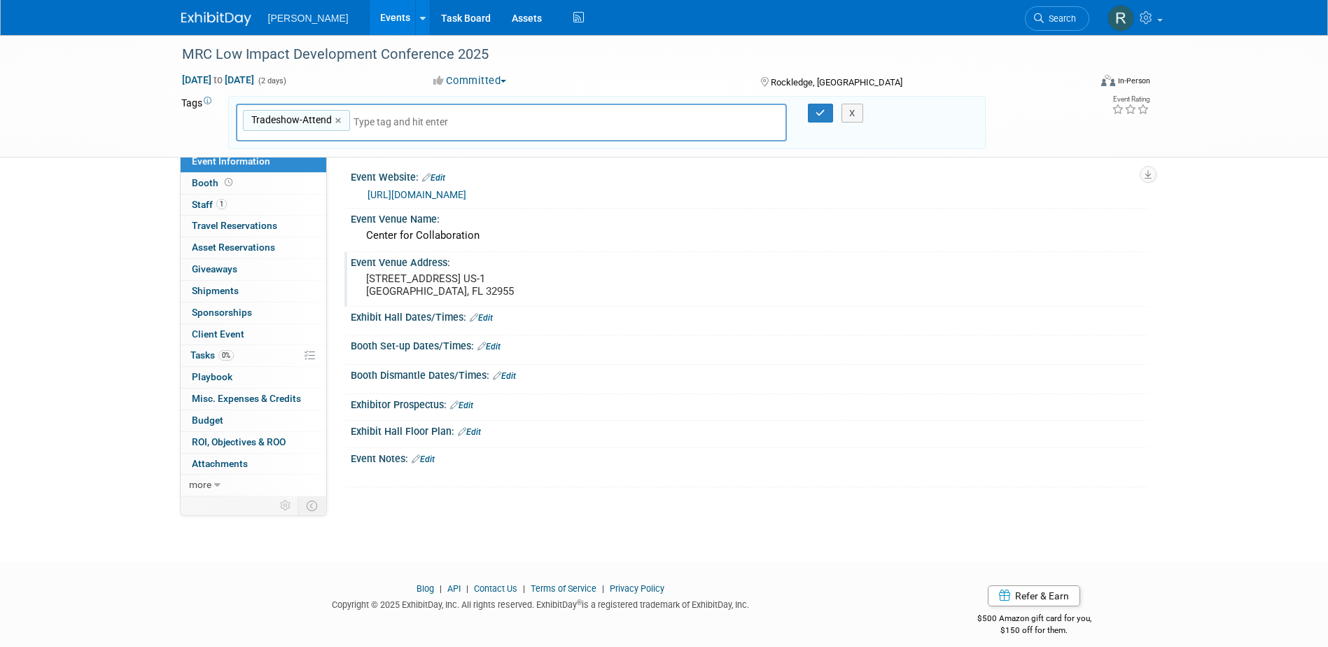
click at [827, 110] on div "X" at bounding box center [859, 114] width 64 height 20
click at [821, 109] on icon "button" at bounding box center [821, 113] width 10 height 9
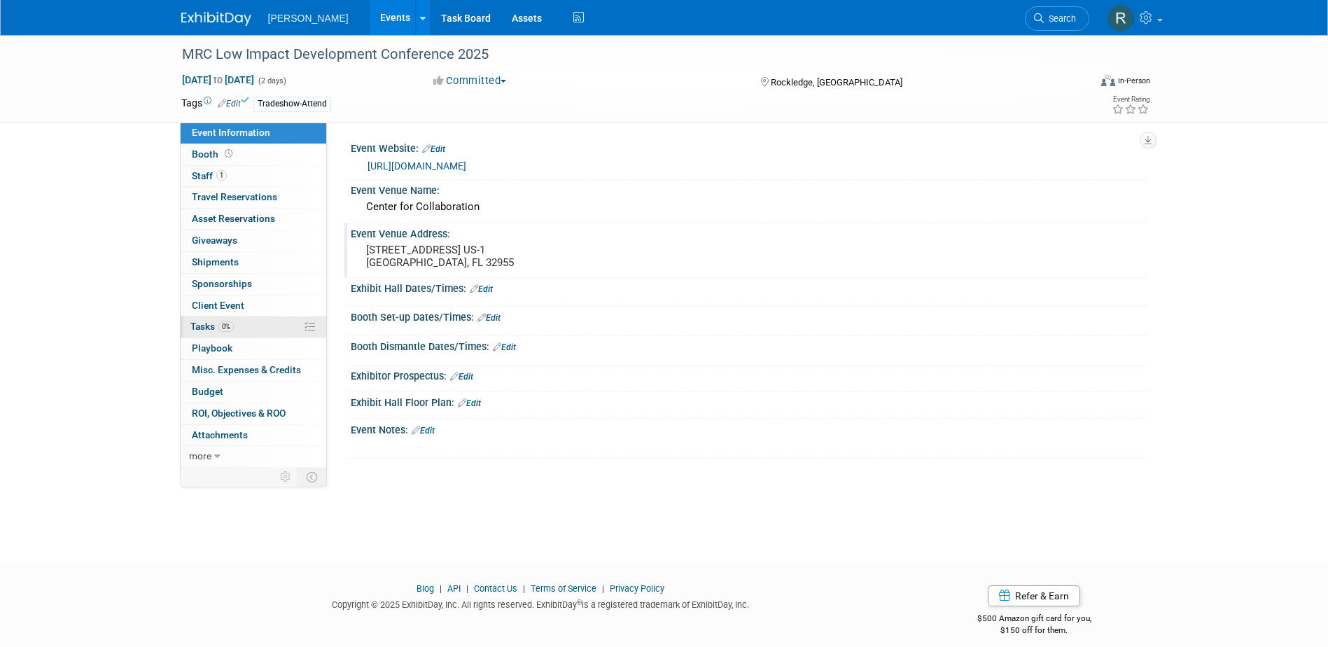
click at [215, 327] on span "Tasks 0%" at bounding box center [211, 326] width 43 height 11
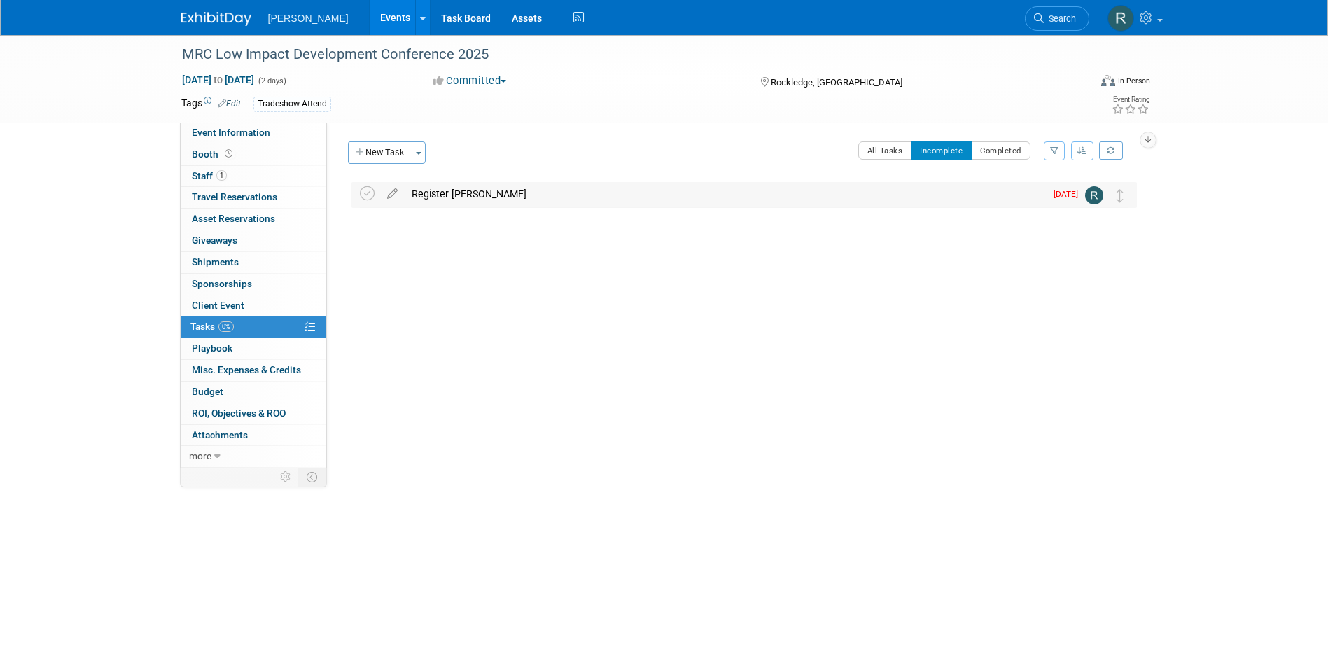
click at [470, 198] on div "Register [PERSON_NAME]" at bounding box center [725, 194] width 641 height 24
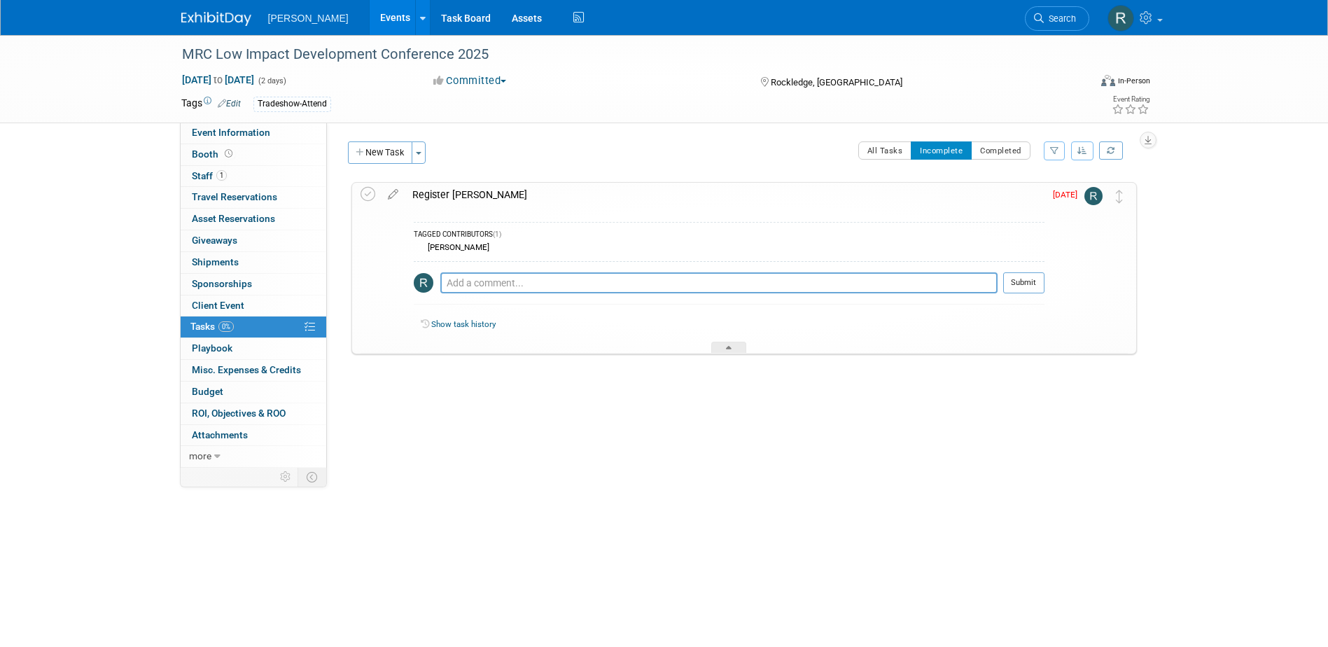
click at [232, 106] on link "Edit" at bounding box center [229, 104] width 23 height 10
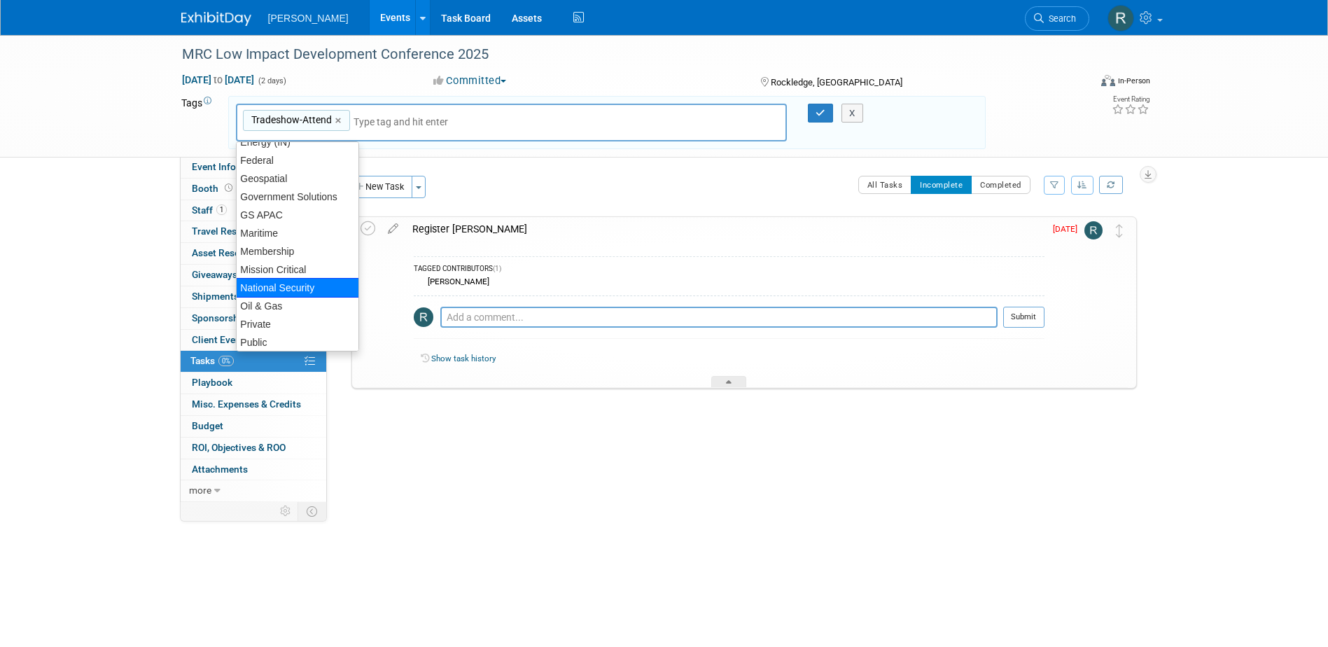
scroll to position [70, 0]
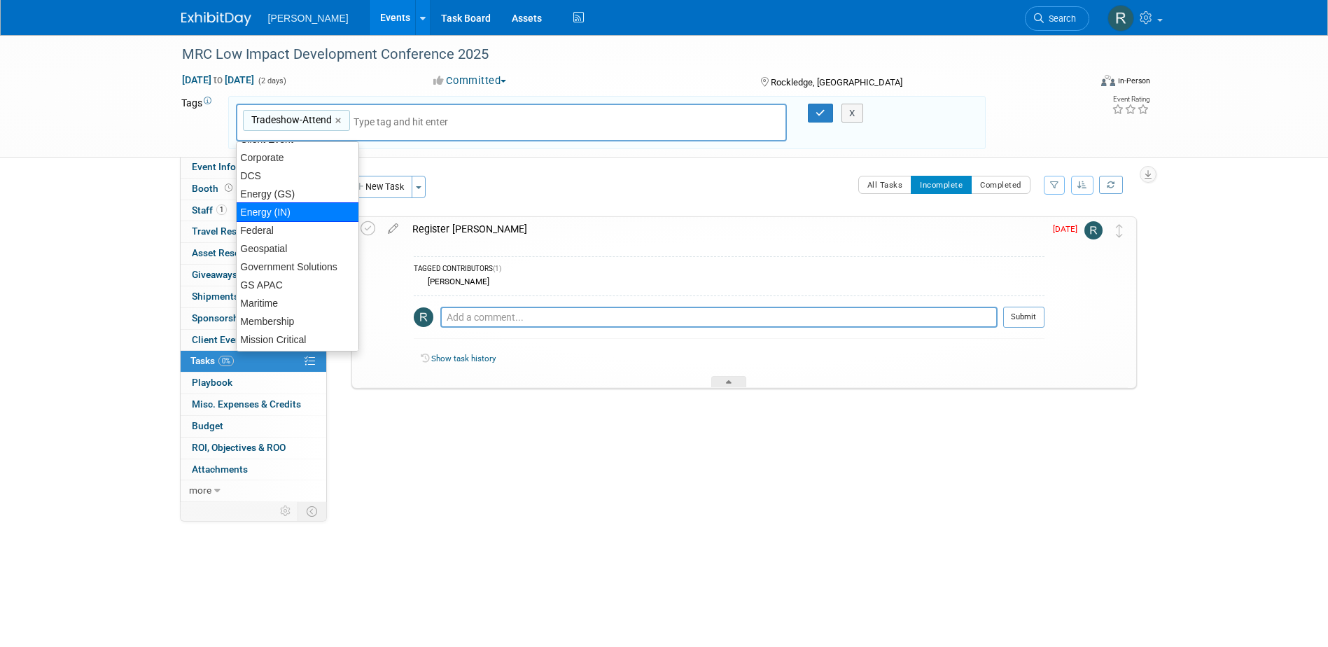
click at [307, 214] on div "Energy (IN)" at bounding box center [297, 212] width 123 height 20
type input "Tradeshow-Attend, Energy (IN)"
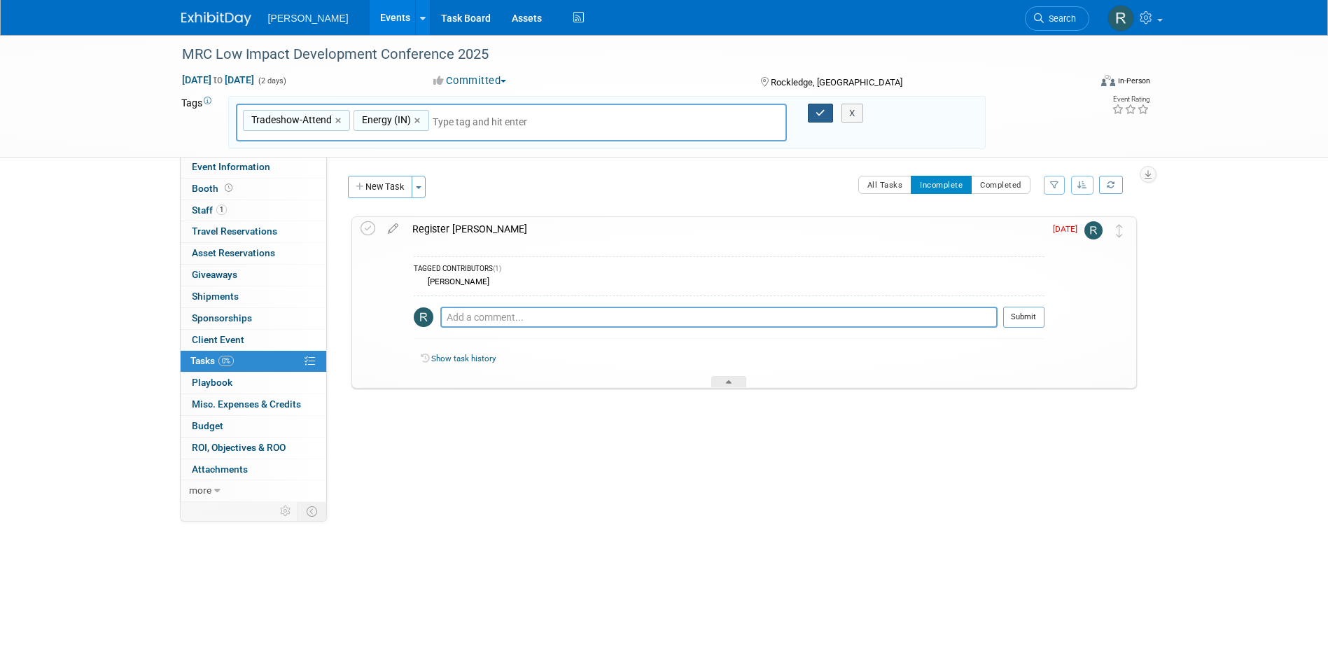
click at [818, 106] on button "button" at bounding box center [820, 114] width 25 height 20
